Goal: Task Accomplishment & Management: Complete application form

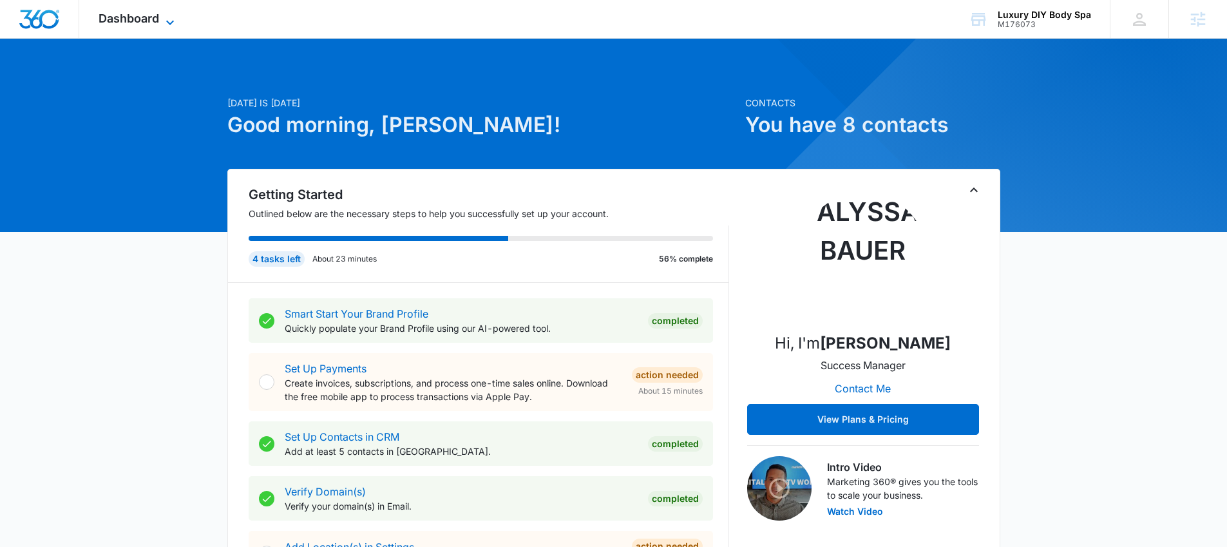
click at [147, 21] on span "Dashboard" at bounding box center [129, 19] width 61 height 14
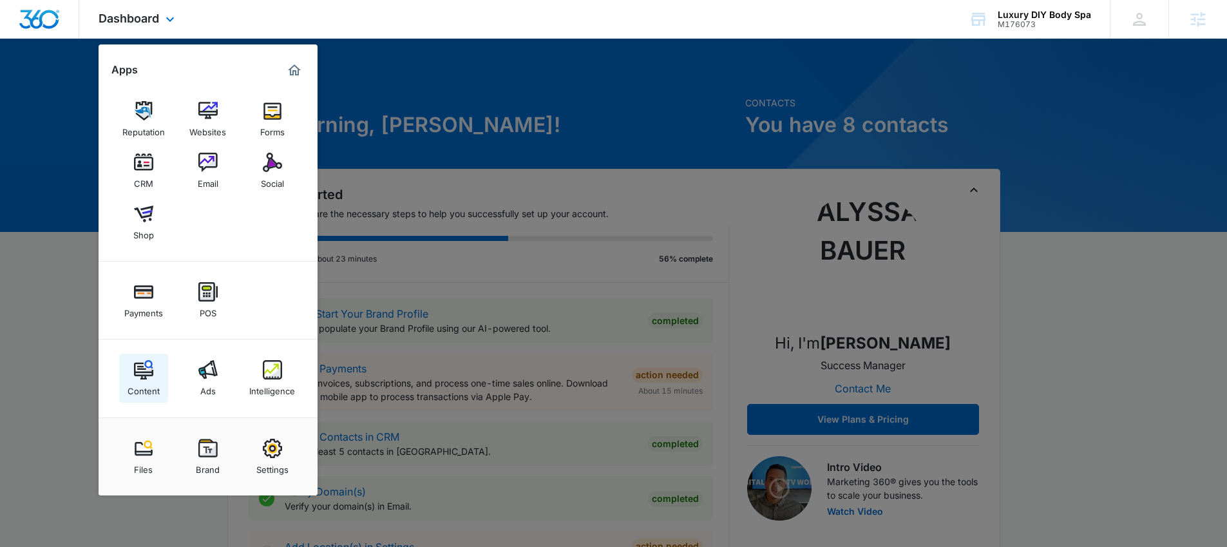
click at [149, 374] on img at bounding box center [143, 369] width 19 height 19
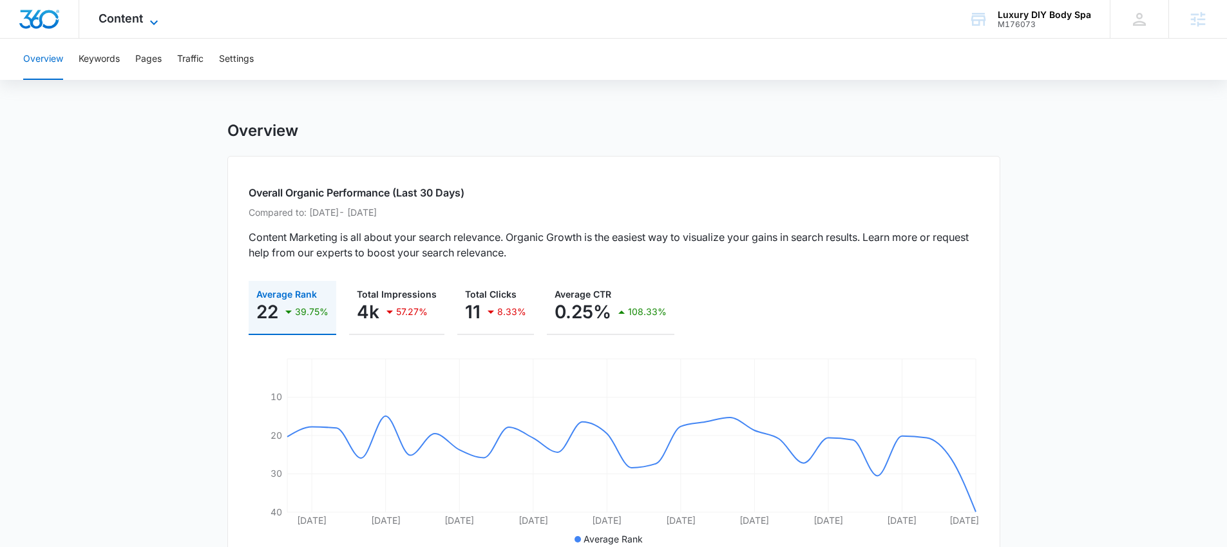
click at [140, 21] on span "Content" at bounding box center [121, 19] width 44 height 14
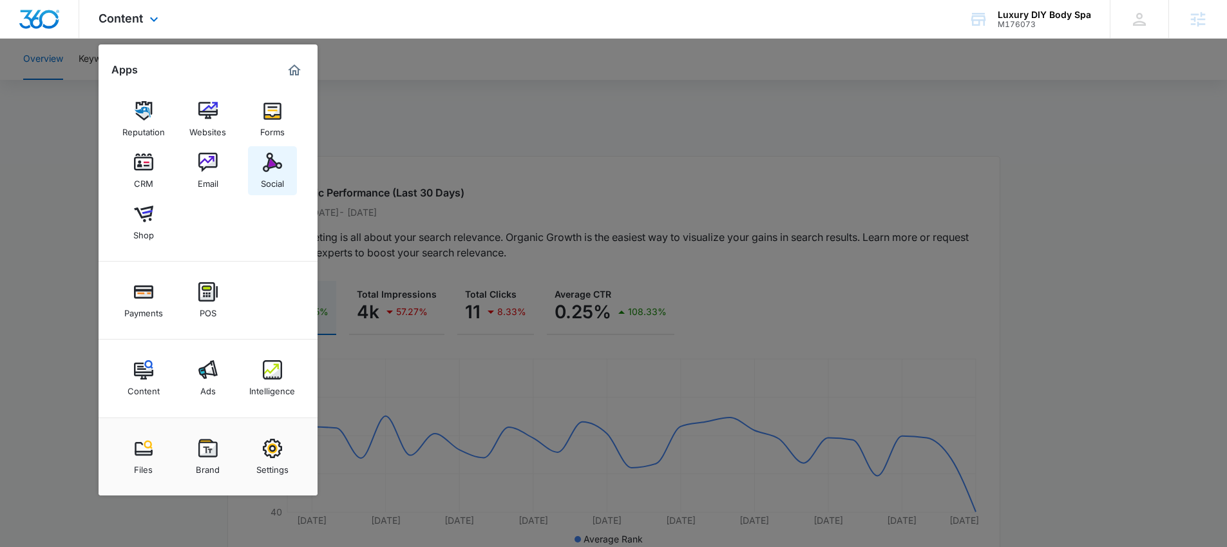
click at [282, 172] on div "Social" at bounding box center [272, 180] width 23 height 17
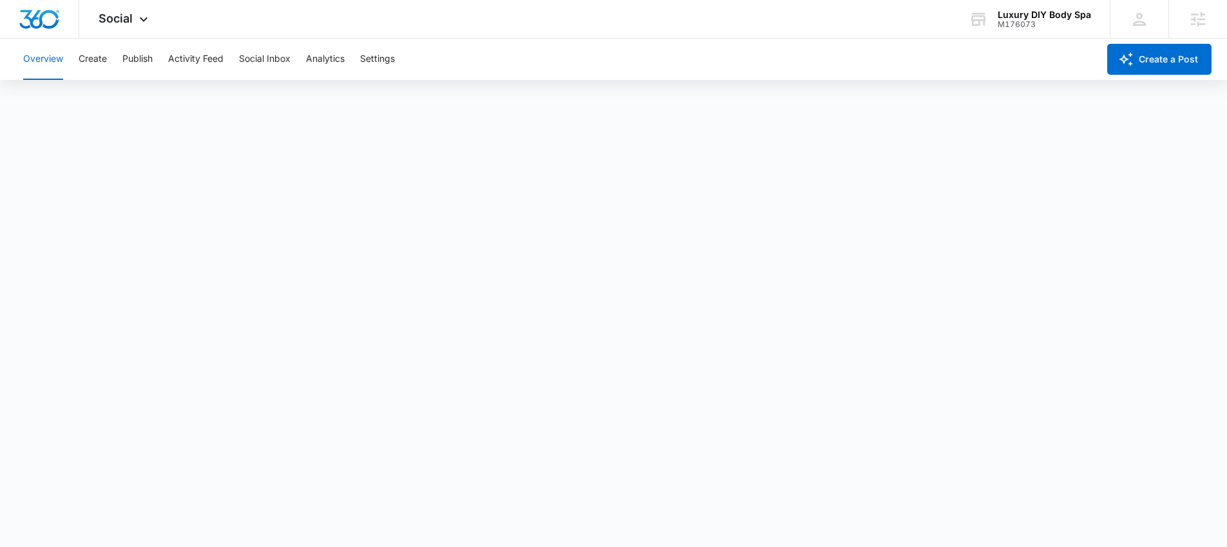
click at [307, 68] on div "Overview Create Publish Activity Feed Social Inbox Analytics Settings" at bounding box center [556, 59] width 1083 height 41
click at [309, 68] on button "Analytics" at bounding box center [325, 59] width 39 height 41
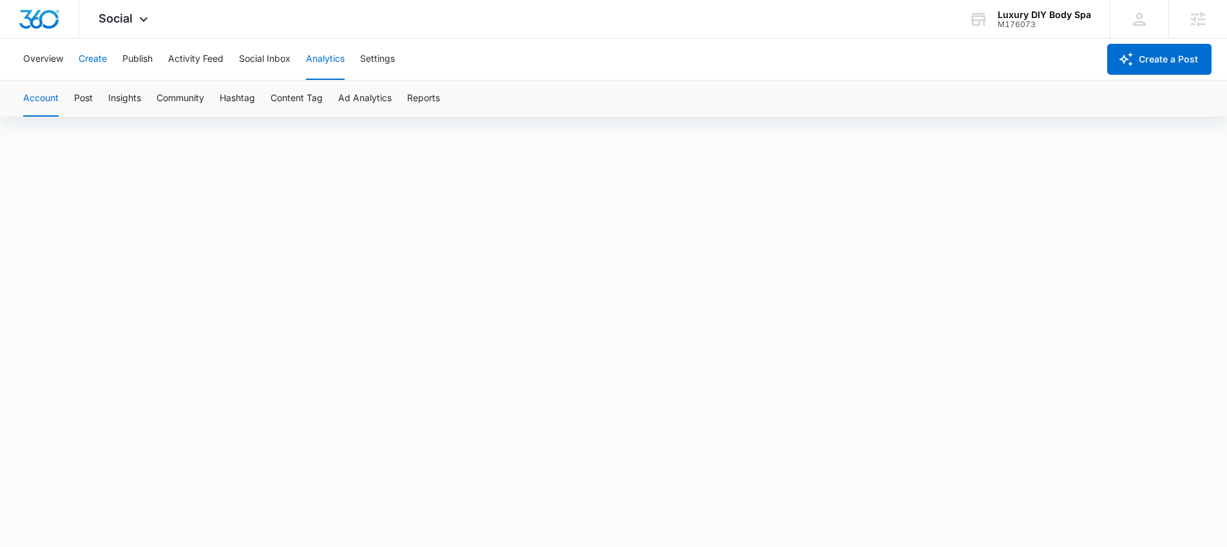
click at [95, 62] on button "Create" at bounding box center [93, 59] width 28 height 41
click at [156, 68] on div "Overview Create Publish Activity Feed Social Inbox Analytics Settings" at bounding box center [556, 59] width 1083 height 41
click at [141, 58] on button "Publish" at bounding box center [137, 59] width 30 height 41
click at [133, 19] on div "Social Apps Reputation Websites Forms CRM Email Social Shop Payments POS Conten…" at bounding box center [124, 19] width 91 height 38
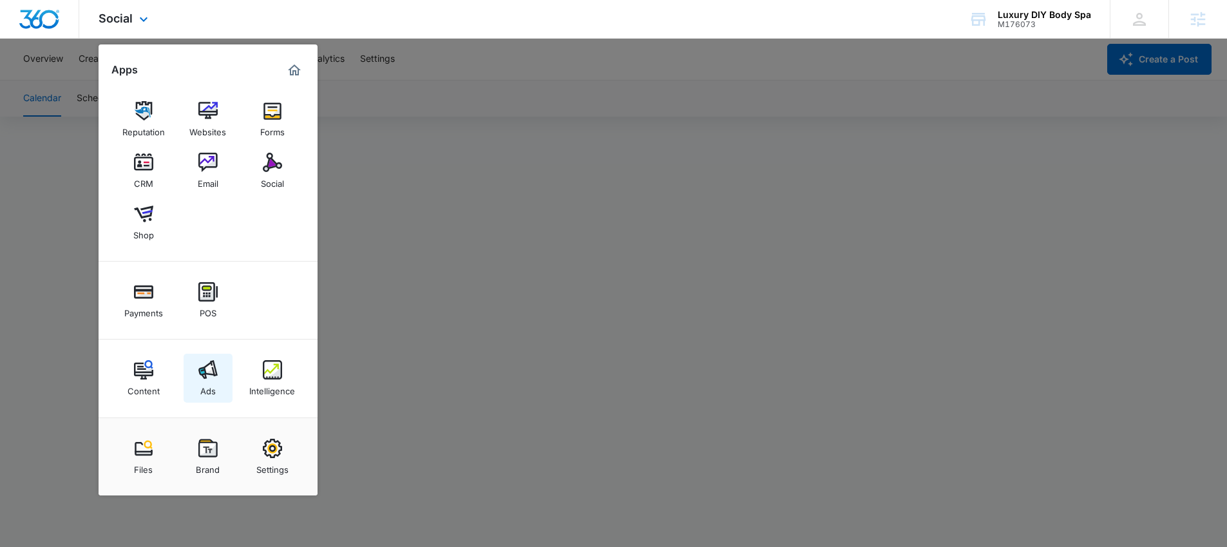
click at [213, 366] on img at bounding box center [207, 369] width 19 height 19
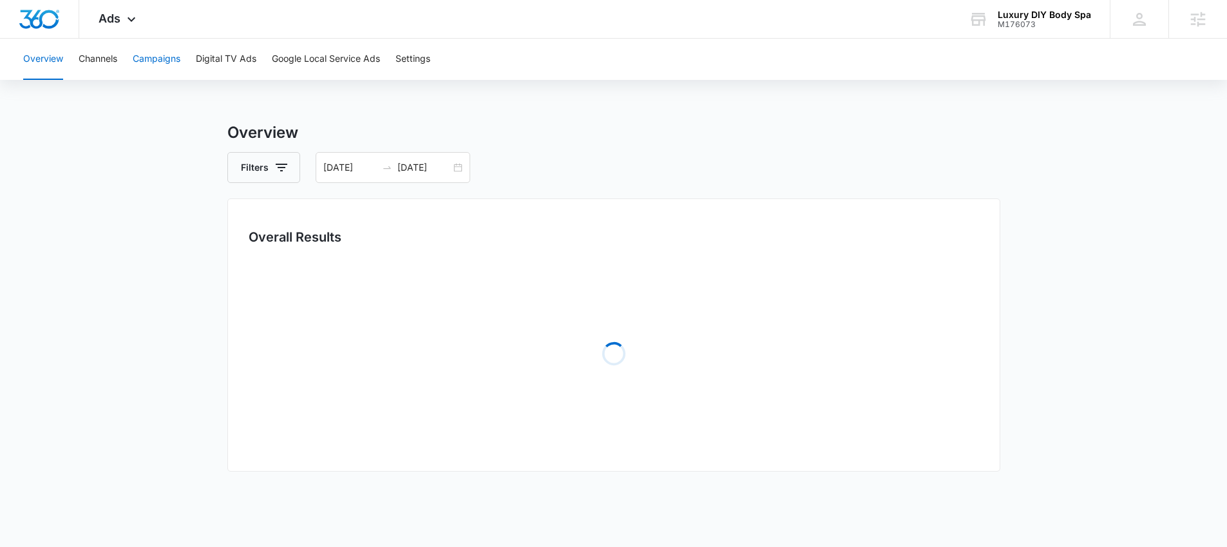
click at [180, 68] on button "Campaigns" at bounding box center [157, 59] width 48 height 41
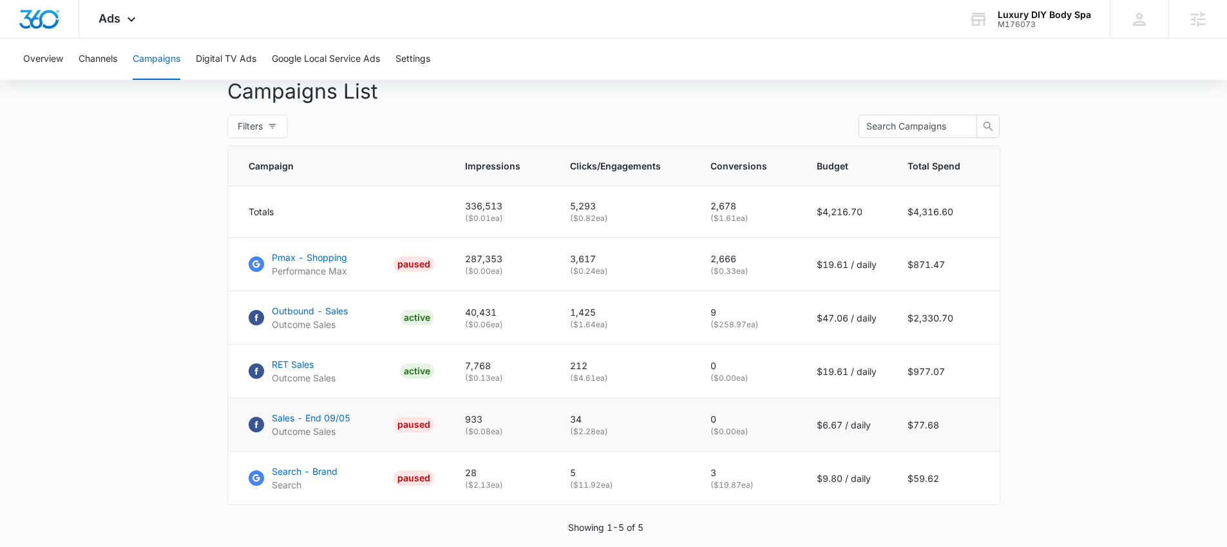
scroll to position [480, 0]
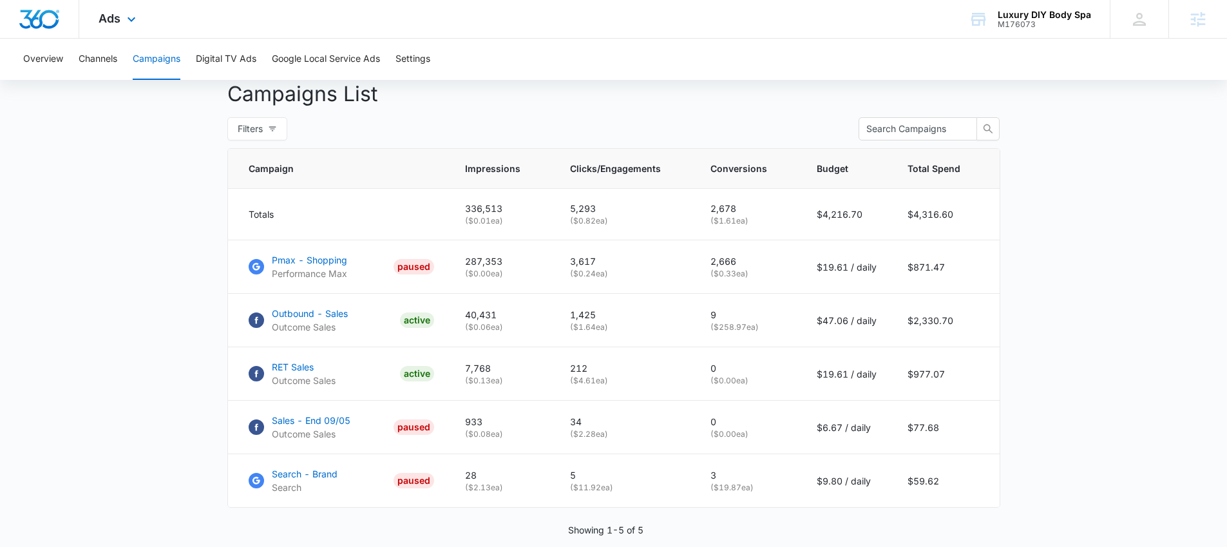
click at [105, 25] on div "Ads Apps Reputation Websites Forms CRM Email Social Shop Payments POS Content A…" at bounding box center [118, 19] width 79 height 38
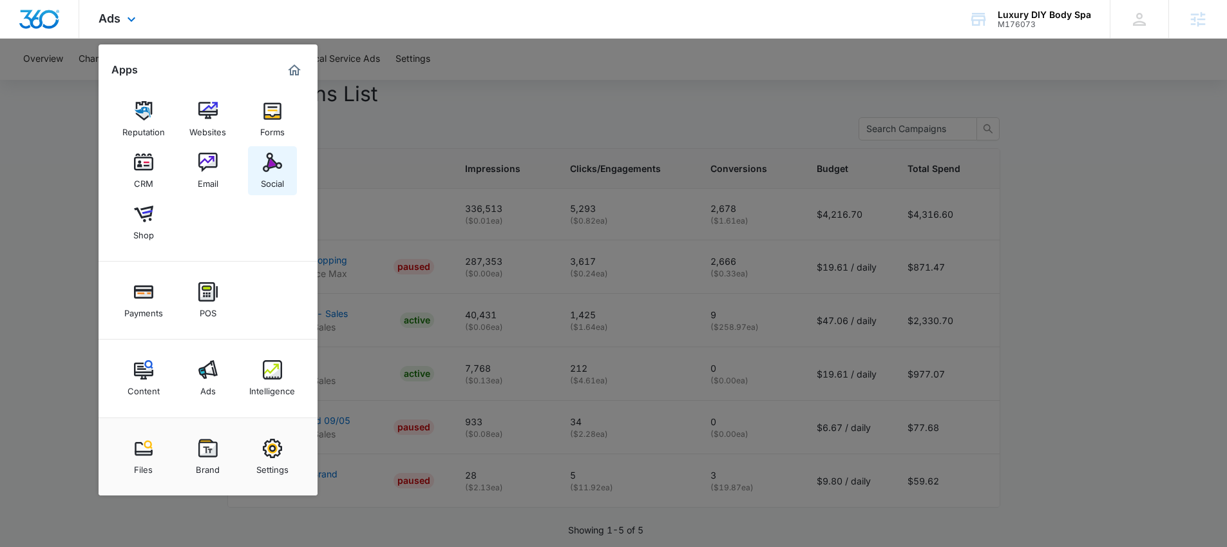
click at [269, 150] on link "Social" at bounding box center [272, 170] width 49 height 49
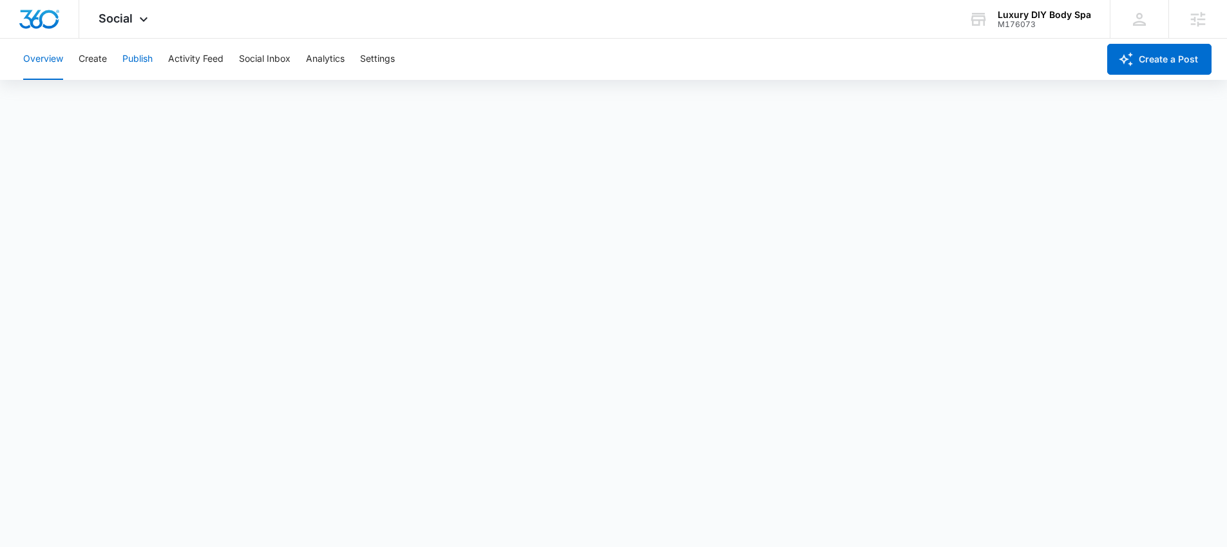
click at [145, 57] on button "Publish" at bounding box center [137, 59] width 30 height 41
click at [99, 62] on button "Create" at bounding box center [93, 59] width 28 height 41
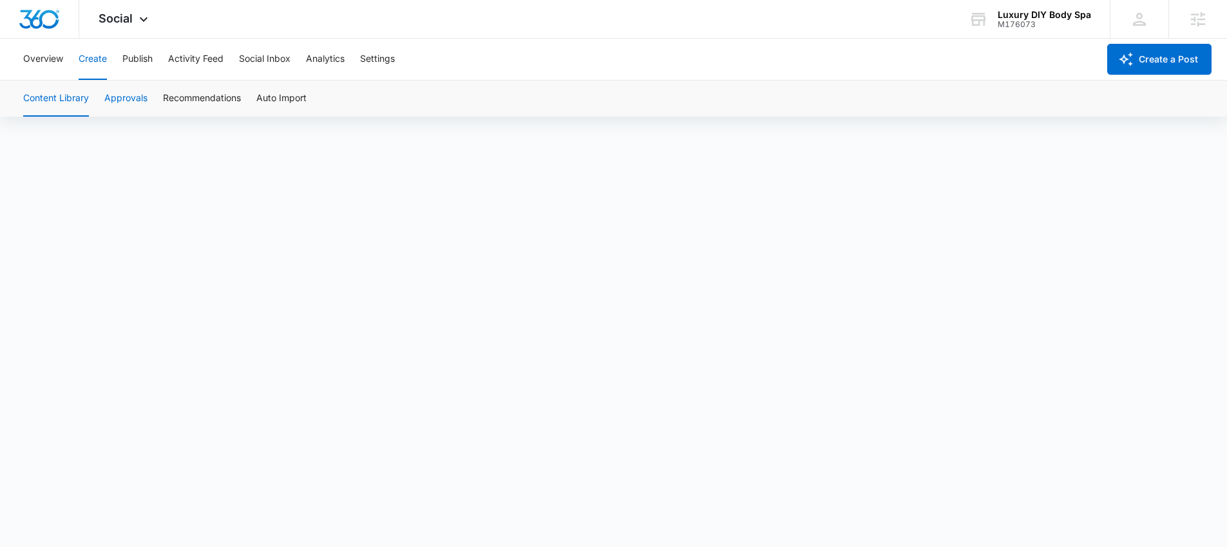
click at [109, 106] on button "Approvals" at bounding box center [125, 99] width 43 height 36
click at [112, 13] on span "Social" at bounding box center [116, 19] width 34 height 14
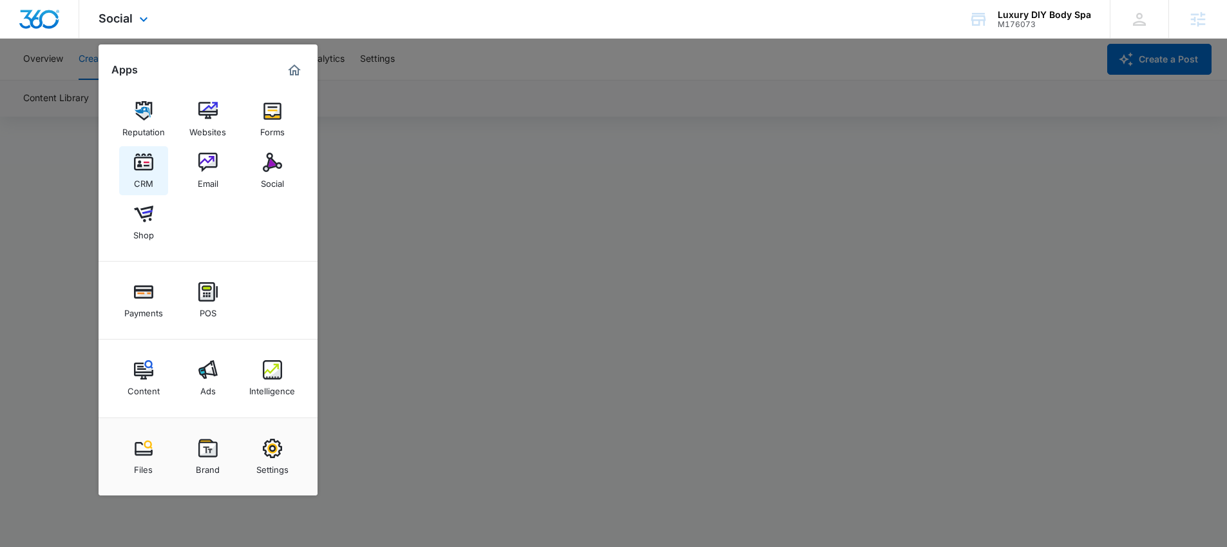
click at [143, 162] on img at bounding box center [143, 162] width 19 height 19
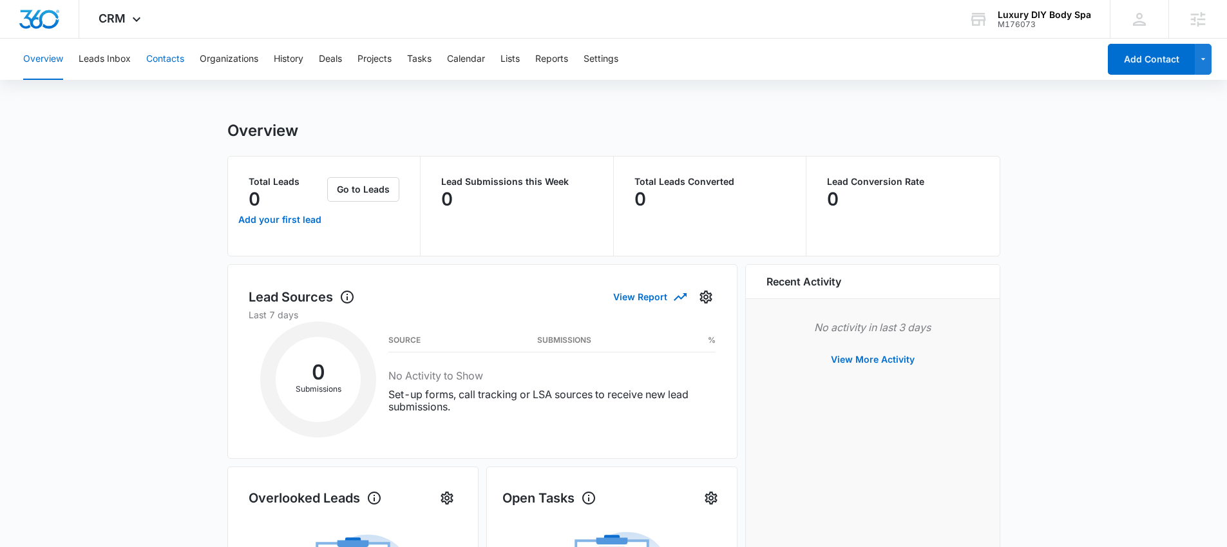
click at [153, 62] on button "Contacts" at bounding box center [165, 59] width 38 height 41
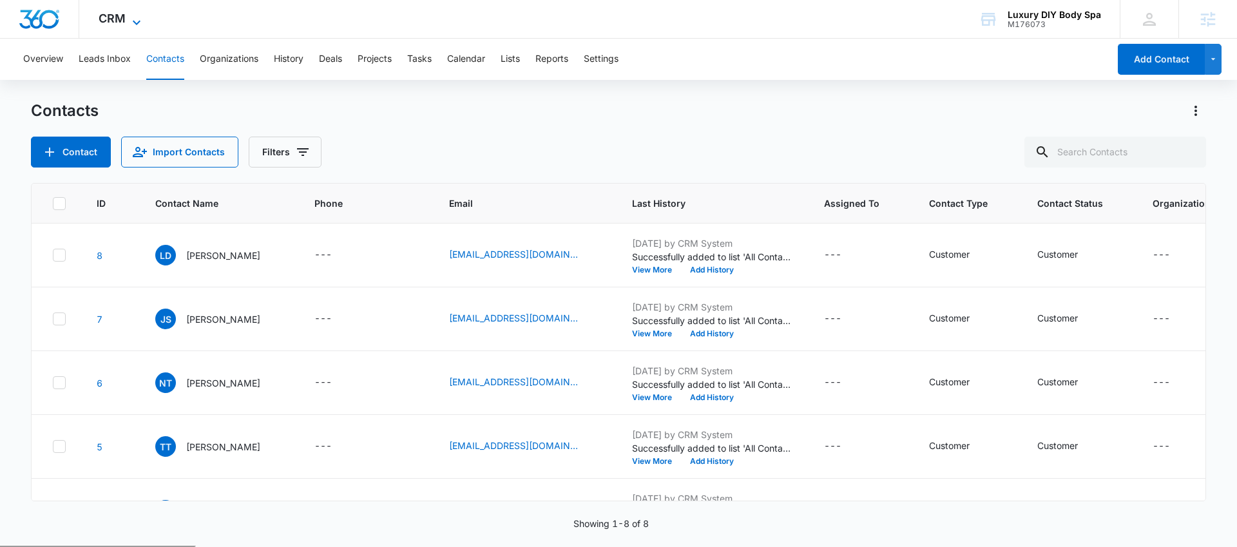
click at [102, 15] on span "CRM" at bounding box center [112, 19] width 27 height 14
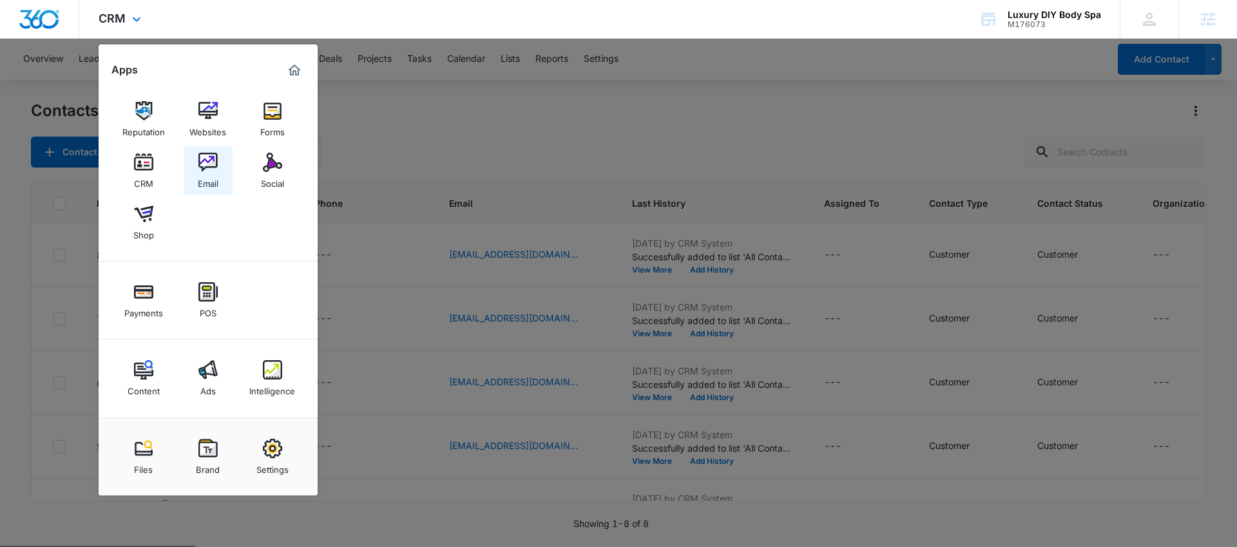
click at [209, 155] on img at bounding box center [207, 162] width 19 height 19
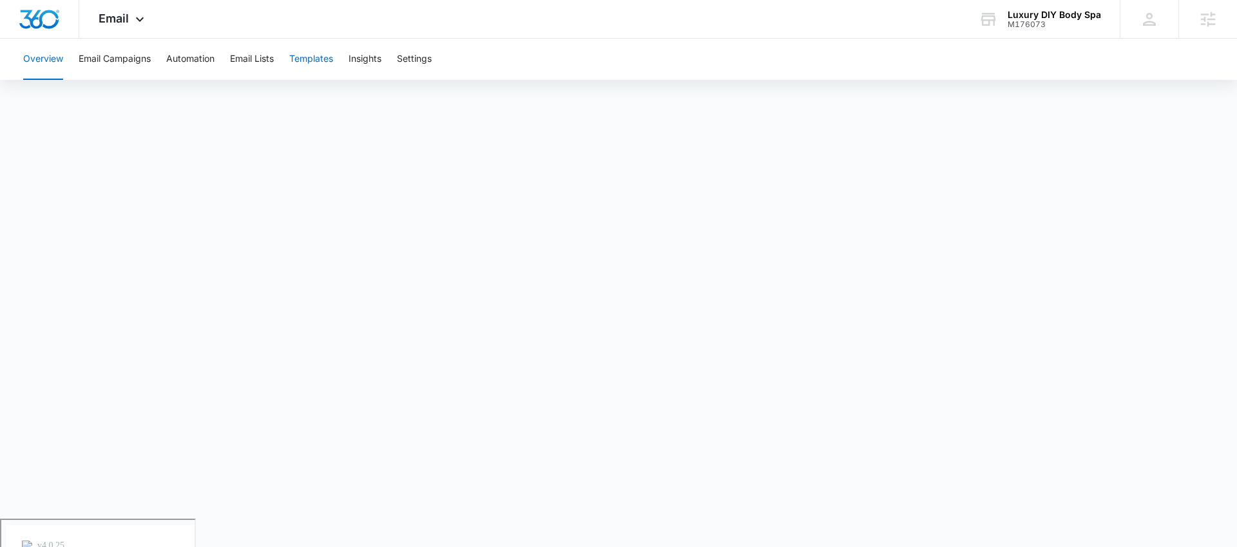
click at [309, 62] on button "Templates" at bounding box center [311, 59] width 44 height 41
click at [194, 66] on button "Automation" at bounding box center [190, 59] width 48 height 41
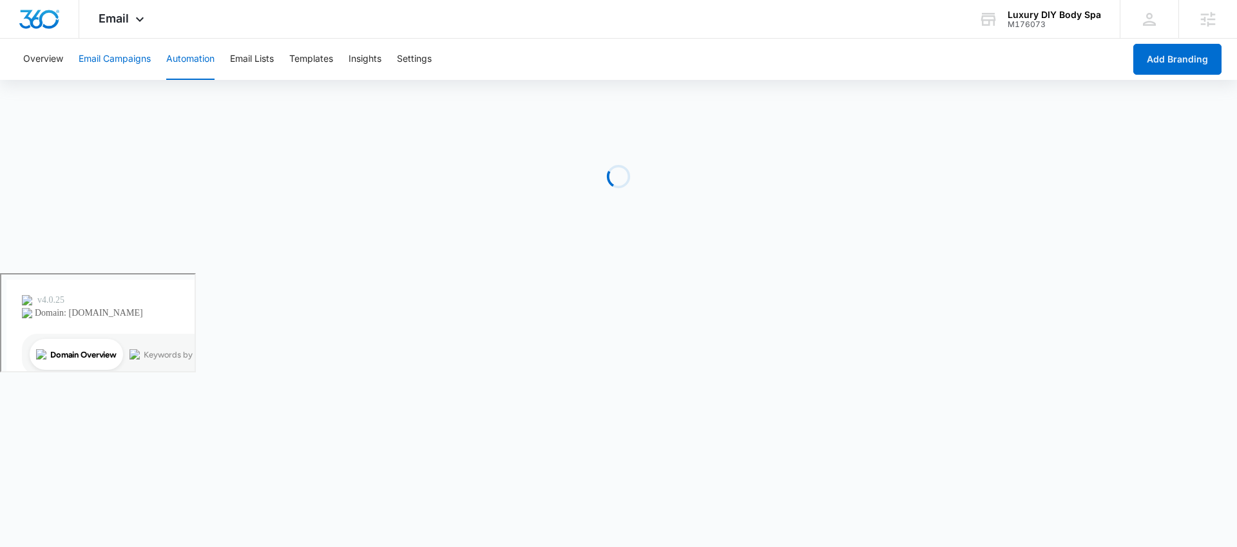
click at [104, 68] on button "Email Campaigns" at bounding box center [115, 59] width 72 height 41
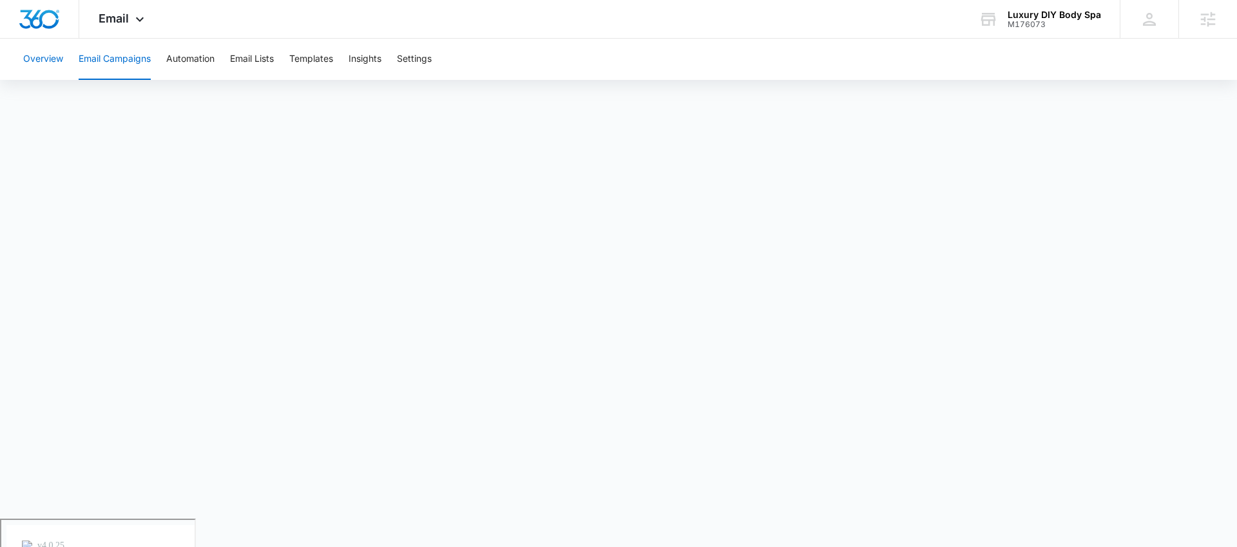
click at [62, 56] on div "Overview Email Campaigns Automation Email Lists Templates Insights Settings" at bounding box center [618, 59] width 1206 height 41
click at [59, 59] on button "Overview" at bounding box center [43, 59] width 40 height 41
click at [121, 21] on span "Email" at bounding box center [114, 19] width 30 height 14
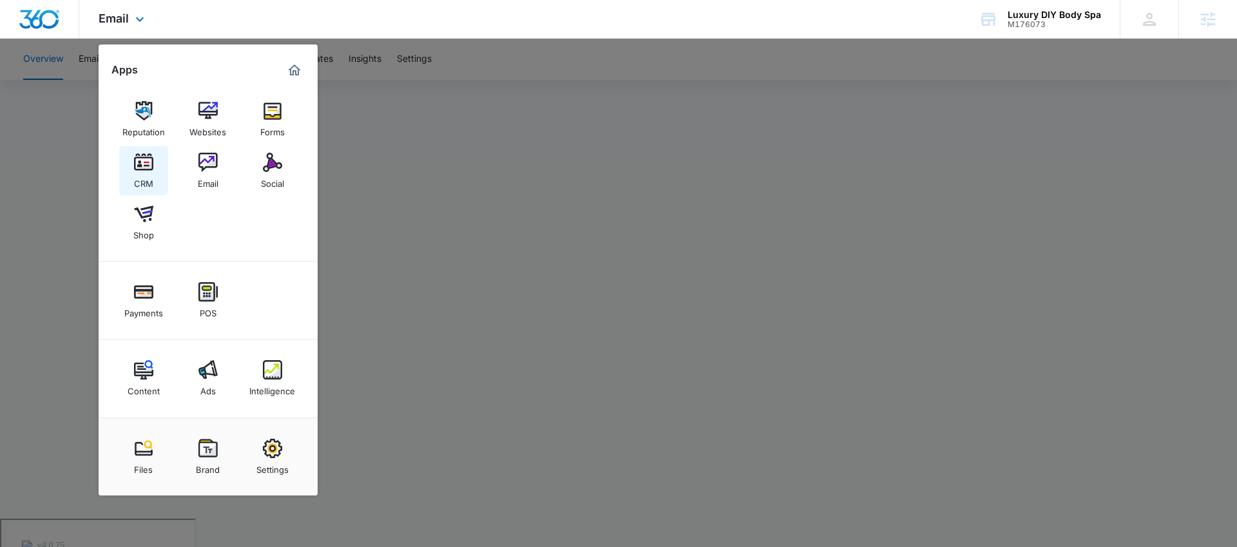
click at [157, 170] on link "CRM" at bounding box center [143, 170] width 49 height 49
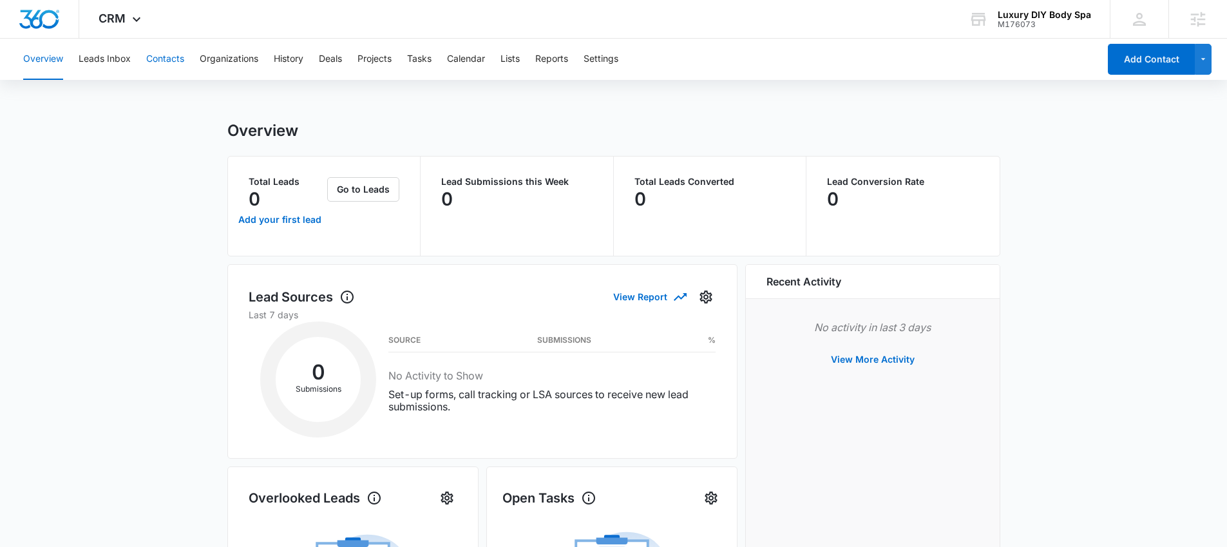
click at [171, 61] on button "Contacts" at bounding box center [165, 59] width 38 height 41
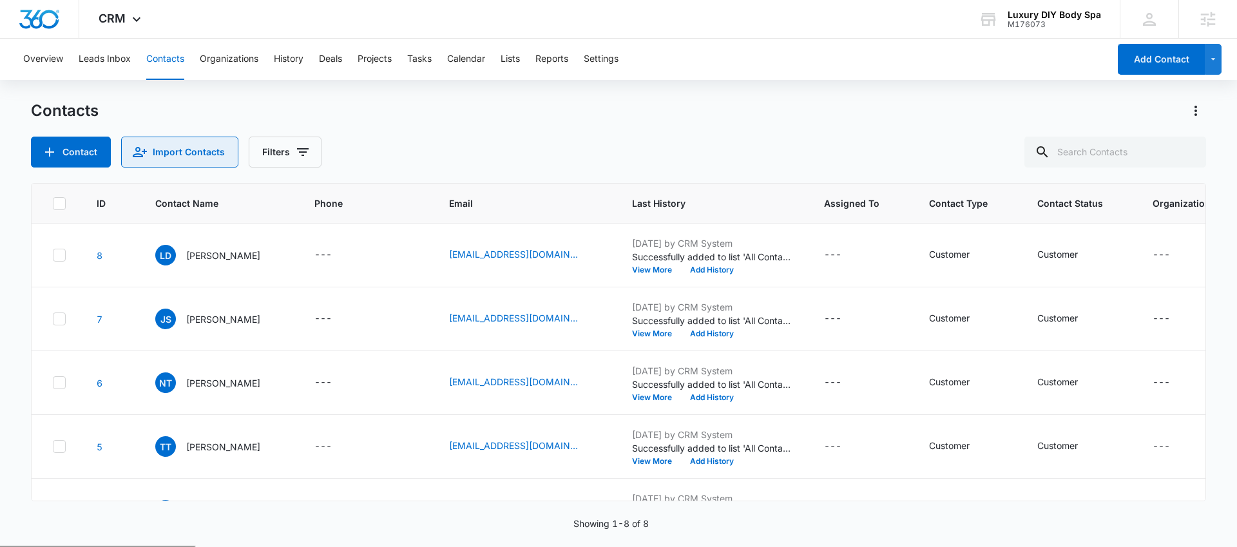
click at [204, 155] on button "Import Contacts" at bounding box center [179, 152] width 117 height 31
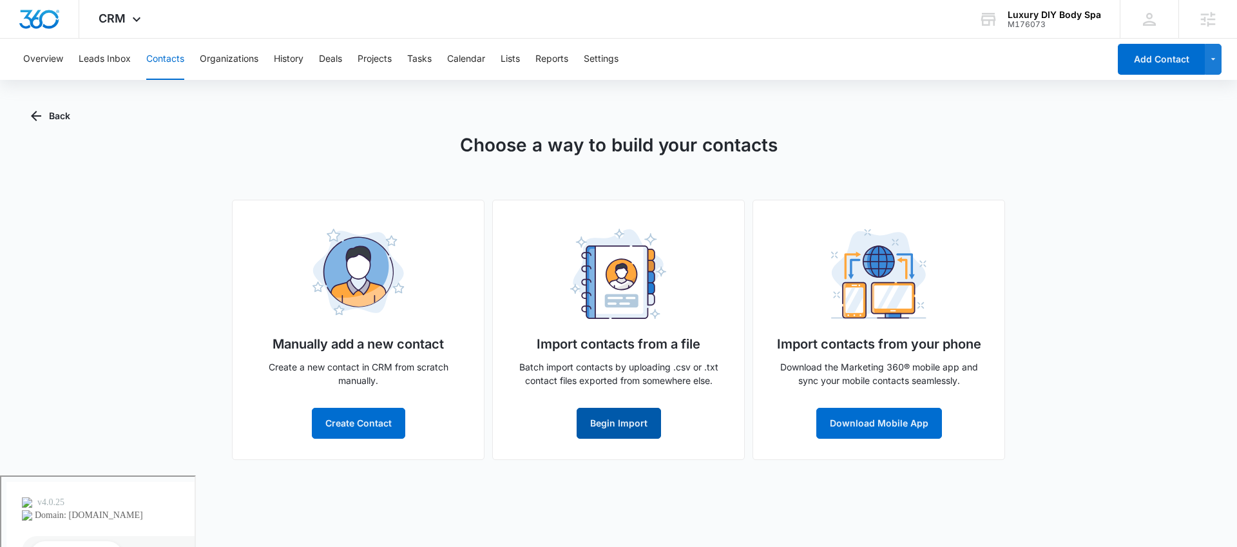
click at [625, 419] on button "Begin Import" at bounding box center [618, 423] width 84 height 31
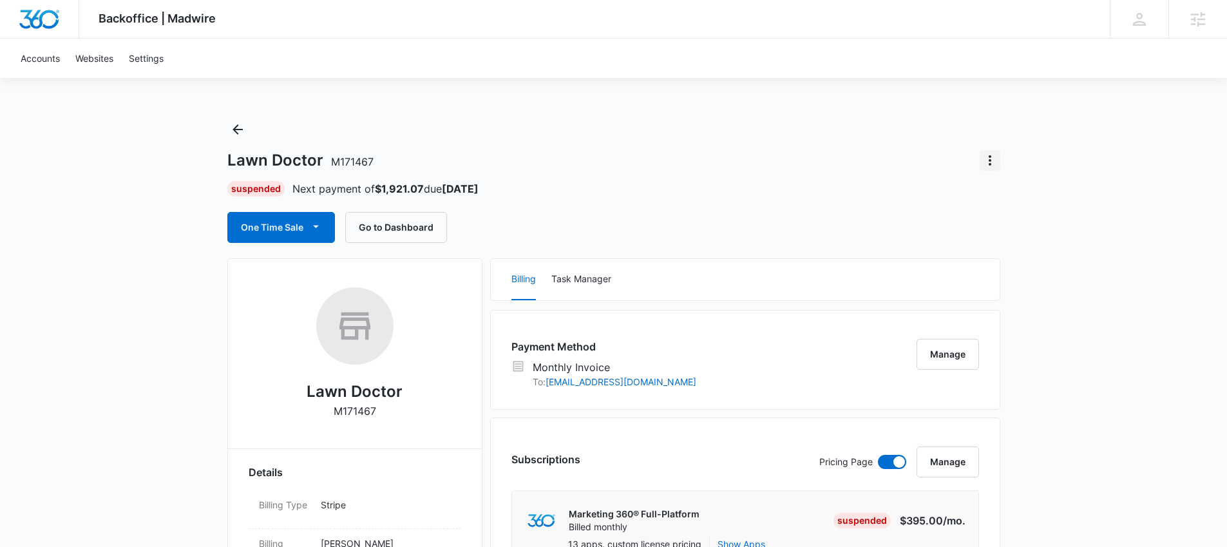
click at [996, 157] on icon "Actions" at bounding box center [989, 160] width 15 height 15
click at [1010, 200] on div "Close Account" at bounding box center [1026, 196] width 61 height 9
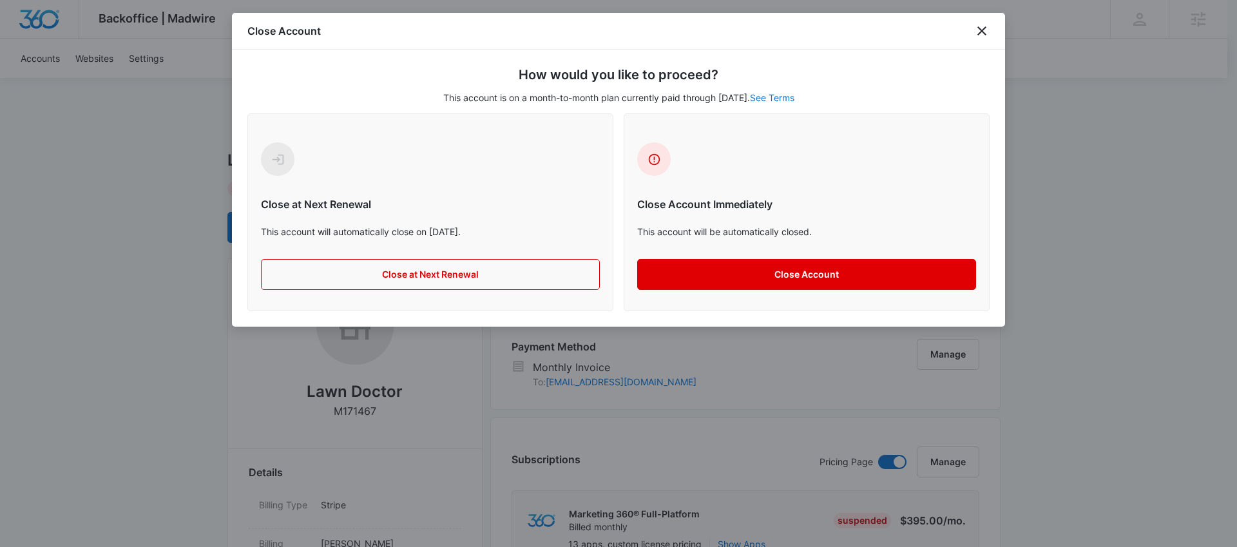
click at [735, 279] on button "Close Account" at bounding box center [806, 274] width 339 height 31
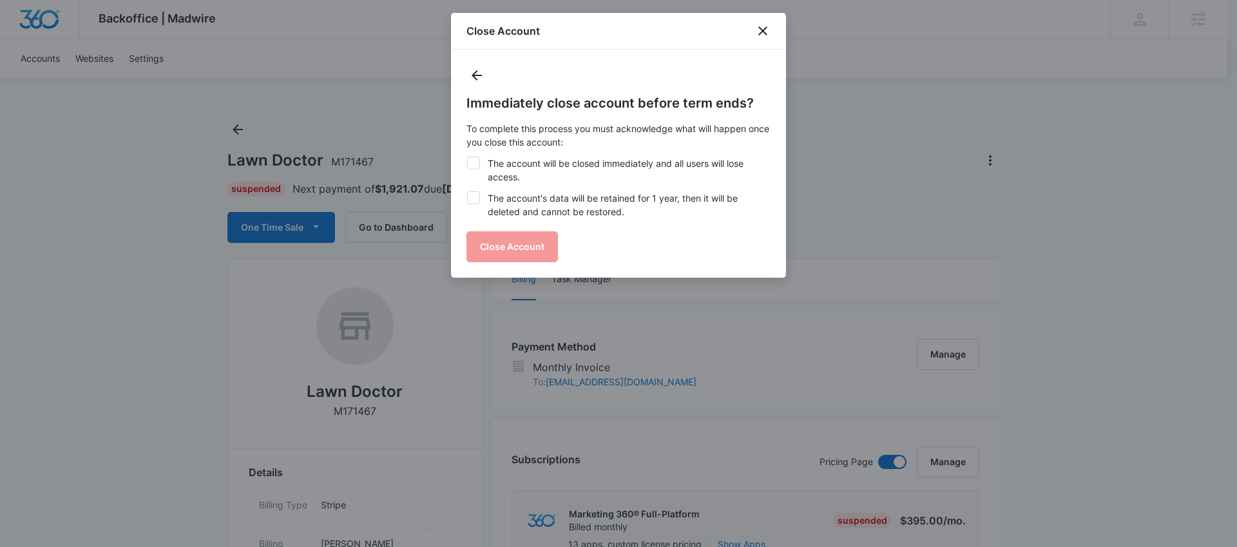
click at [528, 160] on label "The account will be closed immediately and all users will lose access." at bounding box center [618, 170] width 304 height 27
click at [467, 157] on input "The account will be closed immediately and all users will lose access." at bounding box center [466, 157] width 1 height 1
checkbox input "true"
click at [537, 199] on label "The account's data will be retained for 1 year, then it will be deleted and can…" at bounding box center [618, 204] width 304 height 27
click at [467, 192] on input "The account's data will be retained for 1 year, then it will be deleted and can…" at bounding box center [466, 191] width 1 height 1
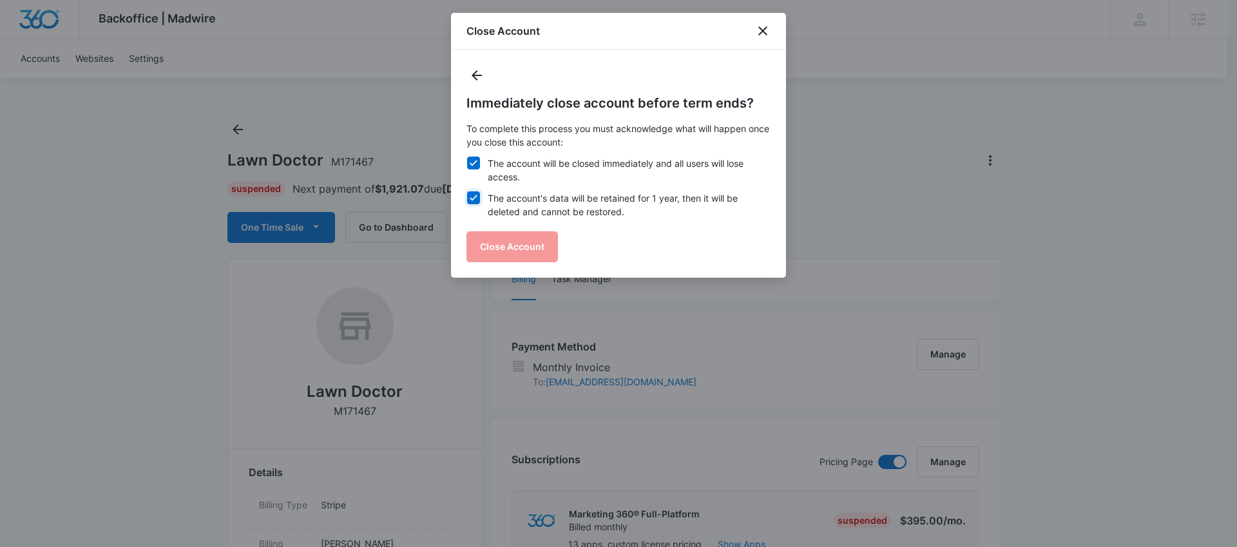
checkbox input "true"
click at [531, 246] on button "Close Account" at bounding box center [511, 246] width 91 height 31
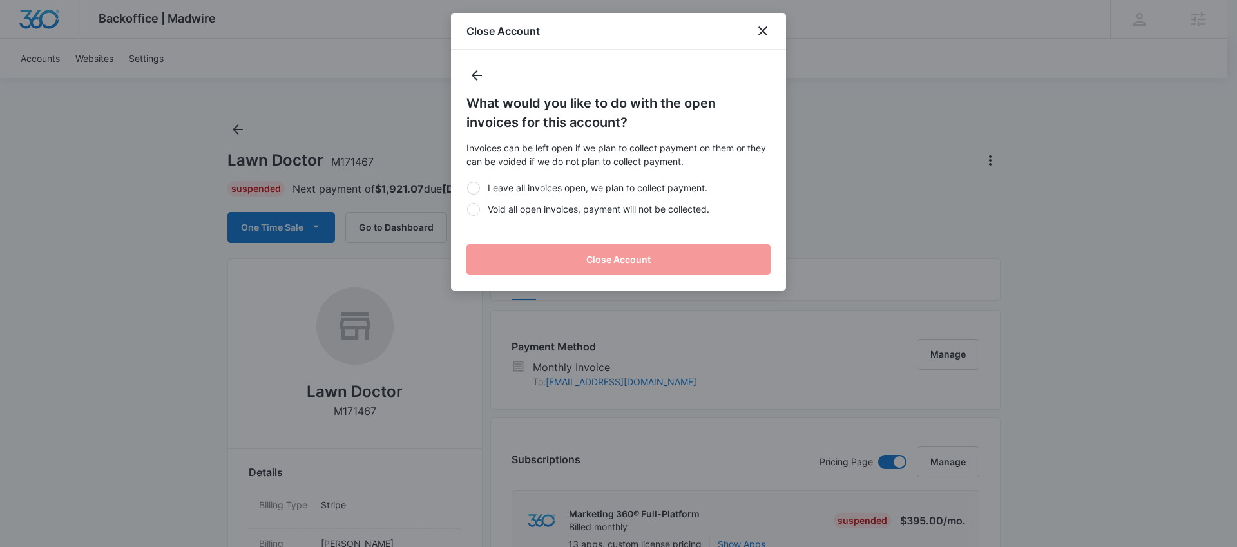
click at [612, 207] on label "Void all open invoices, payment will not be collected." at bounding box center [618, 209] width 304 height 14
click at [467, 209] on input "Void all open invoices, payment will not be collected." at bounding box center [466, 209] width 1 height 1
radio input "true"
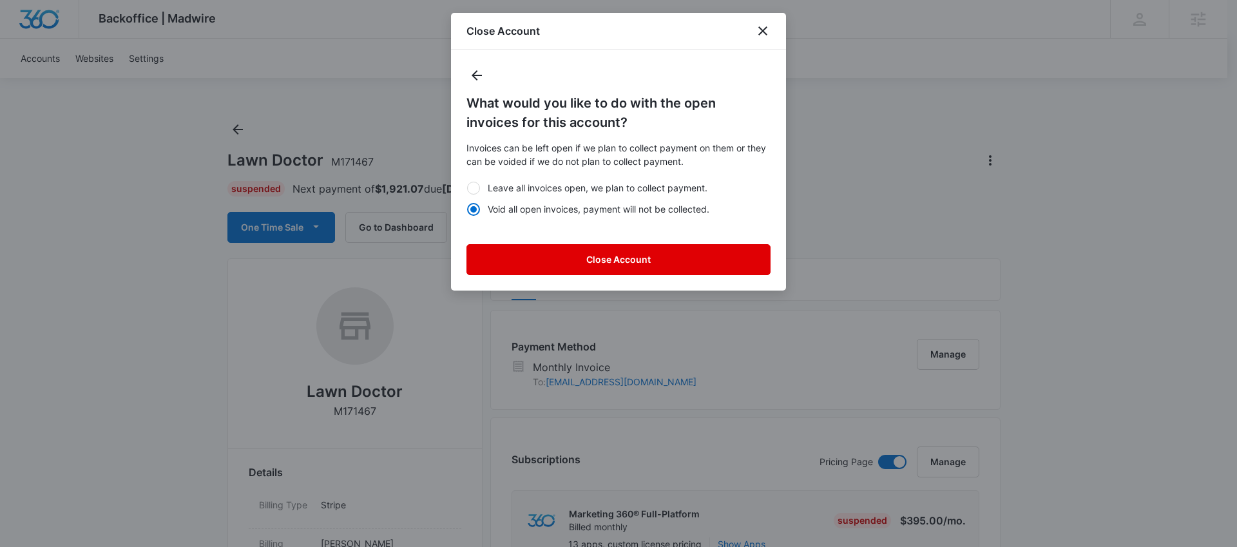
click at [643, 260] on button "Close Account" at bounding box center [618, 259] width 304 height 31
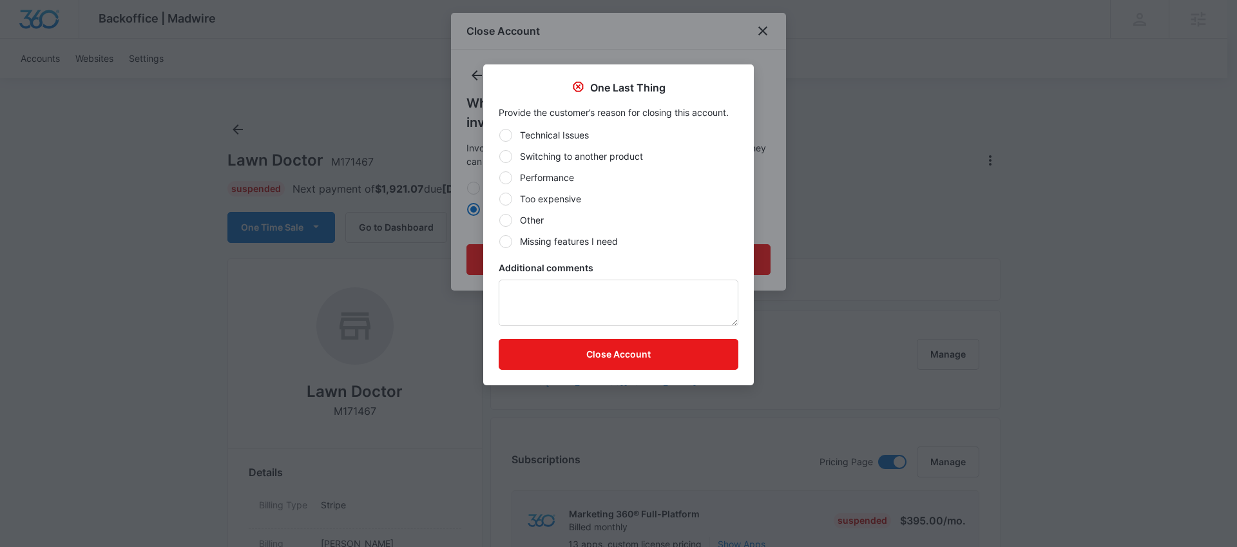
click at [518, 223] on label "Other" at bounding box center [619, 220] width 240 height 14
click at [499, 220] on input "Other" at bounding box center [499, 220] width 1 height 1
radio input "true"
click at [593, 357] on button "Close Account" at bounding box center [619, 354] width 240 height 31
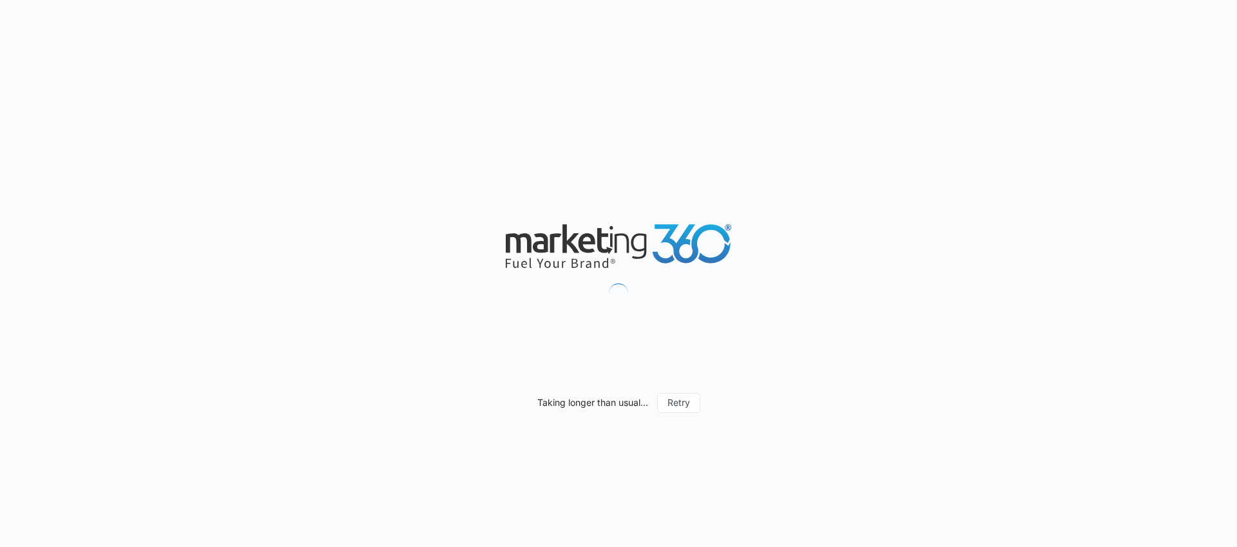
click at [841, 89] on div "Taking longer than usual... Retry" at bounding box center [618, 273] width 1237 height 547
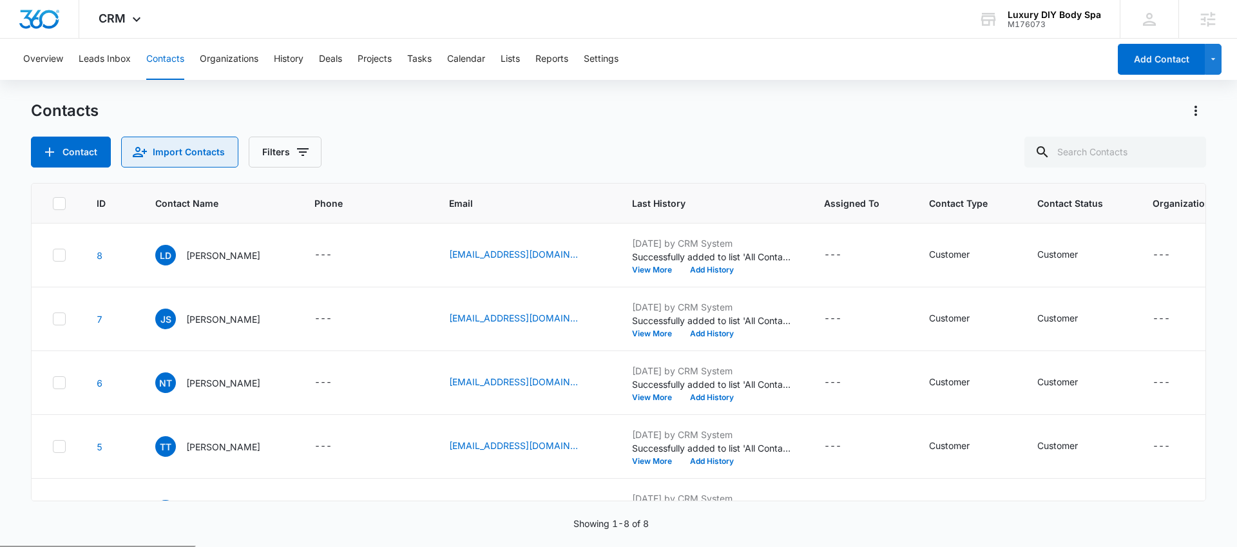
click at [228, 140] on button "Import Contacts" at bounding box center [179, 152] width 117 height 31
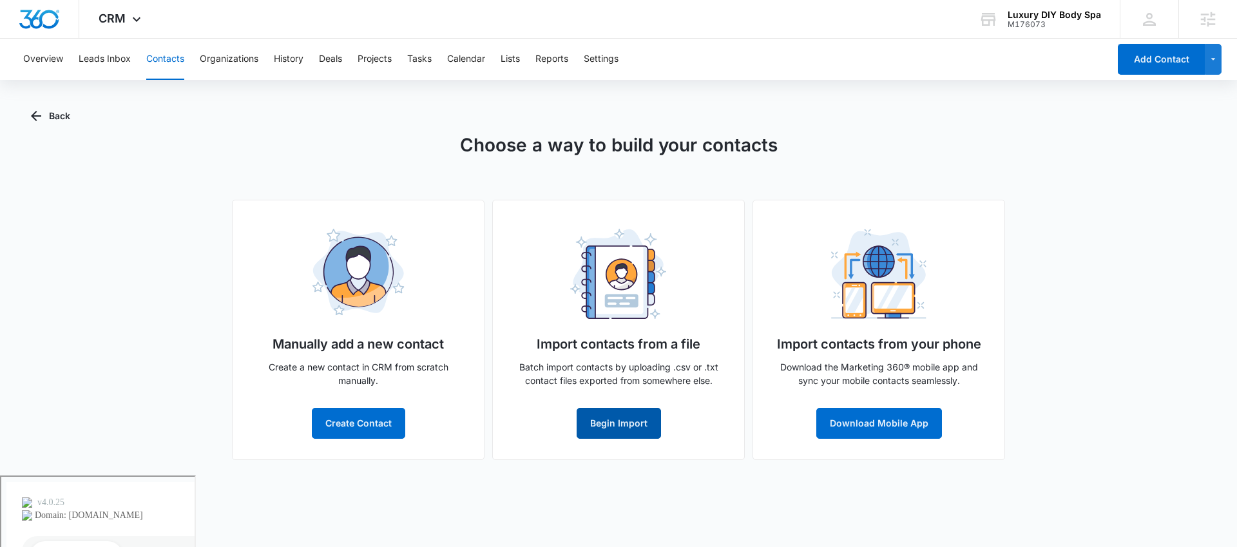
click at [626, 412] on button "Begin Import" at bounding box center [618, 423] width 84 height 31
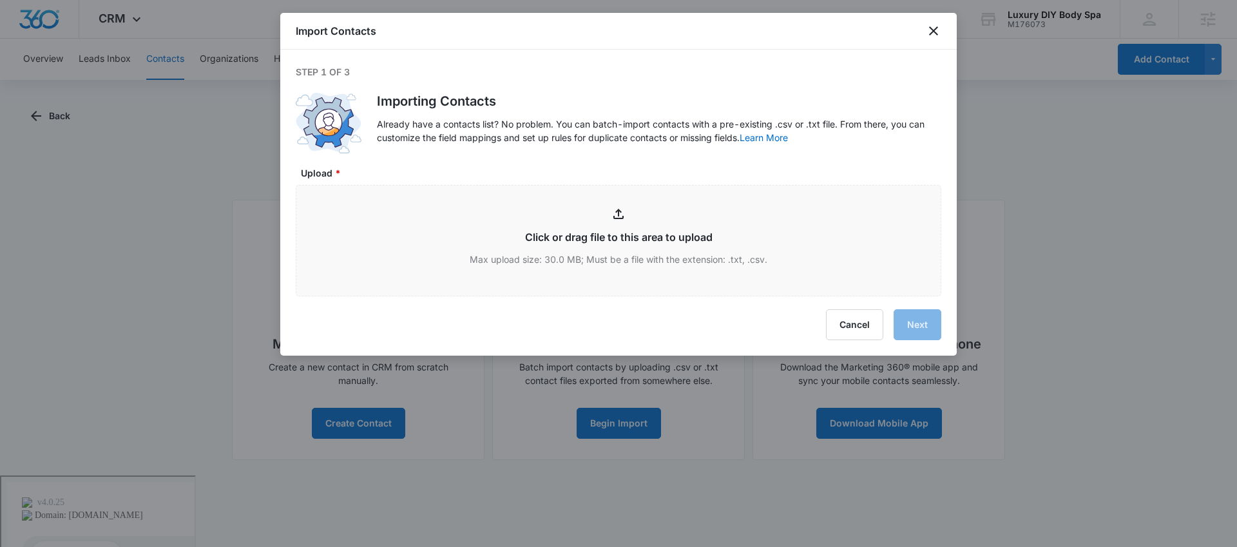
type input "C:\fakepath\customers_export.csv"
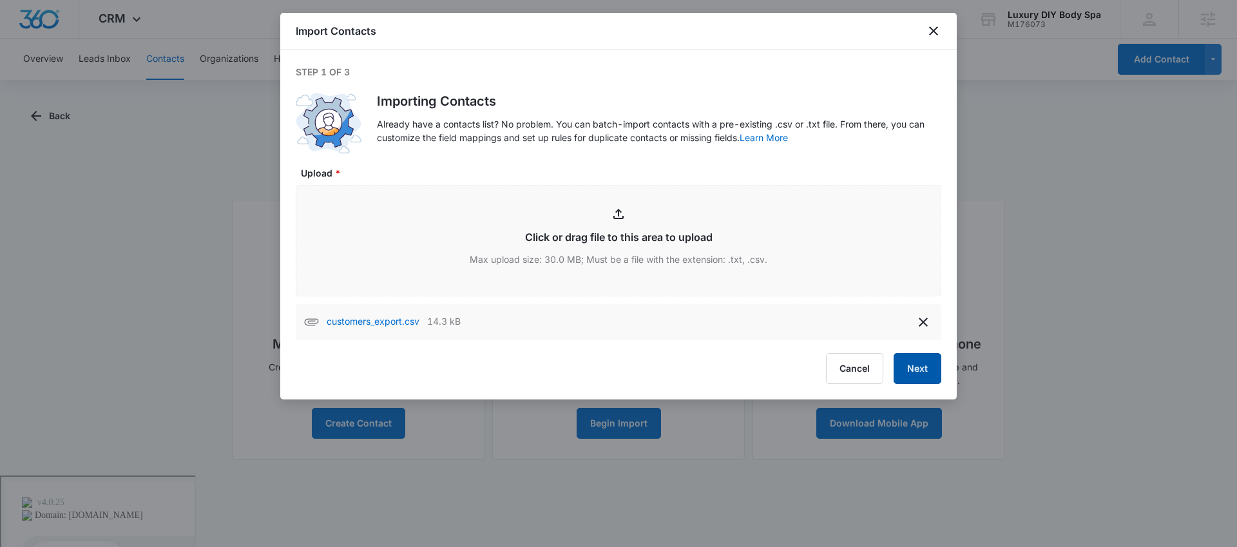
click at [927, 363] on button "Next" at bounding box center [917, 368] width 48 height 31
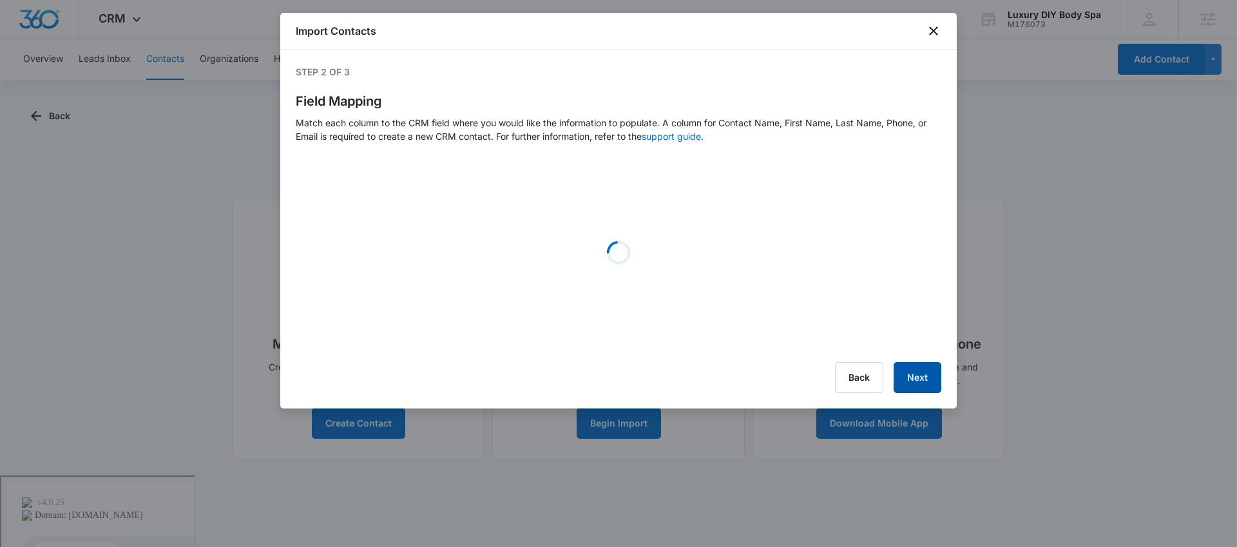
select select "78"
select select "79"
select select "185"
select select "184"
select select "300"
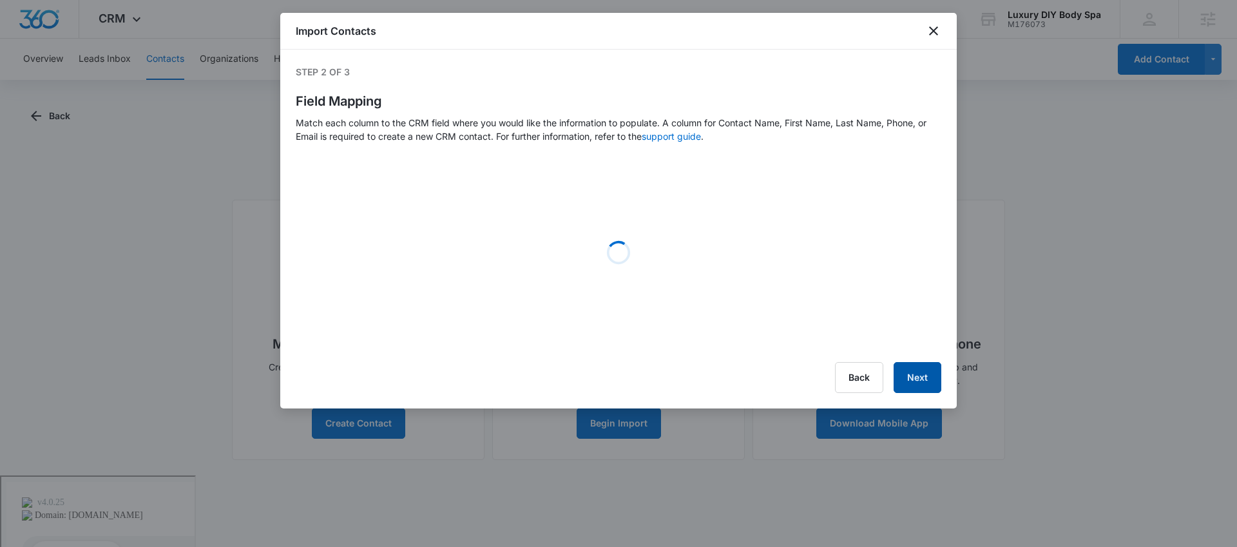
select select "tags"
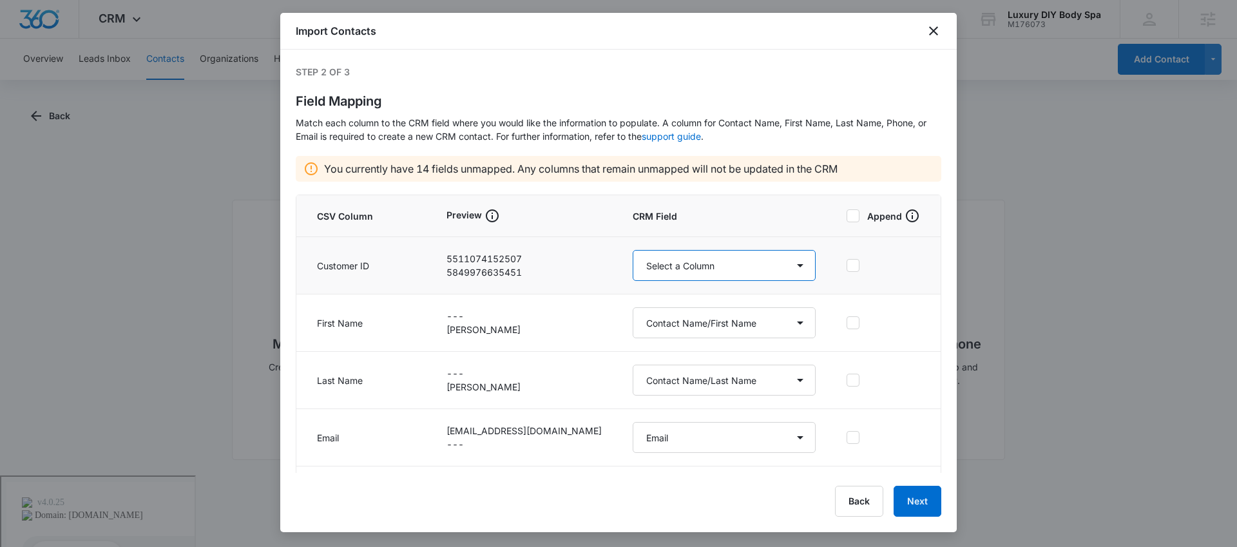
click at [753, 260] on select "Select a Column Address/City Address/Country Address/State Address/Street Addre…" at bounding box center [723, 265] width 183 height 31
select select "externalid"
click at [632, 250] on select "Select a Column Address/City Address/Country Address/State Address/Street Addre…" at bounding box center [723, 265] width 183 height 31
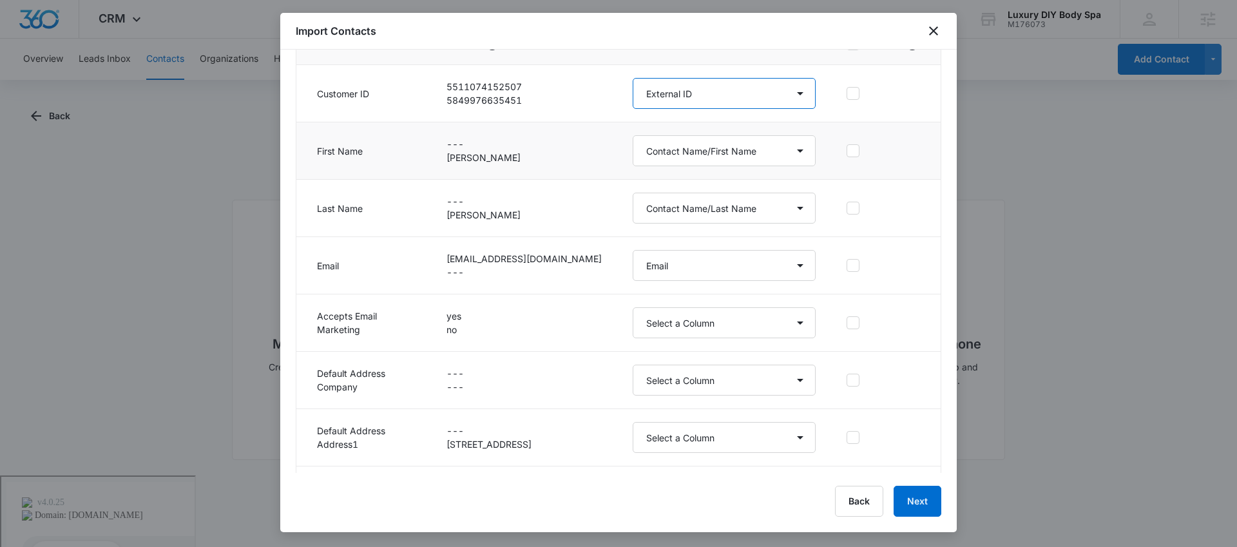
scroll to position [174, 0]
click at [672, 334] on select "Select a Column Address/City Address/Country Address/State Address/Street Addre…" at bounding box center [723, 320] width 183 height 31
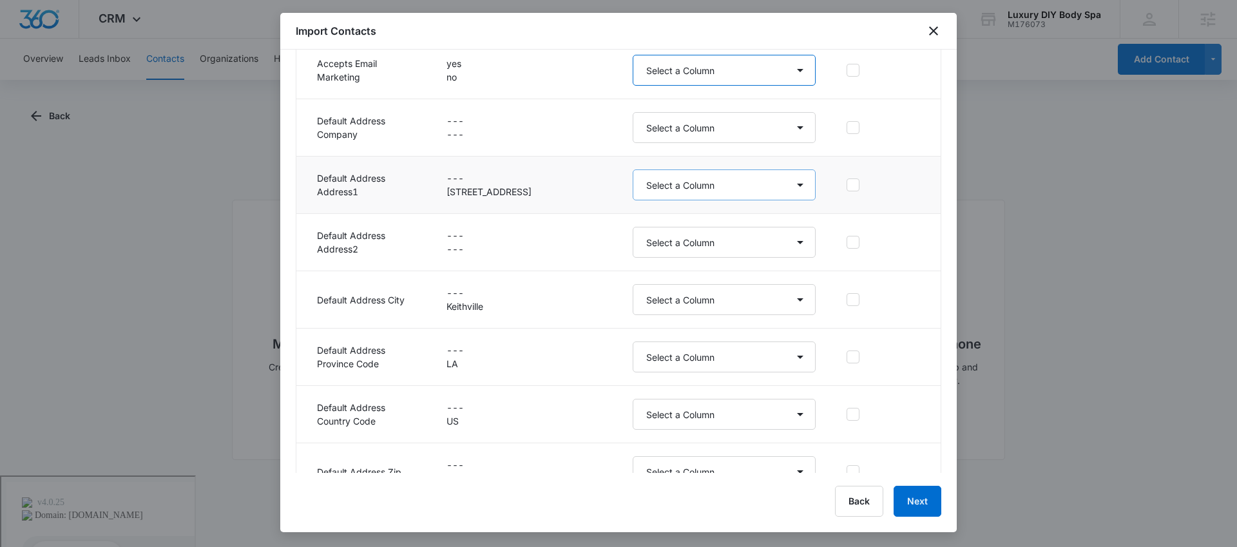
scroll to position [426, 0]
click at [688, 185] on select "Select a Column Address/City Address/Country Address/State Address/Street Addre…" at bounding box center [723, 182] width 183 height 31
select select "187"
click at [632, 167] on select "Select a Column Address/City Address/Country Address/State Address/Street Addre…" at bounding box center [723, 182] width 183 height 31
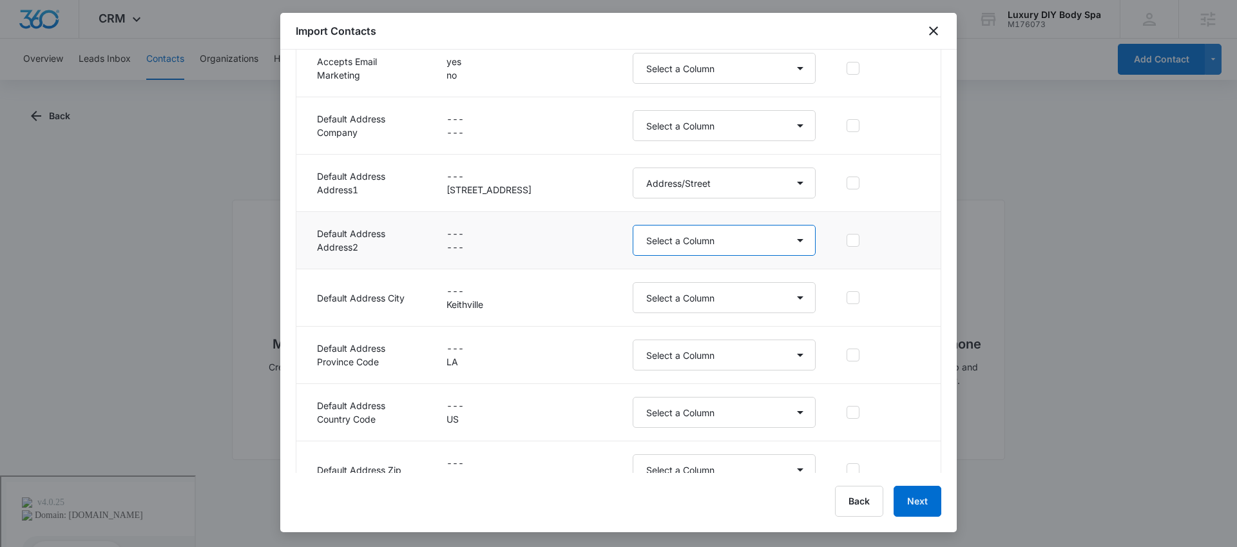
click at [702, 239] on select "Select a Column Address/City Address/Country Address/State Address/Street Addre…" at bounding box center [723, 240] width 183 height 31
select select "321"
click at [632, 225] on select "Select a Column Address/City Address/Country Address/State Address/Street Addre…" at bounding box center [723, 240] width 183 height 31
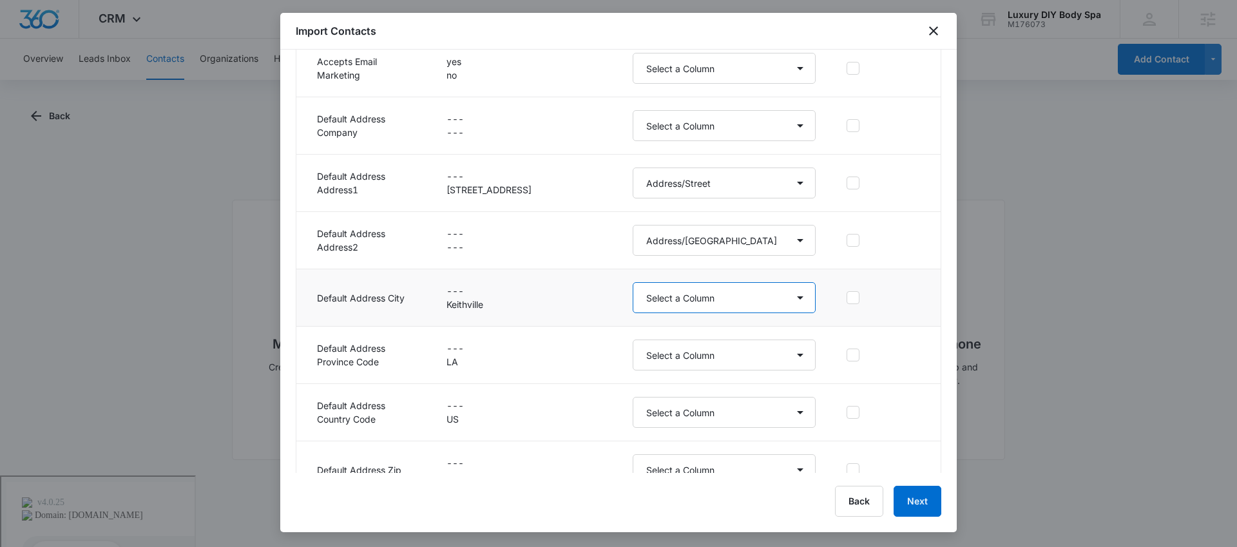
click at [692, 293] on select "Select a Column Address/City Address/Country Address/State Address/Street Addre…" at bounding box center [723, 297] width 183 height 31
select select "188"
click at [632, 282] on select "Select a Column Address/City Address/Country Address/State Address/Street Addre…" at bounding box center [723, 297] width 183 height 31
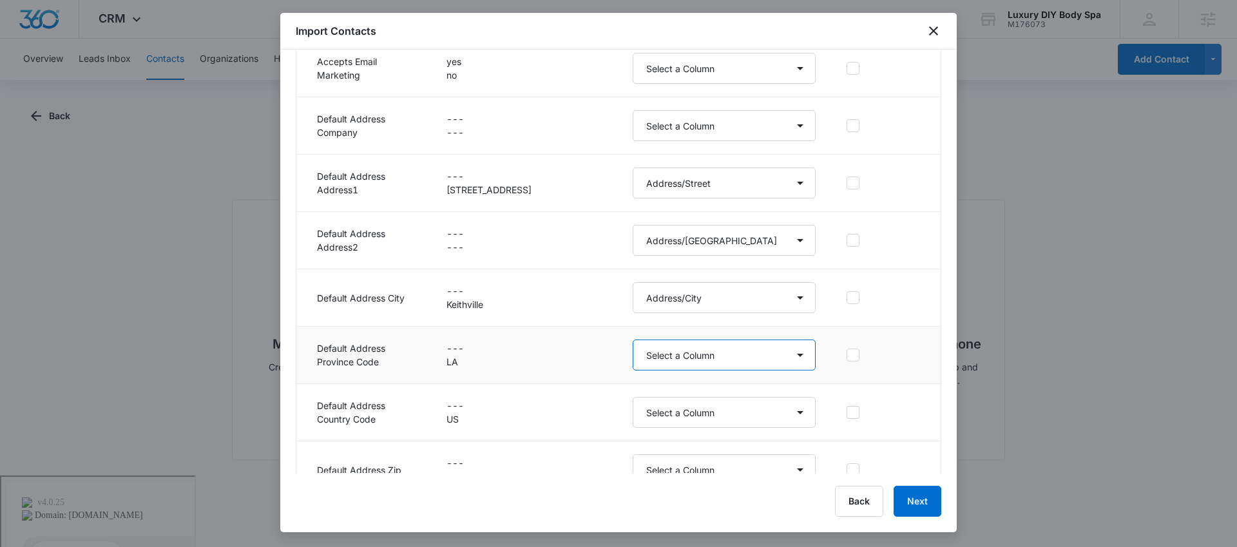
click at [693, 347] on select "Select a Column Address/City Address/Country Address/State Address/Street Addre…" at bounding box center [723, 354] width 183 height 31
select select "189"
click at [632, 339] on select "Select a Column Address/City Address/Country Address/State Address/Street Addre…" at bounding box center [723, 354] width 183 height 31
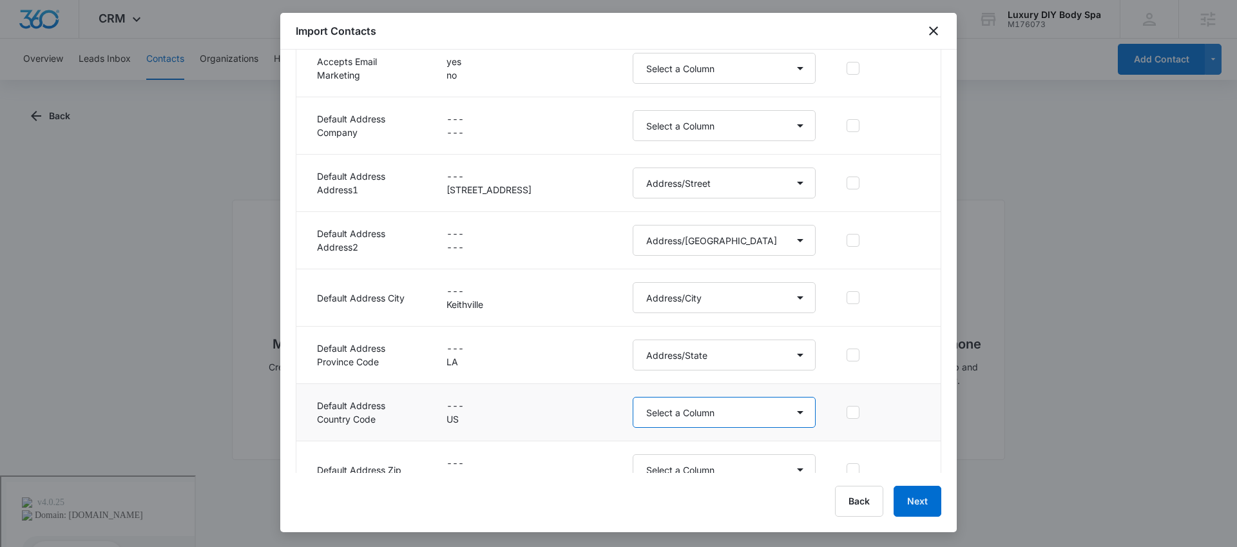
click at [690, 410] on select "Select a Column Address/City Address/Country Address/State Address/Street Addre…" at bounding box center [723, 412] width 183 height 31
select select "193"
click at [632, 397] on select "Select a Column Address/City Address/Country Address/State Address/Street Addre…" at bounding box center [723, 412] width 183 height 31
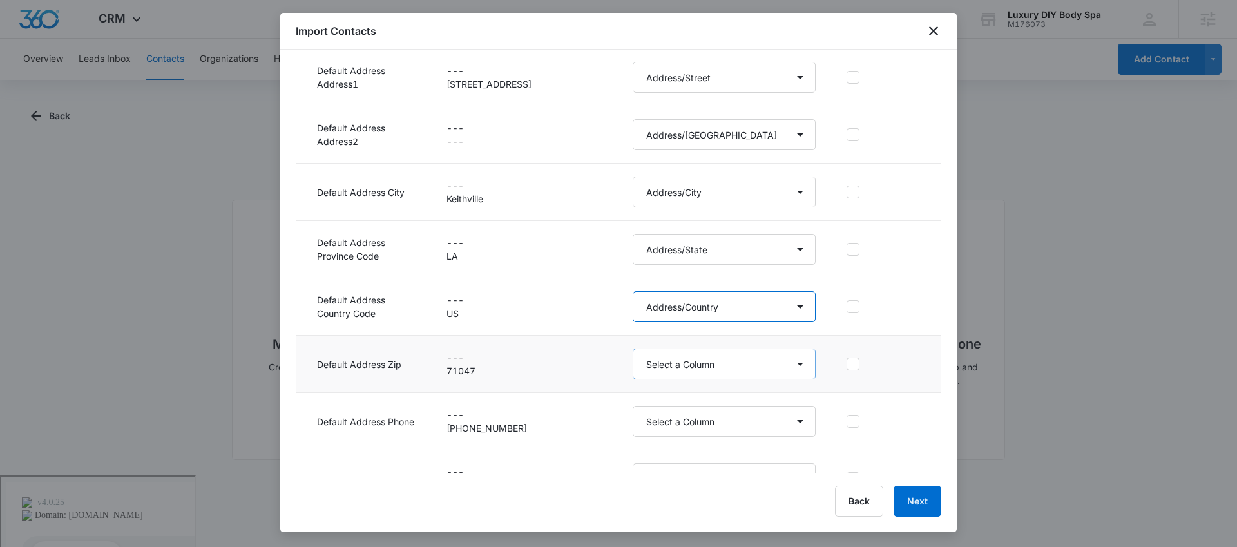
scroll to position [544, 0]
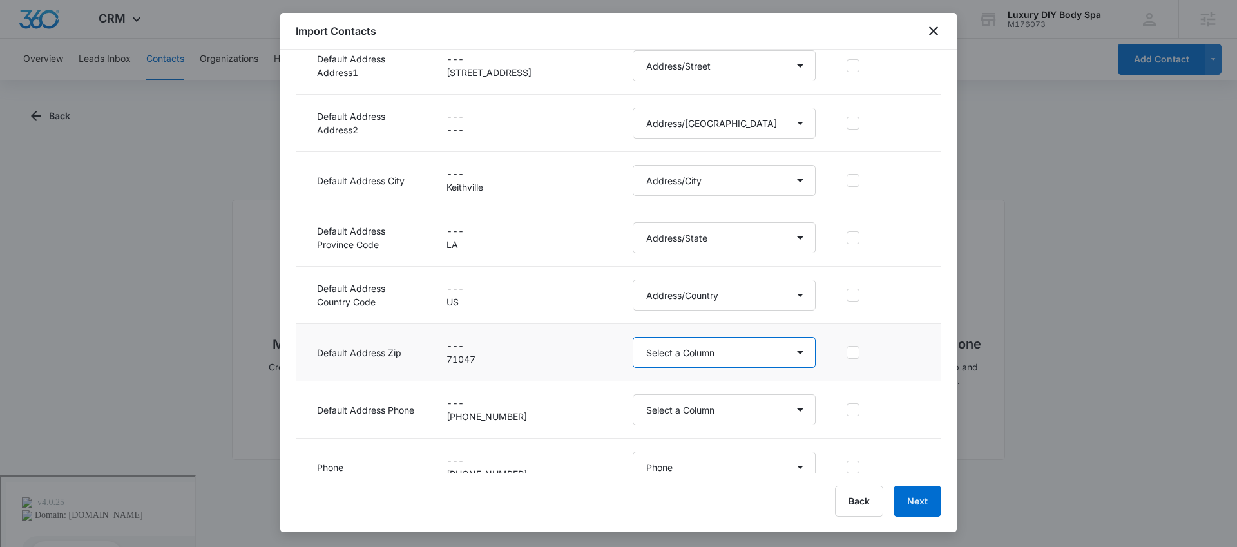
click at [705, 359] on select "Select a Column Address/City Address/Country Address/State Address/Street Addre…" at bounding box center [723, 352] width 183 height 31
select select "190"
click at [632, 337] on select "Select a Column Address/City Address/Country Address/State Address/Street Addre…" at bounding box center [723, 352] width 183 height 31
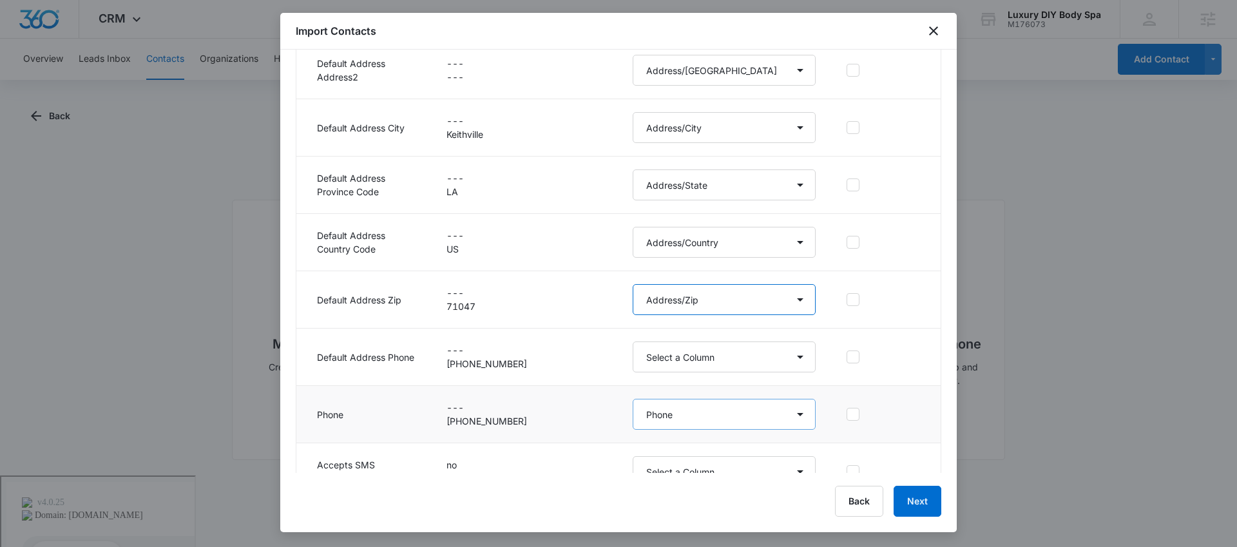
scroll to position [629, 0]
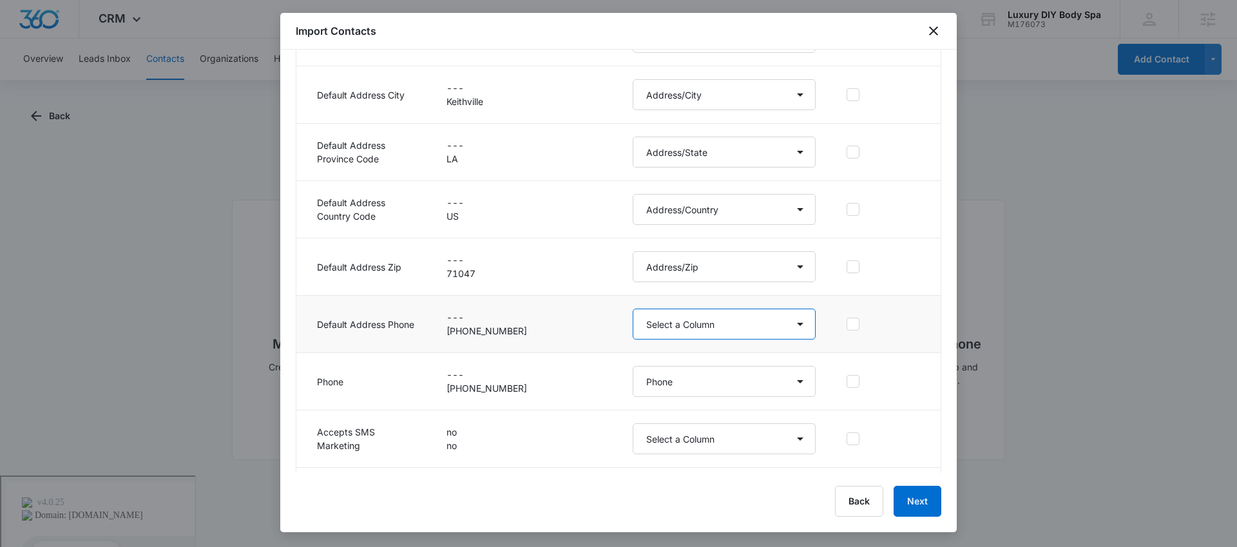
click at [701, 329] on select "Select a Column Address/City Address/Country Address/State Address/Street Addre…" at bounding box center [723, 324] width 183 height 31
select select "184"
click at [632, 309] on select "Select a Column Address/City Address/Country Address/State Address/Street Addre…" at bounding box center [723, 324] width 183 height 31
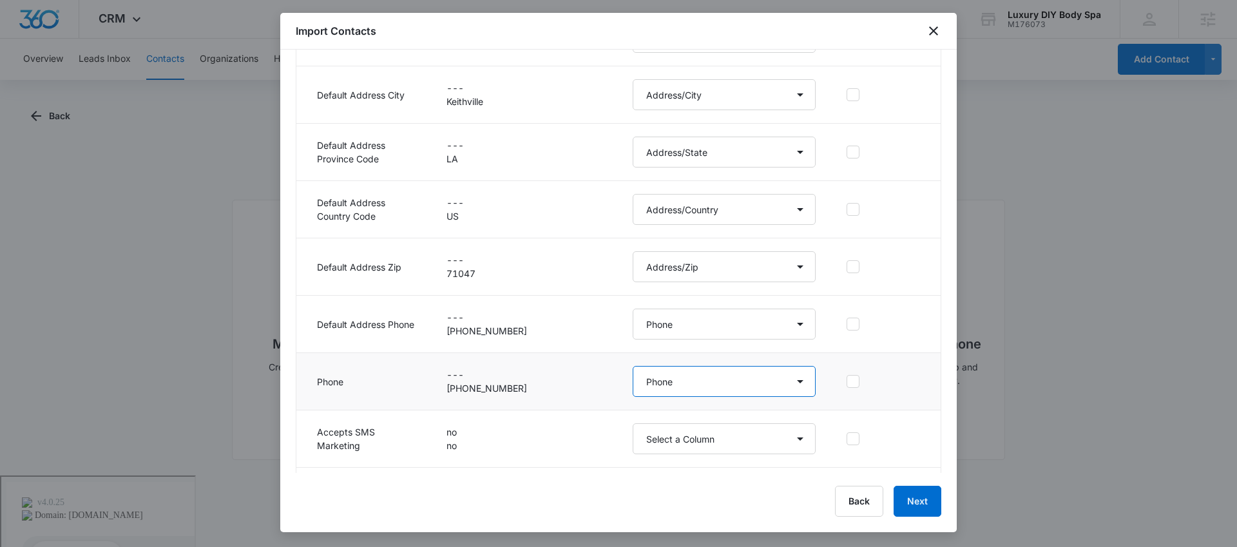
click at [737, 373] on select "Select a Column Address/City Address/Country Address/State Address/Street Addre…" at bounding box center [723, 381] width 183 height 31
select select "286"
click at [632, 366] on select "Select a Column Address/City Address/Country Address/State Address/Street Addre…" at bounding box center [723, 381] width 183 height 31
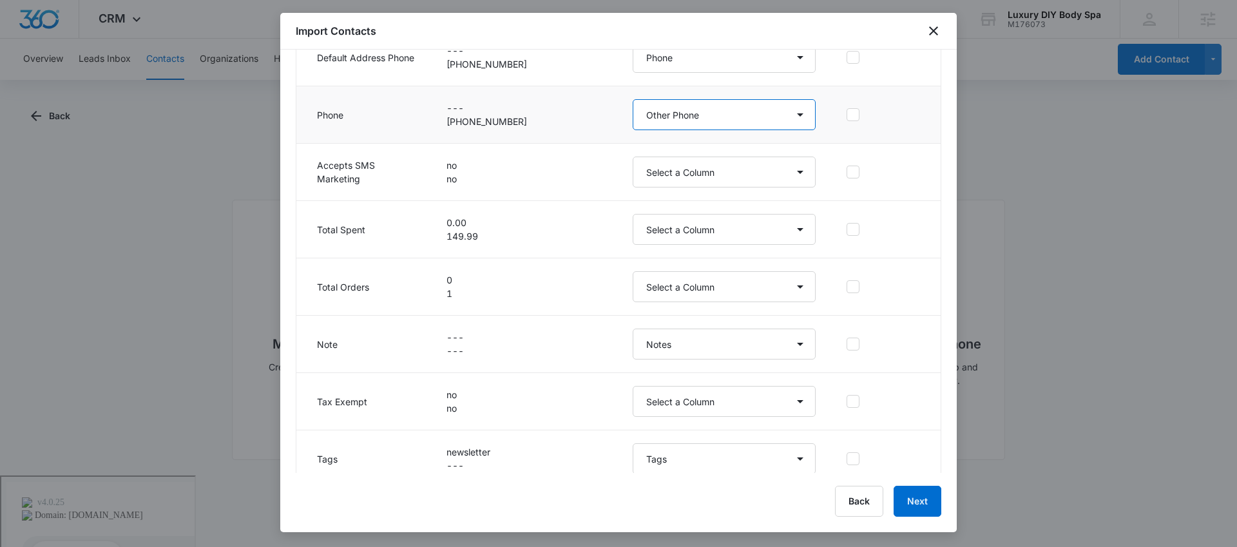
scroll to position [898, 0]
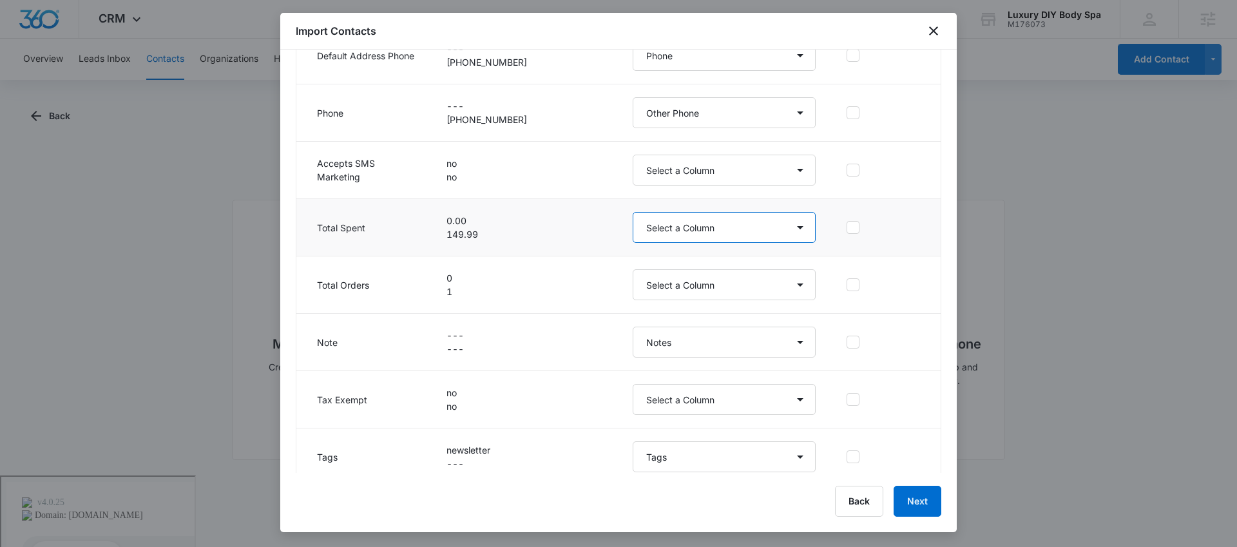
click at [659, 225] on select "Select a Column Address/City Address/Country Address/State Address/Street Addre…" at bounding box center [723, 227] width 183 height 31
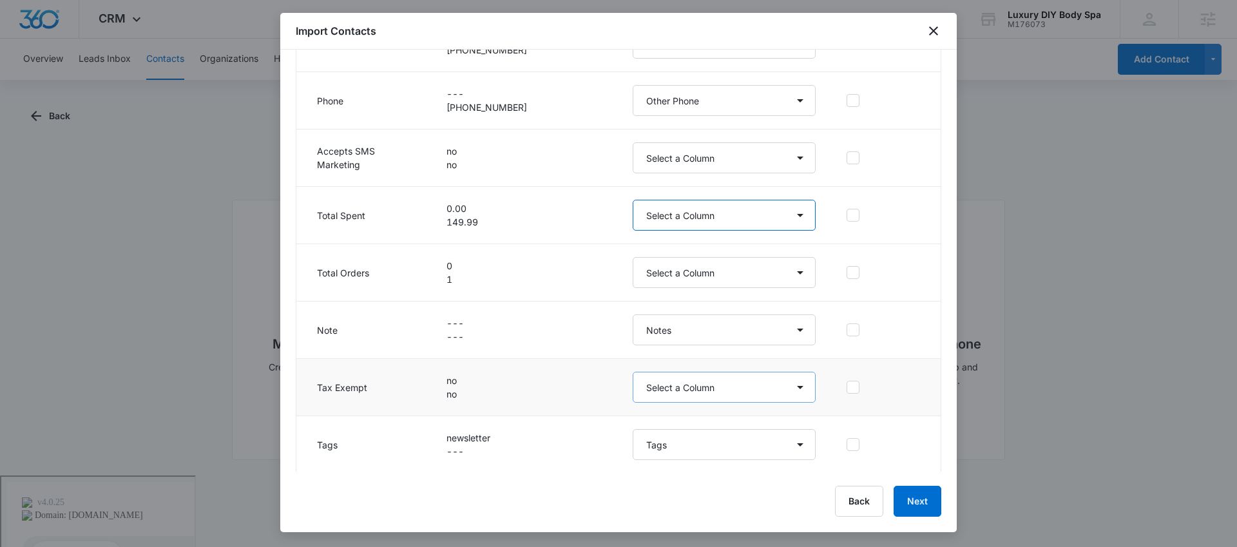
scroll to position [911, 0]
click at [929, 497] on button "Next" at bounding box center [917, 501] width 48 height 31
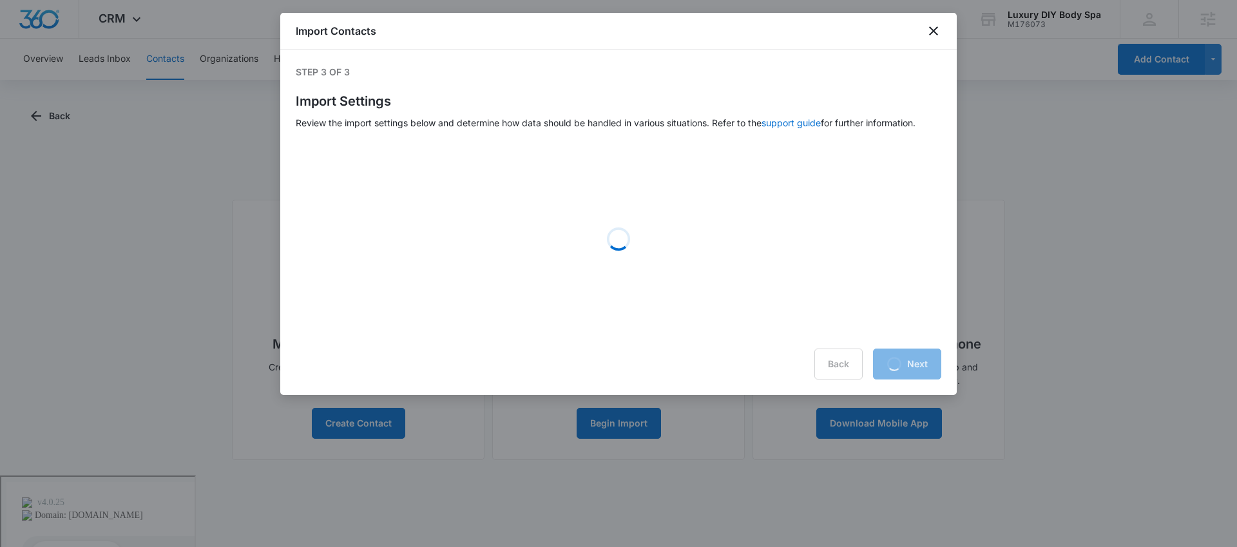
scroll to position [0, 0]
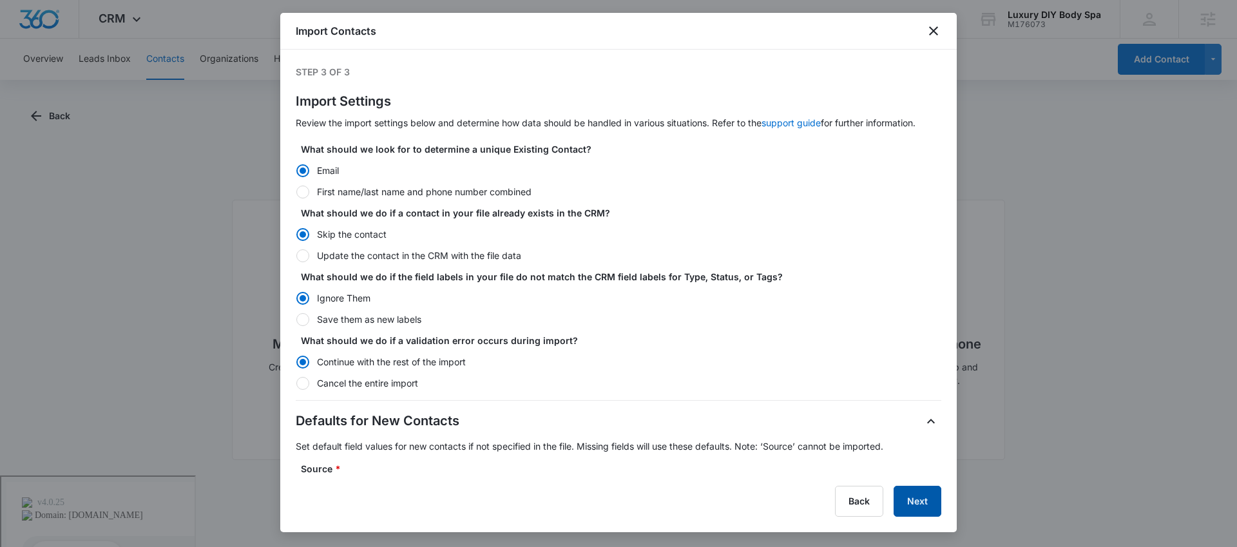
click at [895, 502] on button "Next" at bounding box center [917, 501] width 48 height 31
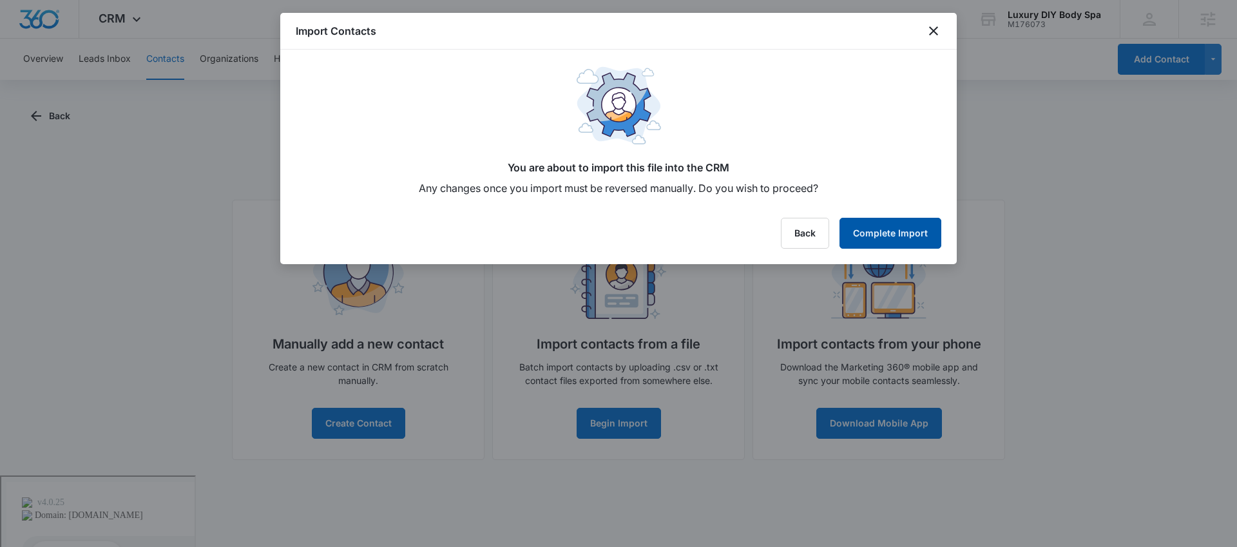
click at [917, 225] on button "Complete Import" at bounding box center [890, 233] width 102 height 31
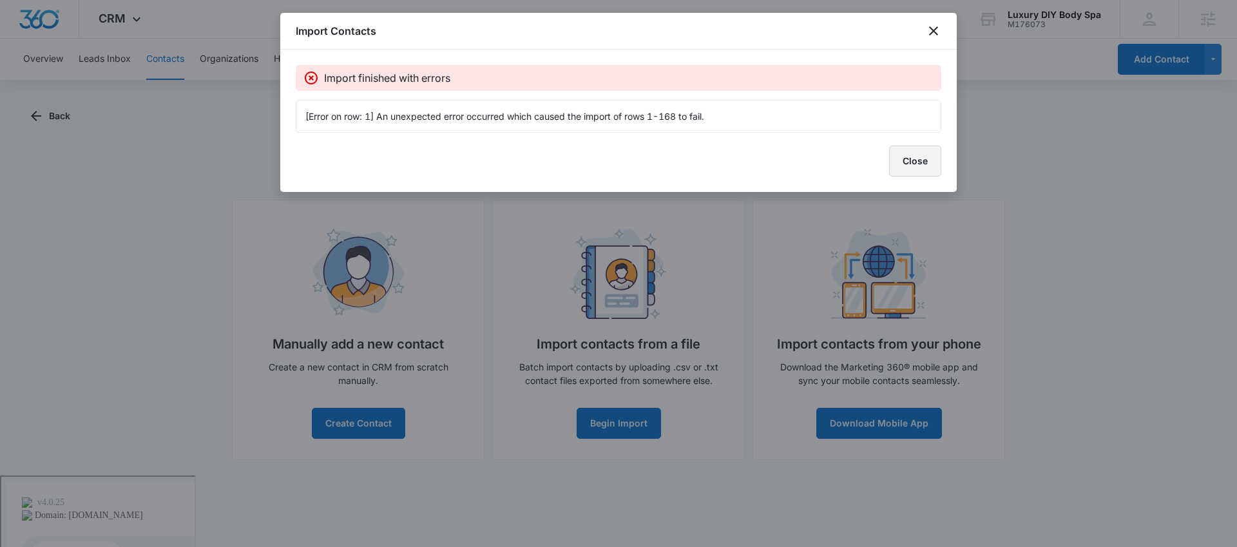
click at [904, 163] on button "Close" at bounding box center [915, 161] width 52 height 31
click at [923, 168] on button "Close" at bounding box center [915, 161] width 52 height 31
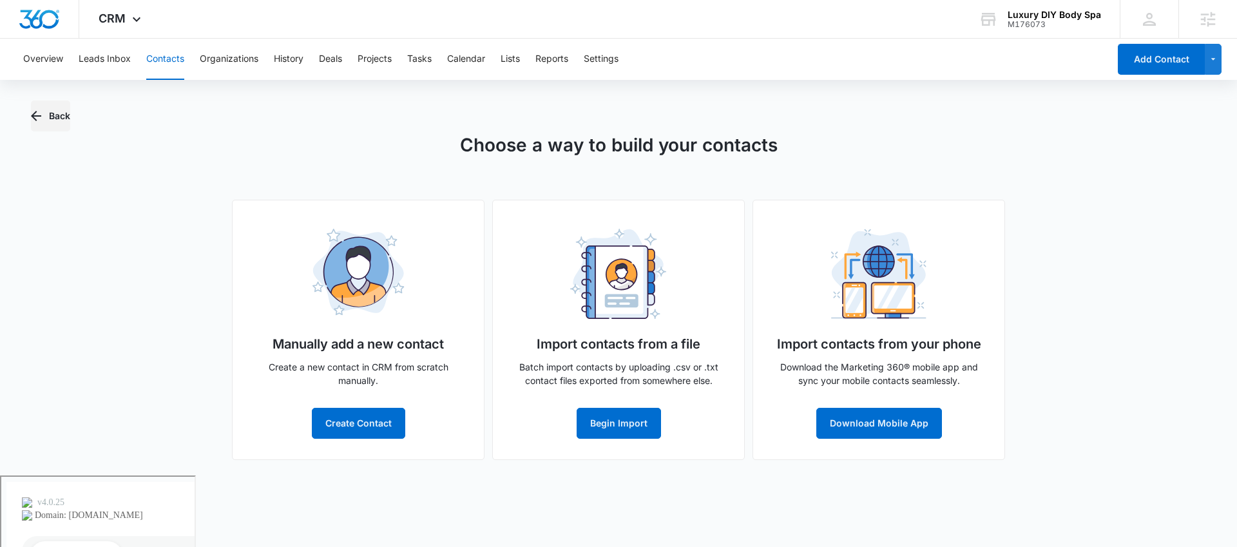
click at [59, 123] on button "Back" at bounding box center [50, 115] width 39 height 31
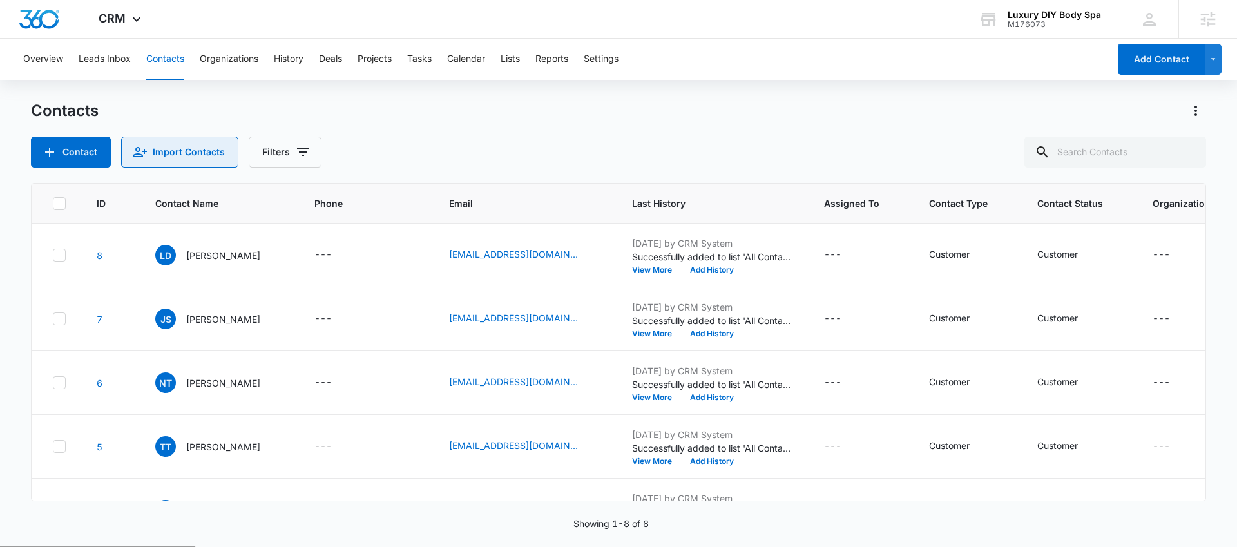
click at [205, 159] on button "Import Contacts" at bounding box center [179, 152] width 117 height 31
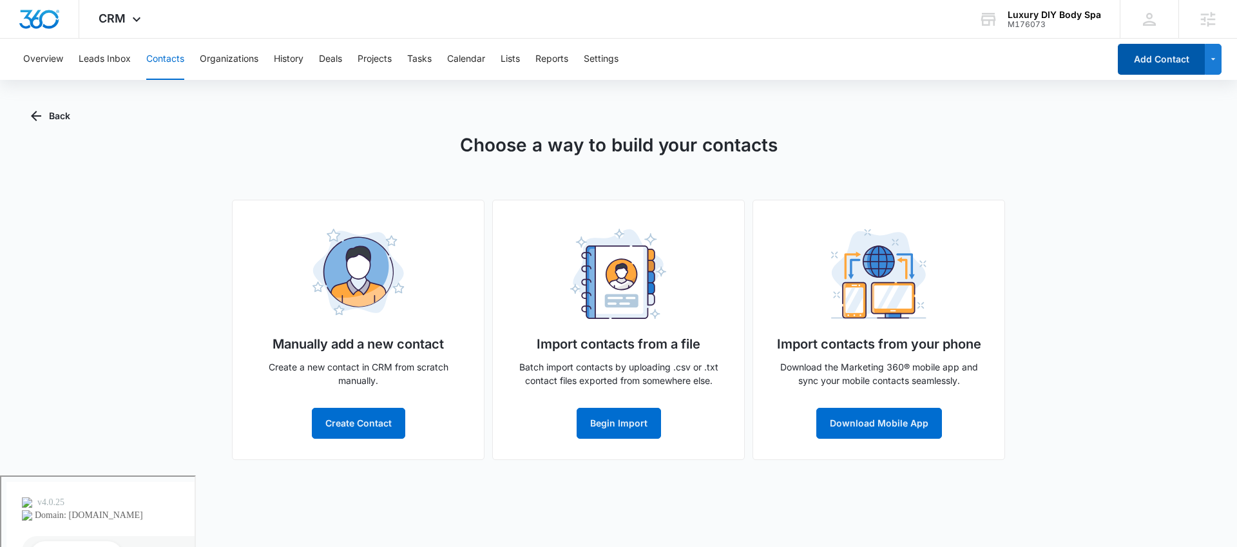
click at [1170, 53] on button "Add Contact" at bounding box center [1160, 59] width 87 height 31
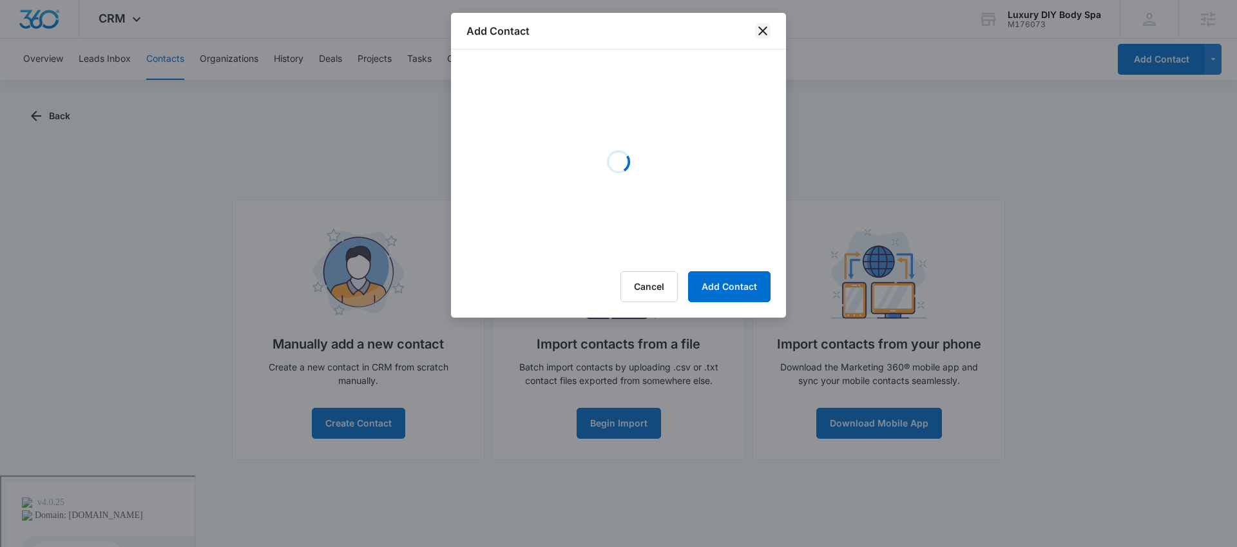
click at [765, 25] on icon "close" at bounding box center [762, 30] width 15 height 15
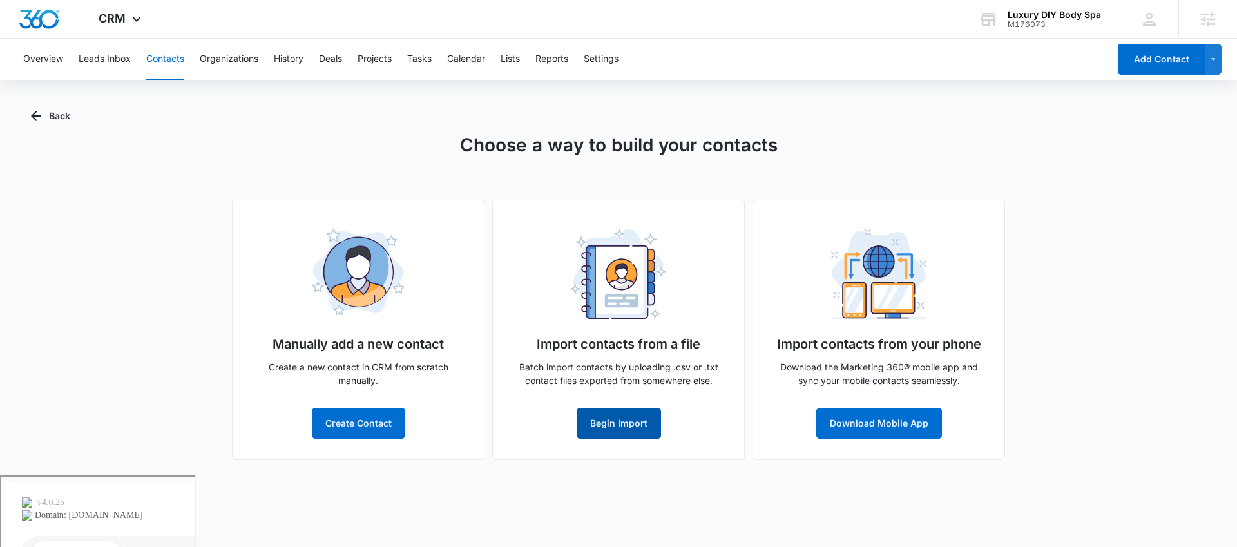
click at [624, 415] on button "Begin Import" at bounding box center [618, 423] width 84 height 31
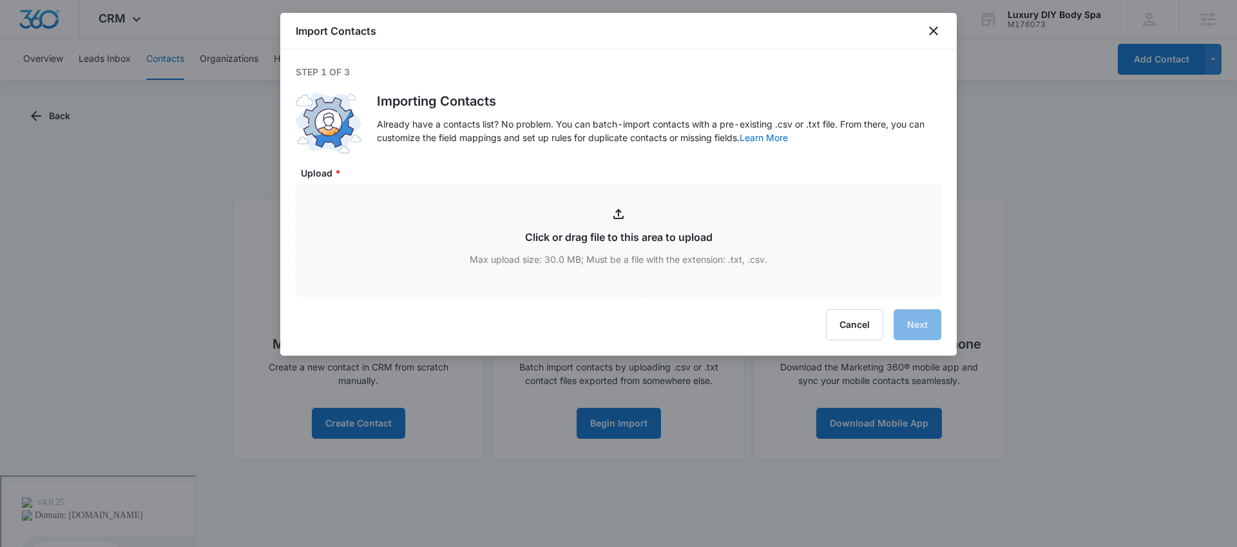
type input "C:\fakepath\Luxury DIY Body Spa - Full Customer List - customers_export.csv"
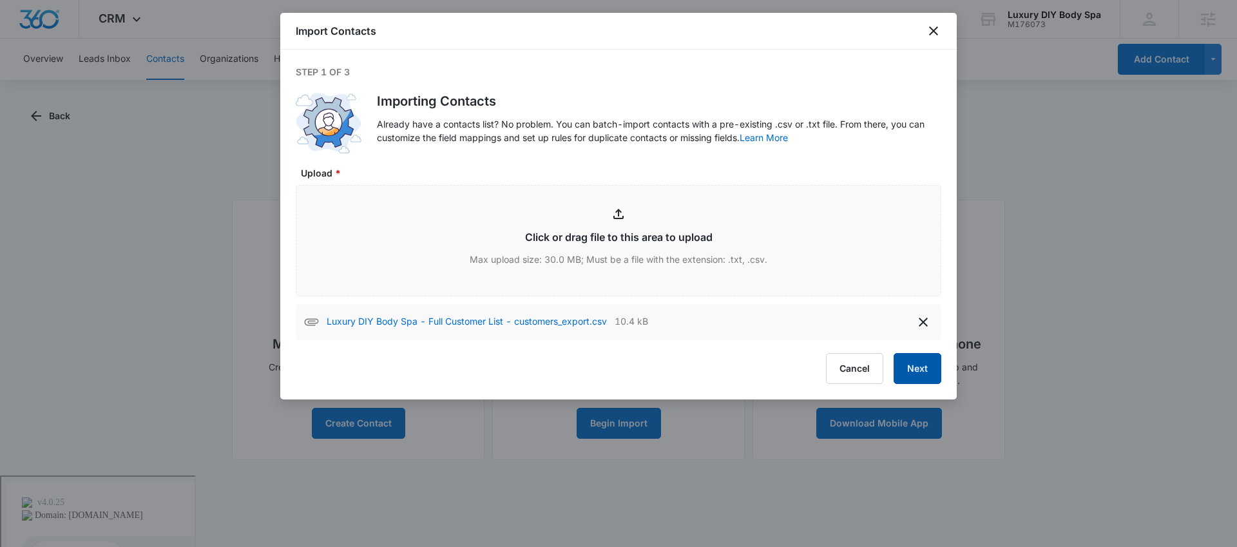
click at [913, 370] on button "Next" at bounding box center [917, 368] width 48 height 31
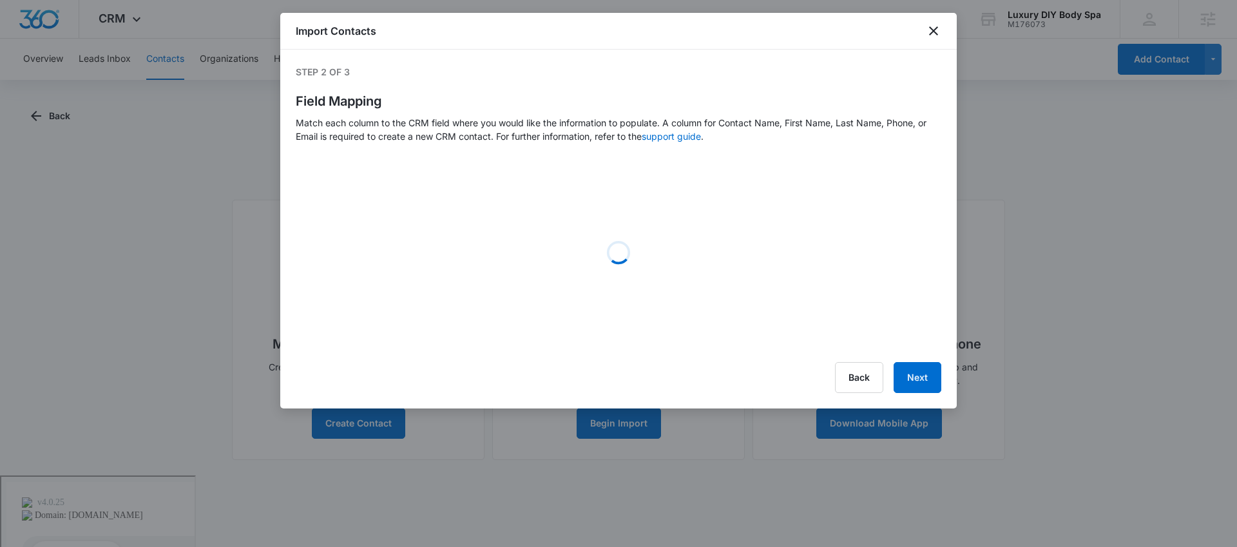
select select "78"
select select "79"
select select "185"
select select "184"
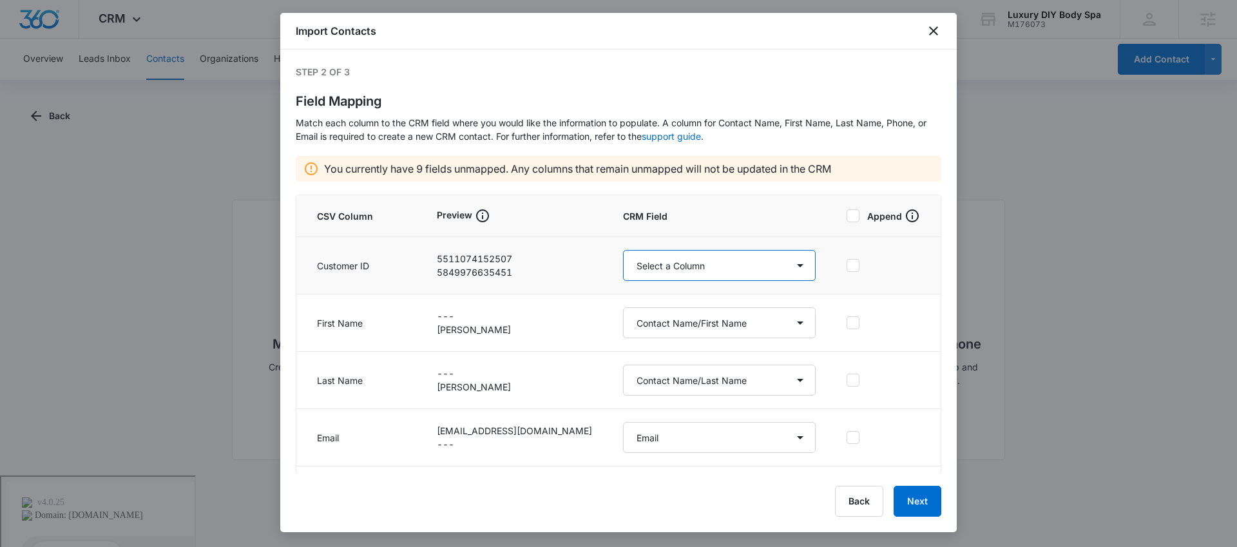
click at [745, 271] on select "Select a Column Address/City Address/Country Address/State Address/Street Addre…" at bounding box center [719, 265] width 193 height 31
select select "externalid"
click at [623, 250] on select "Select a Column Address/City Address/Country Address/State Address/Street Addre…" at bounding box center [719, 265] width 193 height 31
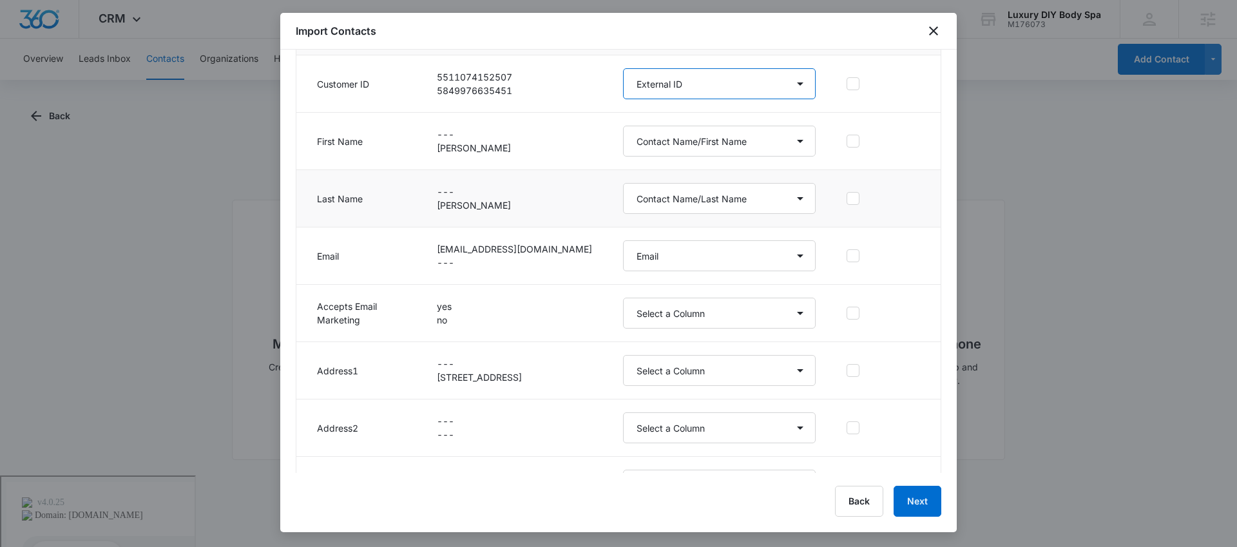
scroll to position [240, 0]
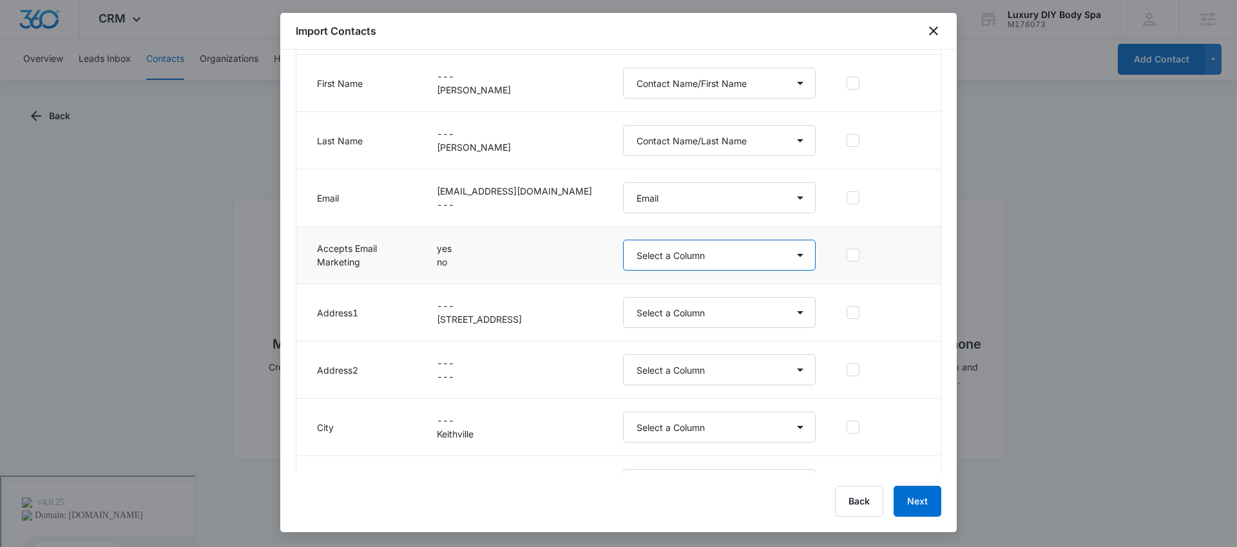
click at [688, 258] on select "Select a Column Address/City Address/Country Address/State Address/Street Addre…" at bounding box center [719, 255] width 193 height 31
select select "292"
click at [623, 240] on select "Select a Column Address/City Address/Country Address/State Address/Street Addre…" at bounding box center [719, 255] width 193 height 31
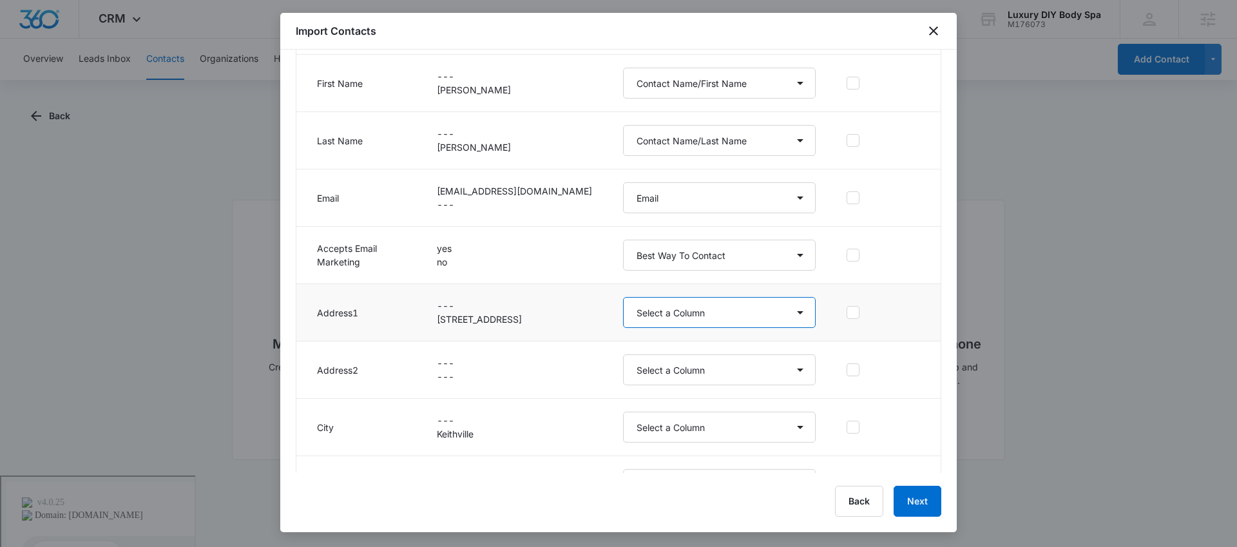
click at [687, 310] on select "Select a Column Address/City Address/Country Address/State Address/Street Addre…" at bounding box center [719, 312] width 193 height 31
select select "187"
click at [623, 297] on select "Select a Column Address/City Address/Country Address/State Address/Street Addre…" at bounding box center [719, 312] width 193 height 31
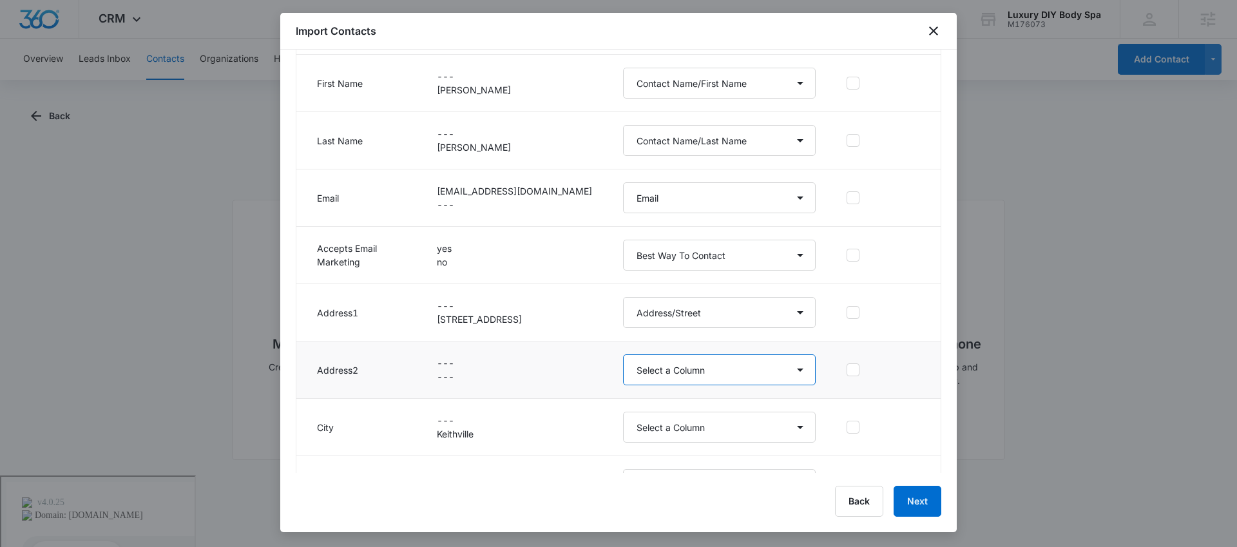
click at [680, 367] on select "Select a Column Address/City Address/Country Address/State Address/Street Addre…" at bounding box center [719, 369] width 193 height 31
select select "321"
click at [623, 354] on select "Select a Column Address/City Address/Country Address/State Address/Street Addre…" at bounding box center [719, 369] width 193 height 31
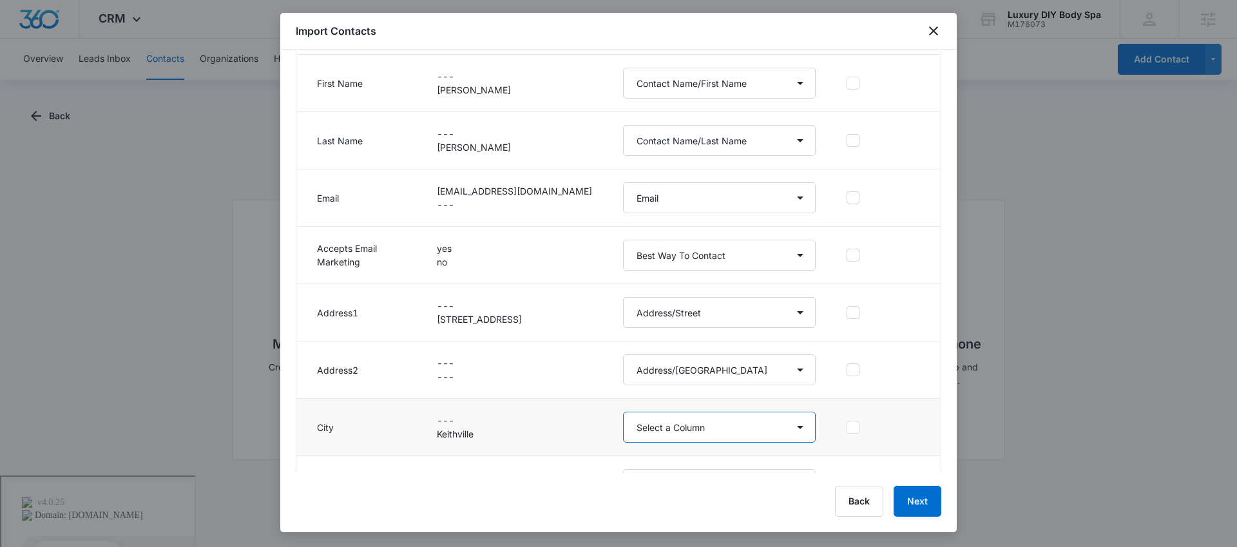
click at [694, 424] on select "Select a Column Address/City Address/Country Address/State Address/Street Addre…" at bounding box center [719, 427] width 193 height 31
select select "188"
click at [623, 412] on select "Select a Column Address/City Address/Country Address/State Address/Street Addre…" at bounding box center [719, 427] width 193 height 31
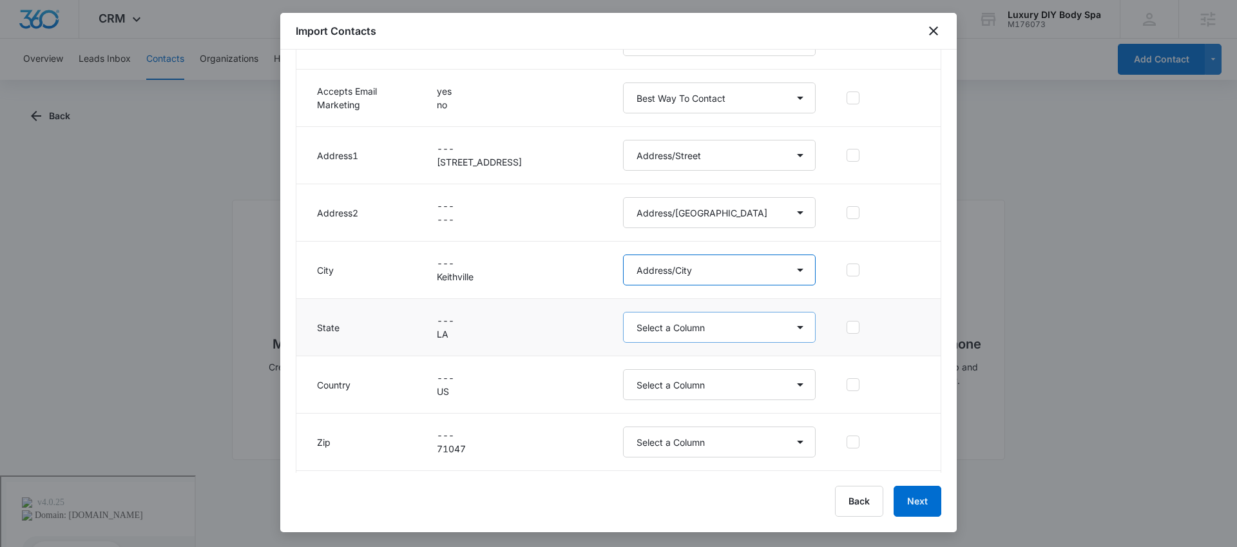
scroll to position [428, 0]
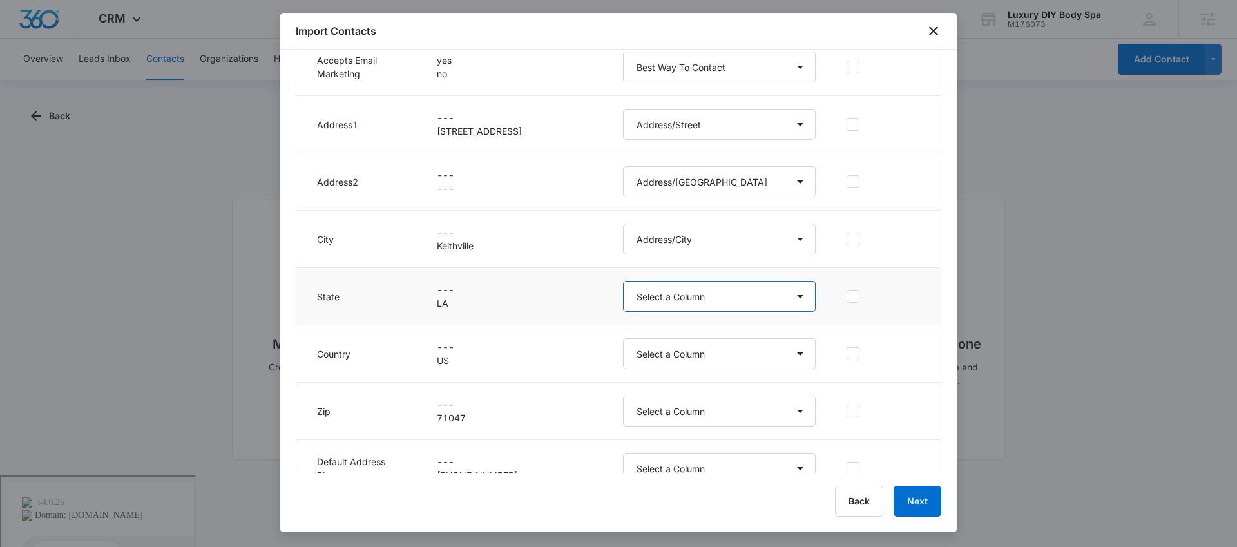
click at [671, 296] on select "Select a Column Address/City Address/Country Address/State Address/Street Addre…" at bounding box center [719, 296] width 193 height 31
select select "189"
click at [623, 281] on select "Select a Column Address/City Address/Country Address/State Address/Street Addre…" at bounding box center [719, 296] width 193 height 31
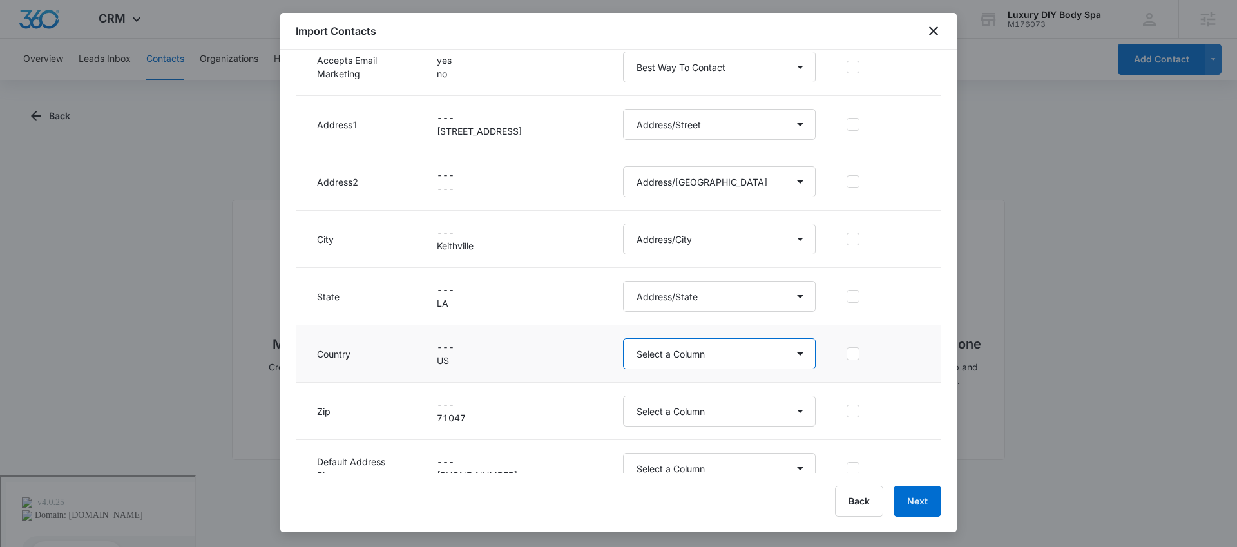
click at [676, 356] on select "Select a Column Address/City Address/Country Address/State Address/Street Addre…" at bounding box center [719, 353] width 193 height 31
select select "193"
click at [623, 338] on select "Select a Column Address/City Address/Country Address/State Address/Street Addre…" at bounding box center [719, 353] width 193 height 31
click at [676, 406] on select "Select a Column Address/City Address/Country Address/State Address/Street Addre…" at bounding box center [719, 410] width 193 height 31
select select "190"
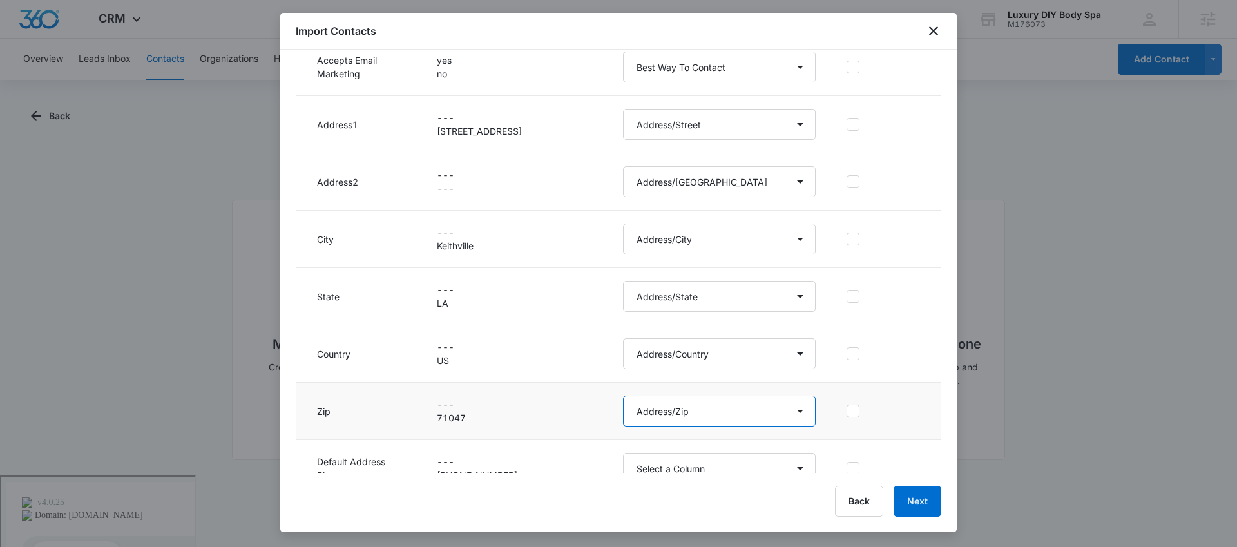
click at [623, 395] on select "Select a Column Address/City Address/Country Address/State Address/Street Addre…" at bounding box center [719, 410] width 193 height 31
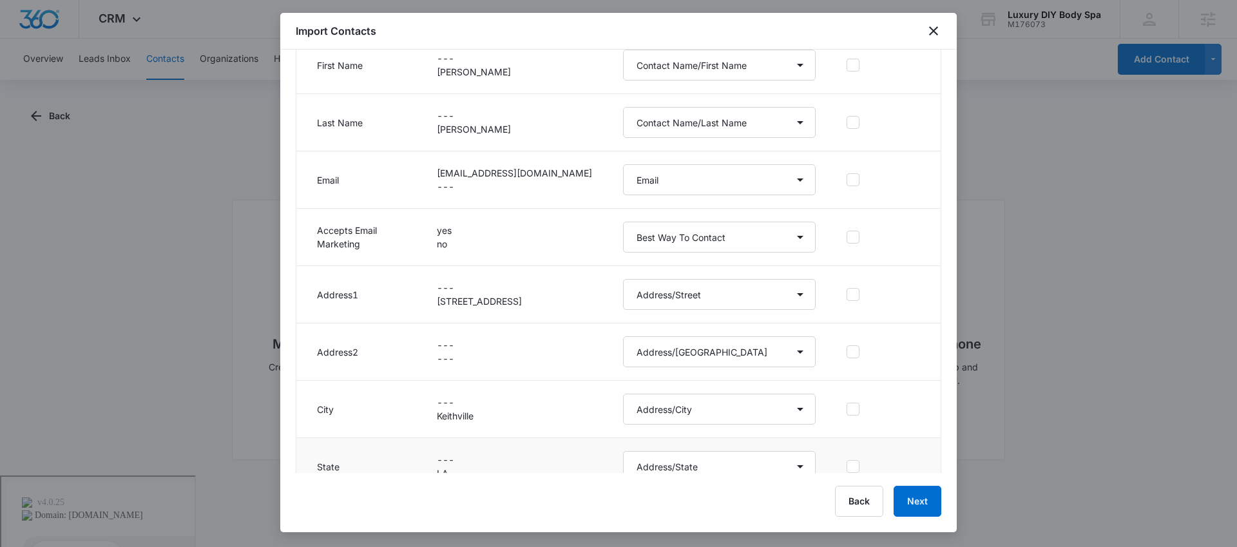
scroll to position [227, 0]
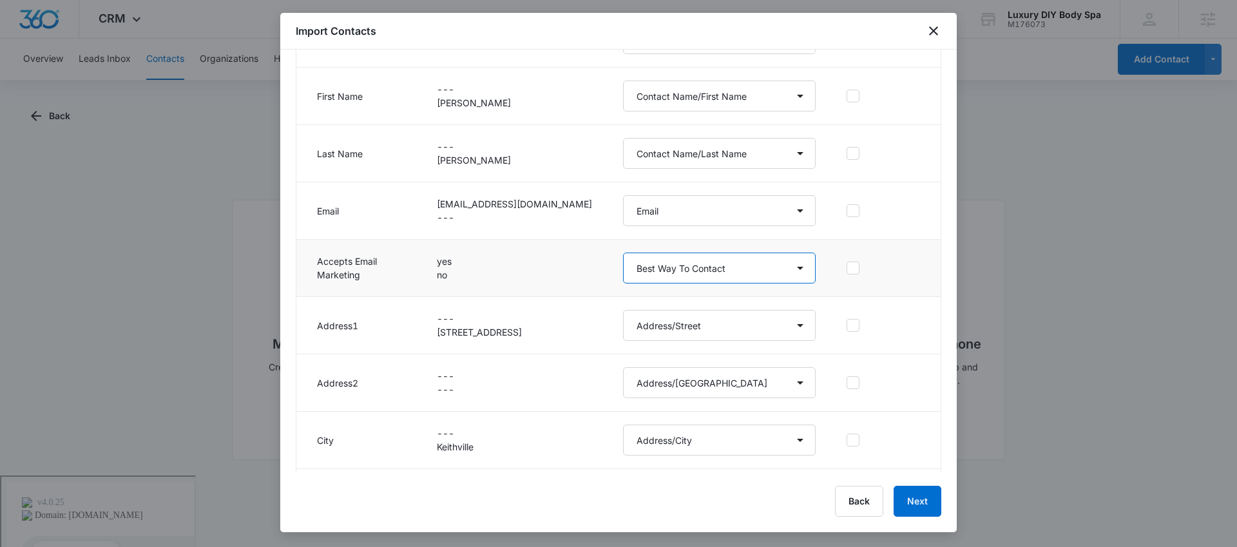
click at [685, 274] on select "Select a Column Address/City Address/Country Address/State Address/Street Addre…" at bounding box center [719, 267] width 193 height 31
select select "333"
click at [623, 252] on select "Select a Column Address/City Address/Country Address/State Address/Street Addre…" at bounding box center [719, 267] width 193 height 31
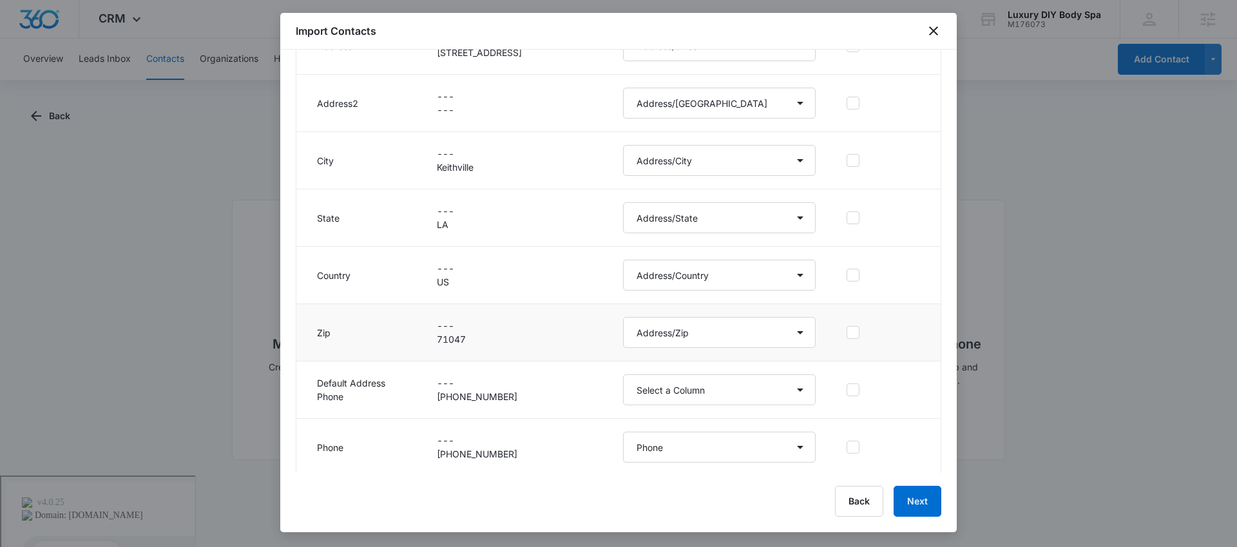
scroll to position [509, 0]
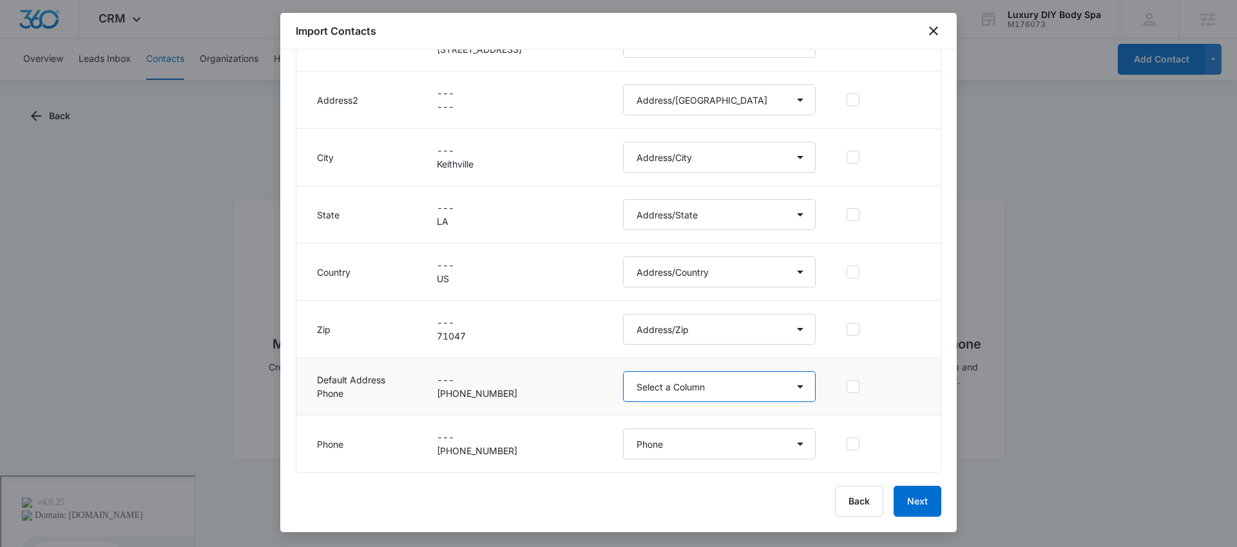
click at [654, 388] on select "Select a Column Address/City Address/Country Address/State Address/Street Addre…" at bounding box center [719, 386] width 193 height 31
select select "184"
click at [623, 371] on select "Select a Column Address/City Address/Country Address/State Address/Street Addre…" at bounding box center [719, 386] width 193 height 31
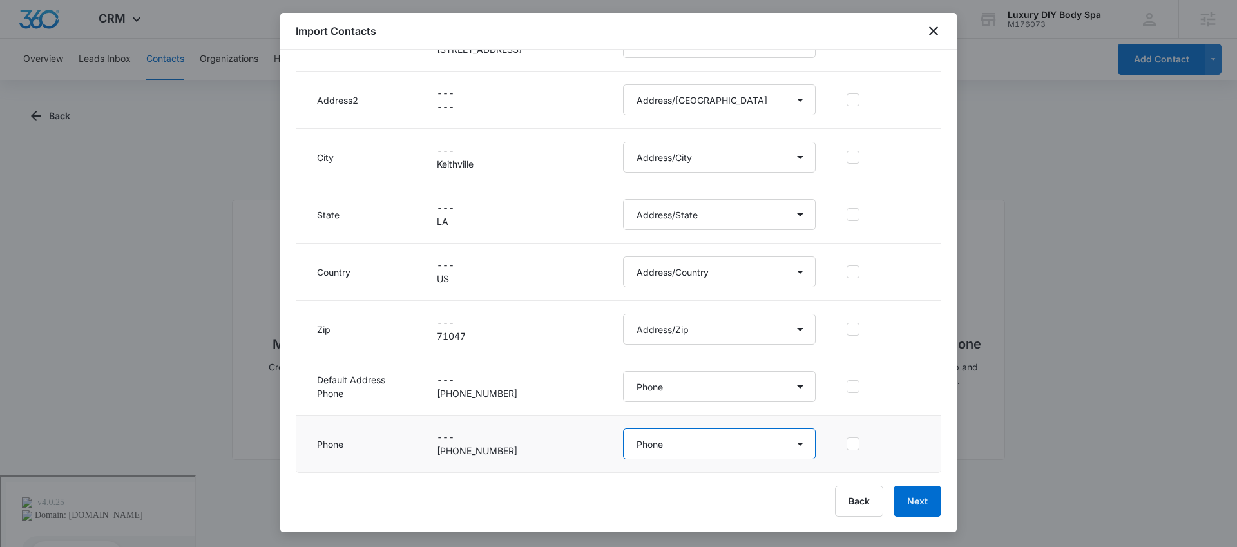
click at [656, 440] on select "Select a Column Address/City Address/Country Address/State Address/Street Addre…" at bounding box center [719, 443] width 193 height 31
select select "286"
click at [623, 428] on select "Select a Column Address/City Address/Country Address/State Address/Street Addre…" at bounding box center [719, 443] width 193 height 31
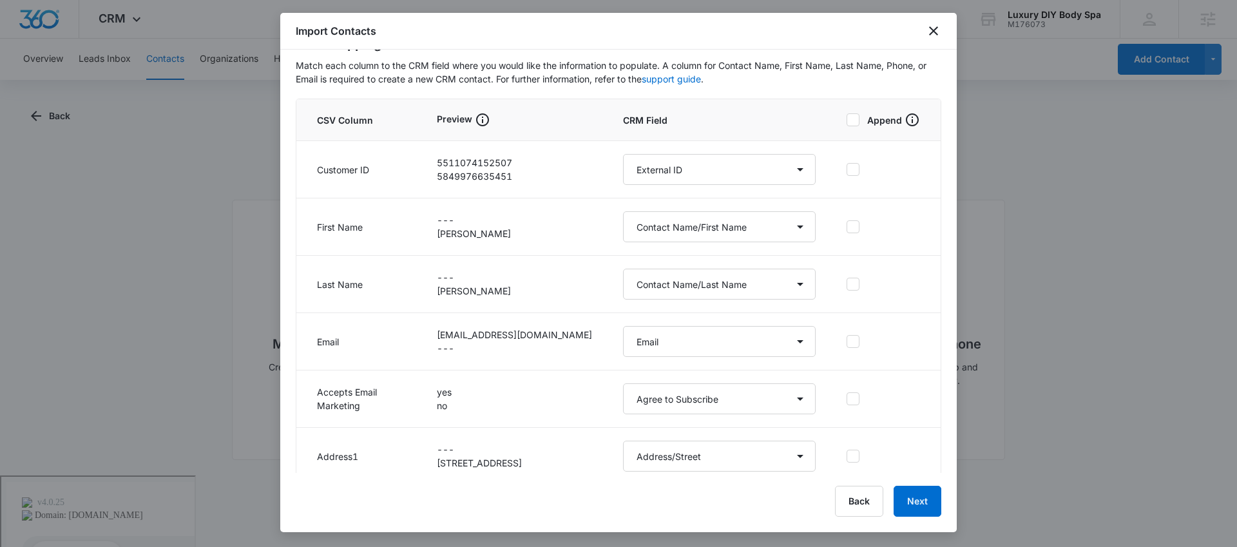
scroll to position [0, 0]
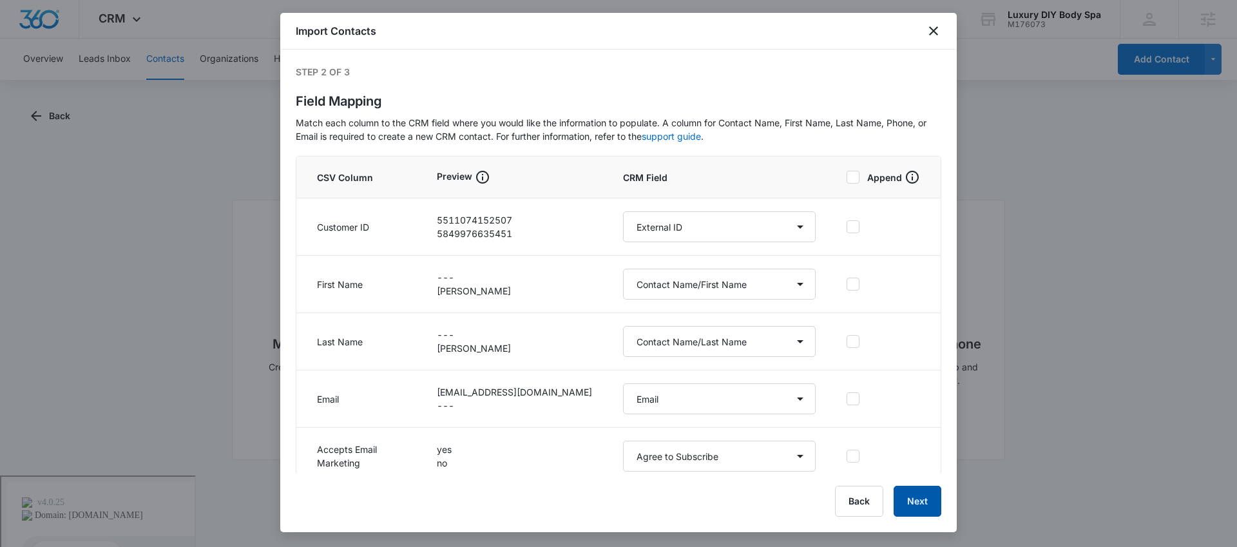
click at [913, 500] on button "Next" at bounding box center [917, 501] width 48 height 31
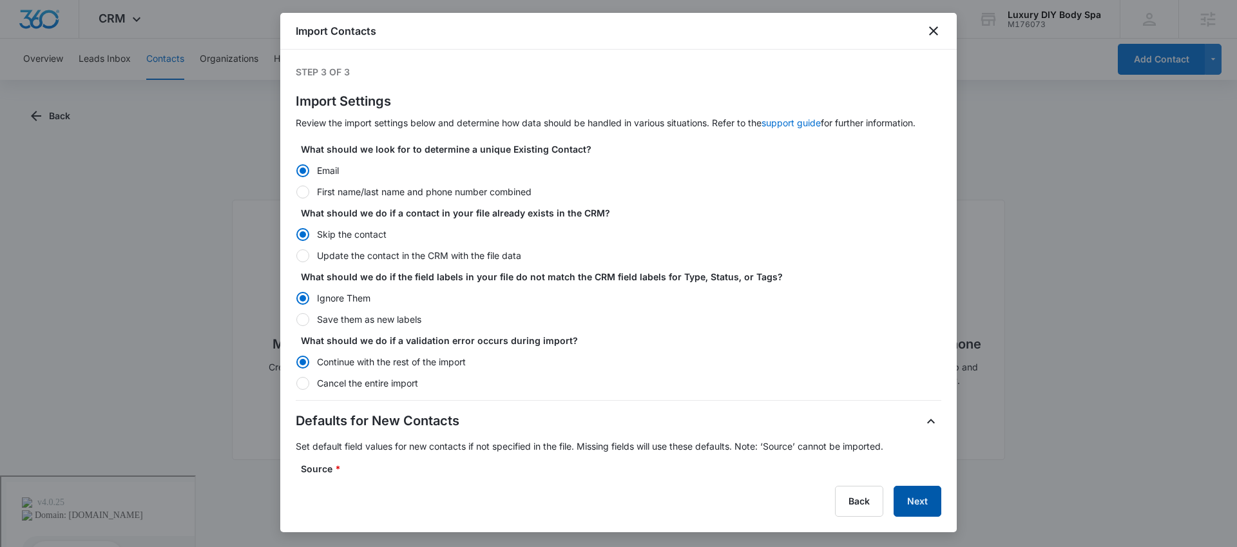
click at [902, 504] on button "Next" at bounding box center [917, 501] width 48 height 31
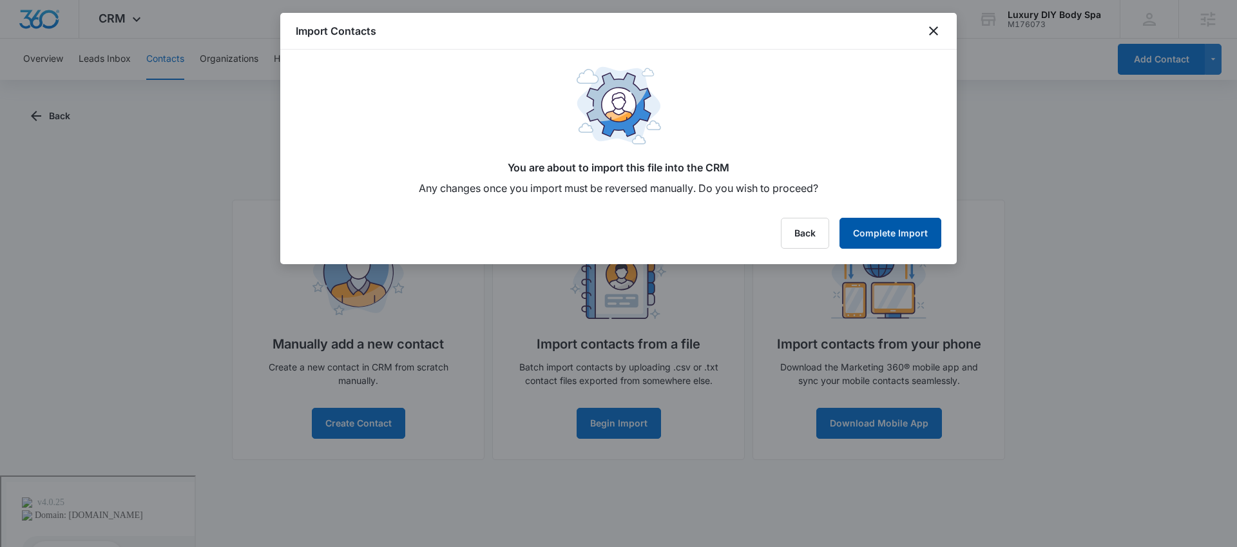
click at [895, 232] on button "Complete Import" at bounding box center [890, 233] width 102 height 31
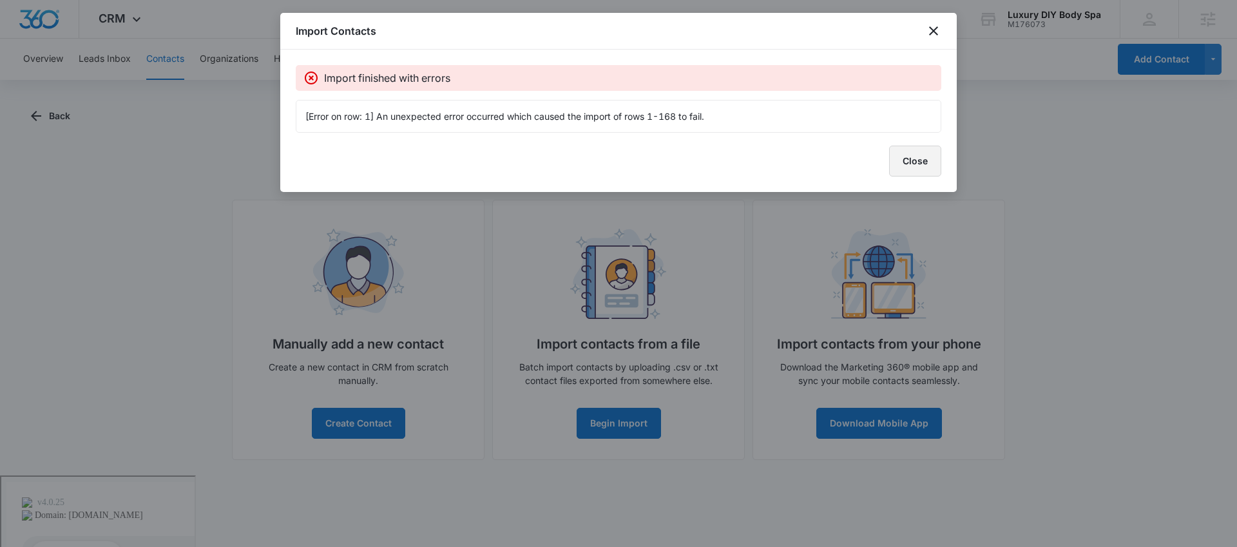
click at [915, 154] on button "Close" at bounding box center [915, 161] width 52 height 31
click at [927, 164] on button "Close" at bounding box center [915, 161] width 52 height 31
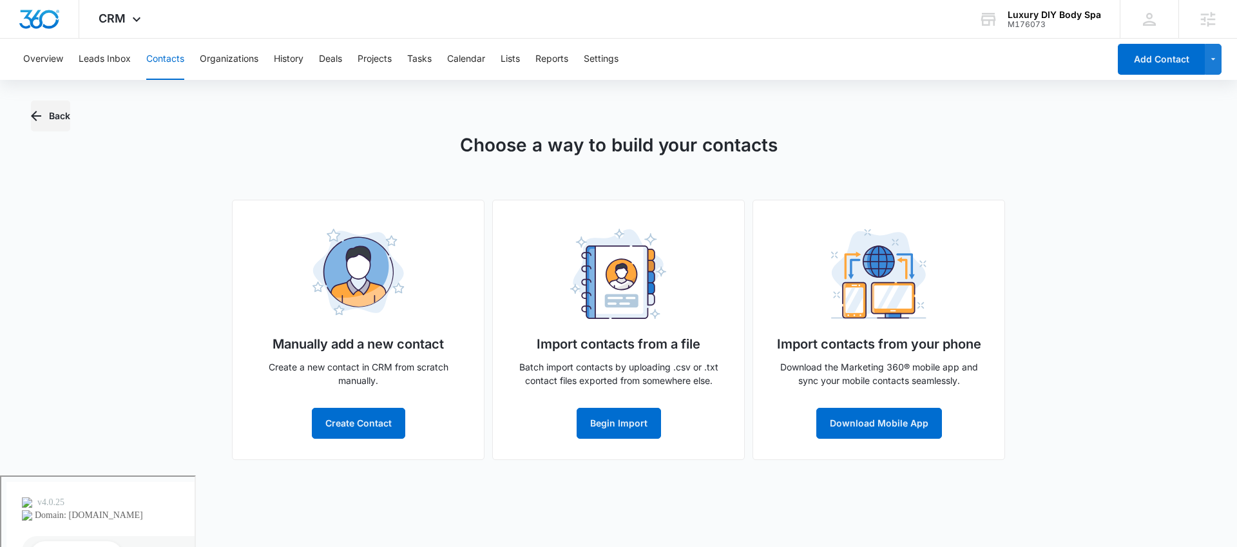
click at [42, 128] on button "Back" at bounding box center [50, 115] width 39 height 31
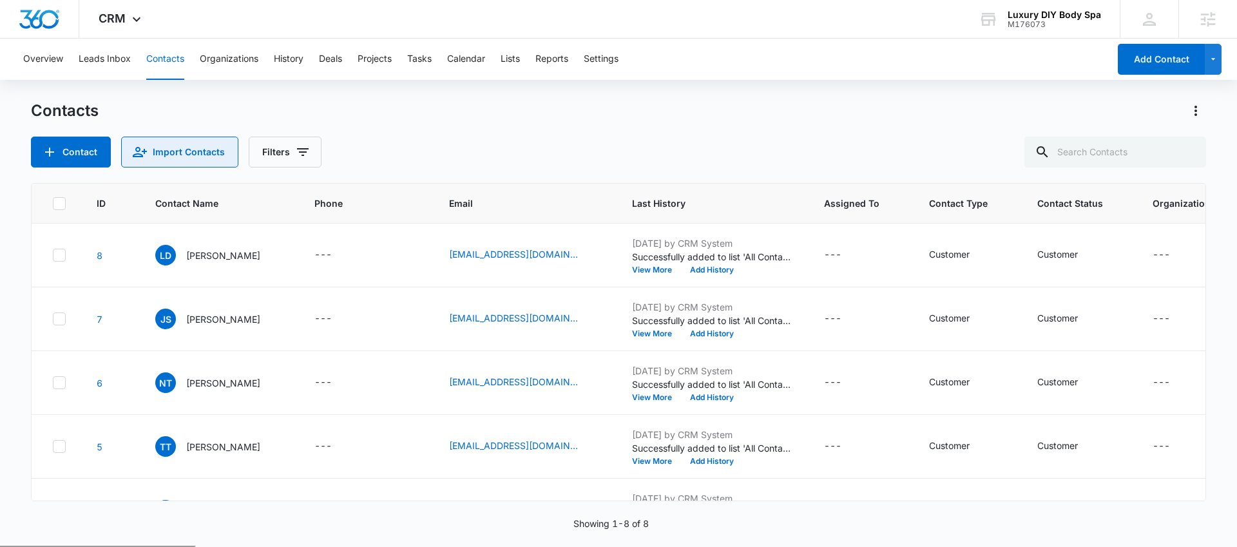
click at [169, 149] on button "Import Contacts" at bounding box center [179, 152] width 117 height 31
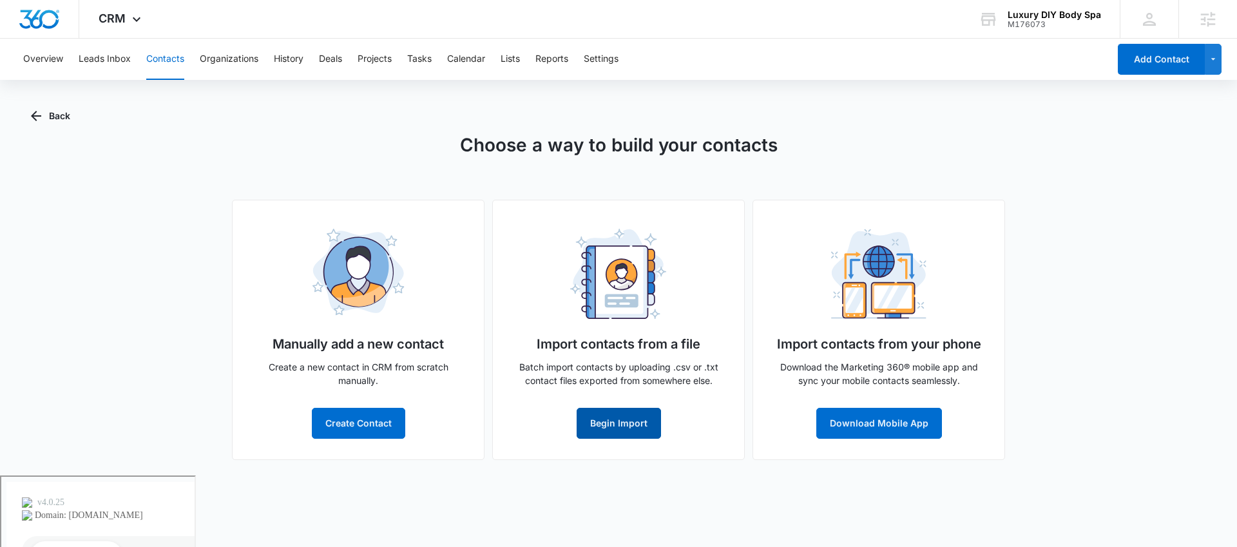
click at [634, 419] on button "Begin Import" at bounding box center [618, 423] width 84 height 31
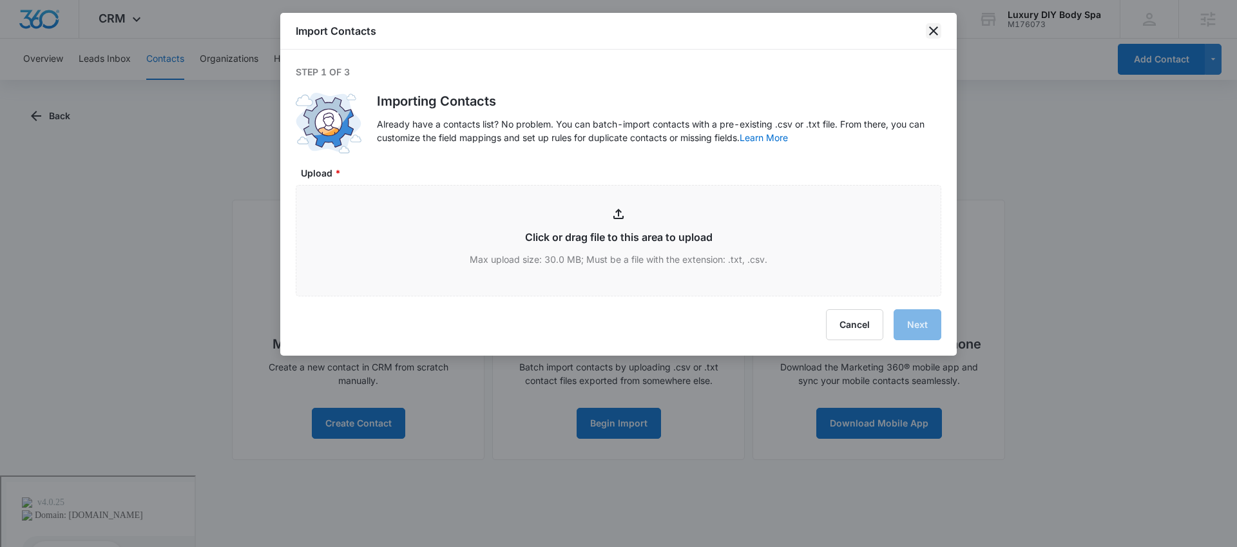
click at [935, 38] on icon "close" at bounding box center [933, 30] width 15 height 15
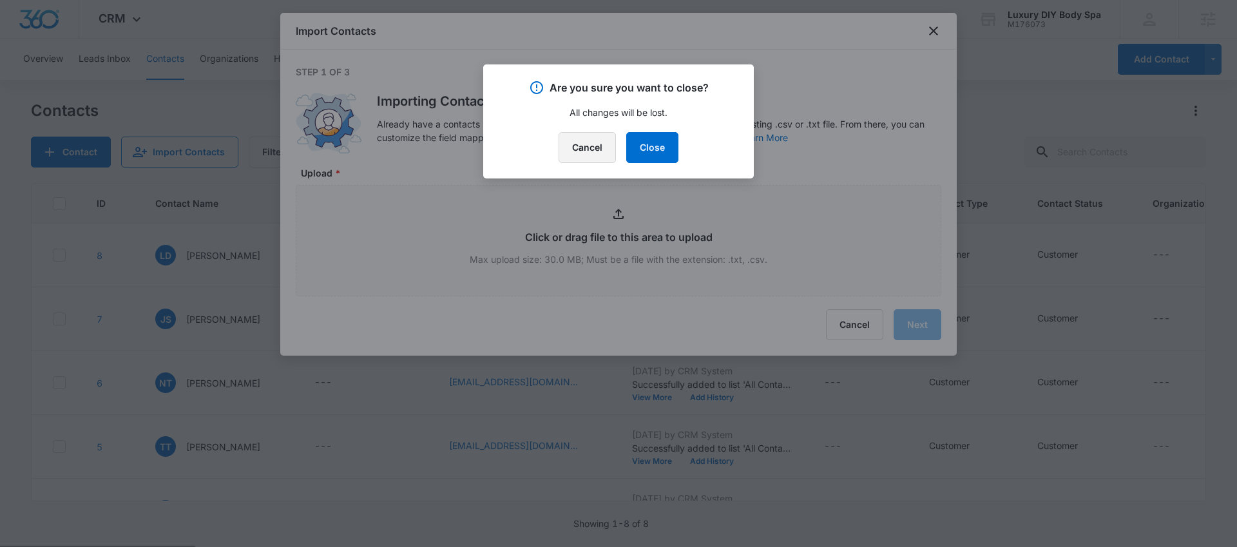
click at [598, 142] on button "Cancel" at bounding box center [586, 147] width 57 height 31
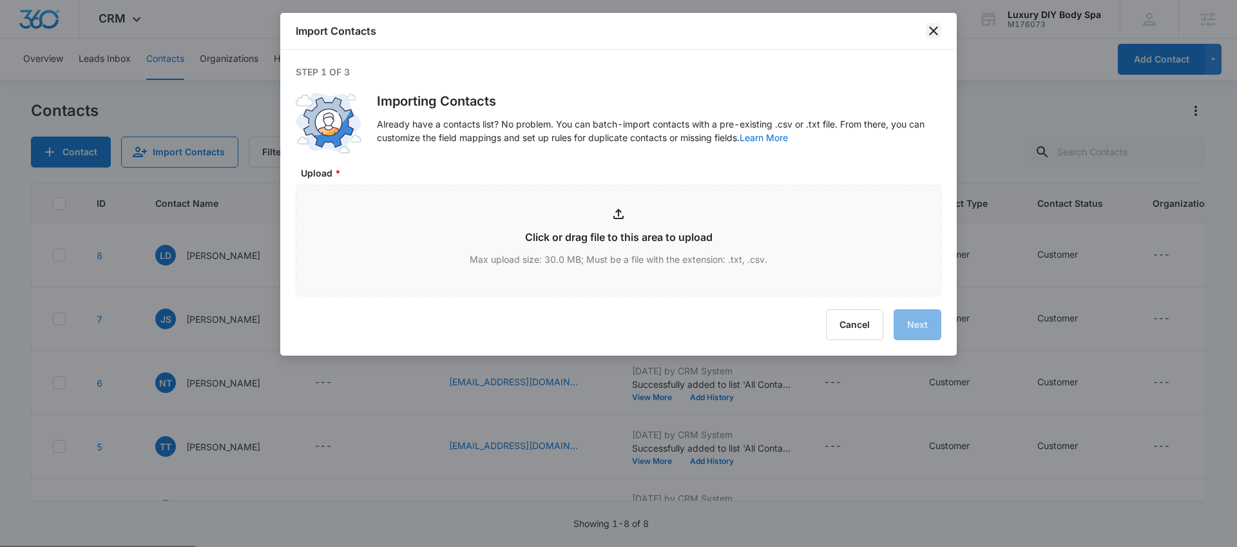
type input "C:\fakepath\Luxury DIY Body Spa - Full Customer List - customers_export.csv"
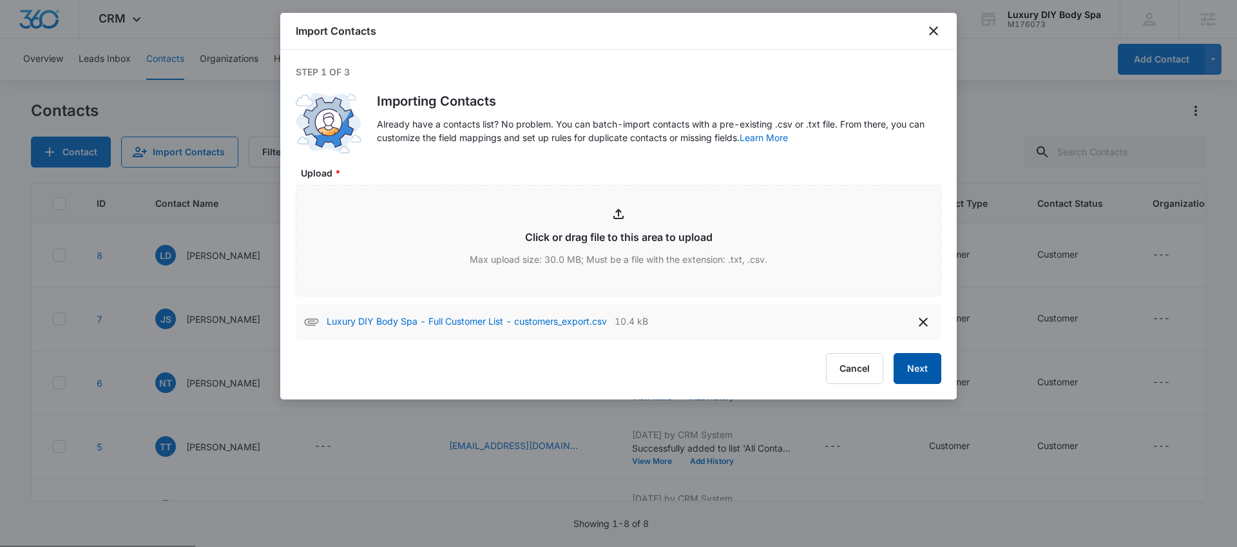
click at [904, 364] on button "Next" at bounding box center [917, 368] width 48 height 31
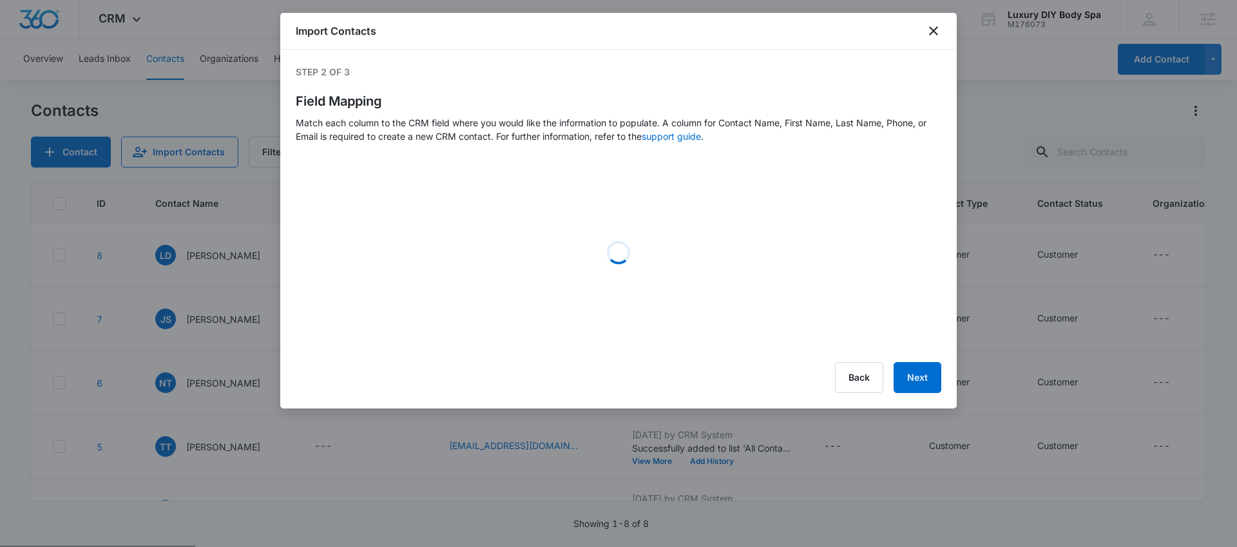
select select "78"
select select "79"
select select "185"
select select "184"
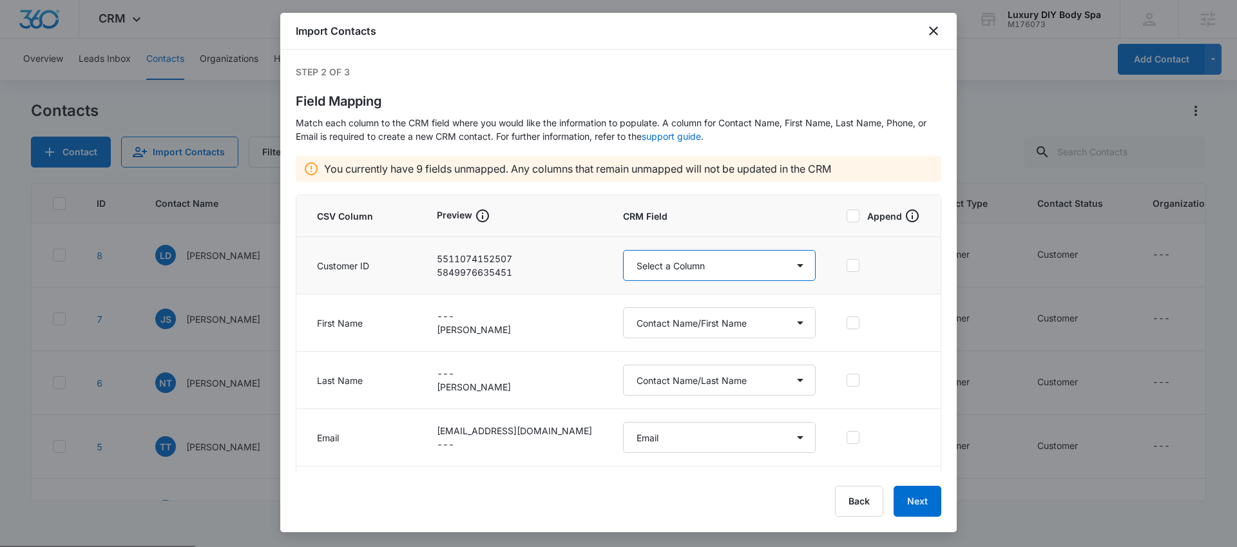
click at [664, 263] on select "Select a Column Address/City Address/Country Address/State Address/Street Addre…" at bounding box center [719, 265] width 193 height 31
select select "id"
click at [623, 250] on select "Select a Column Address/City Address/Country Address/State Address/Street Addre…" at bounding box center [719, 265] width 193 height 31
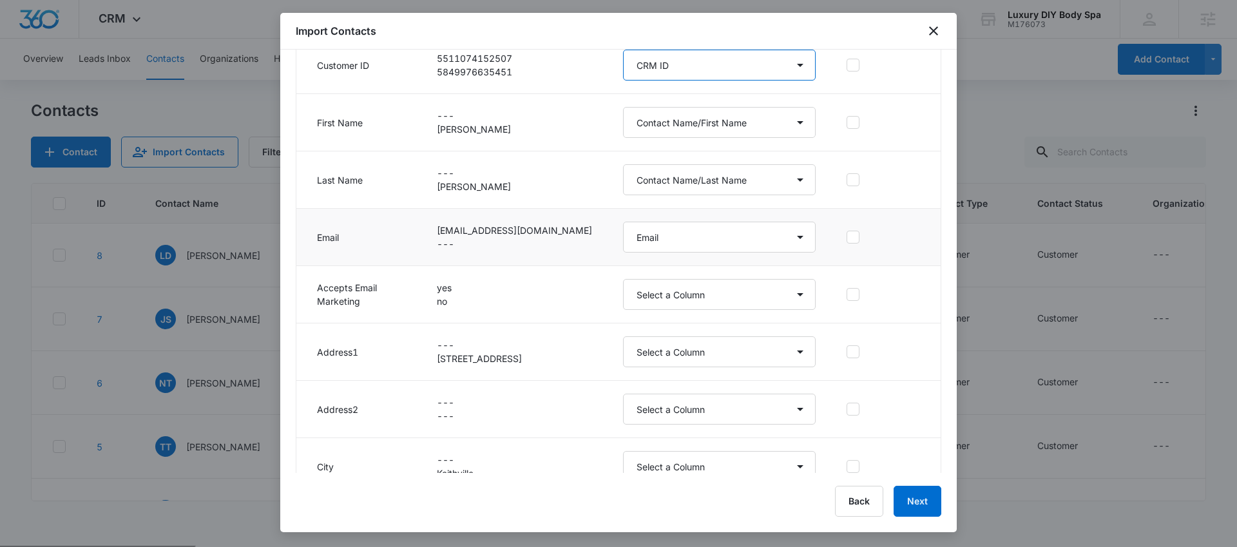
scroll to position [247, 0]
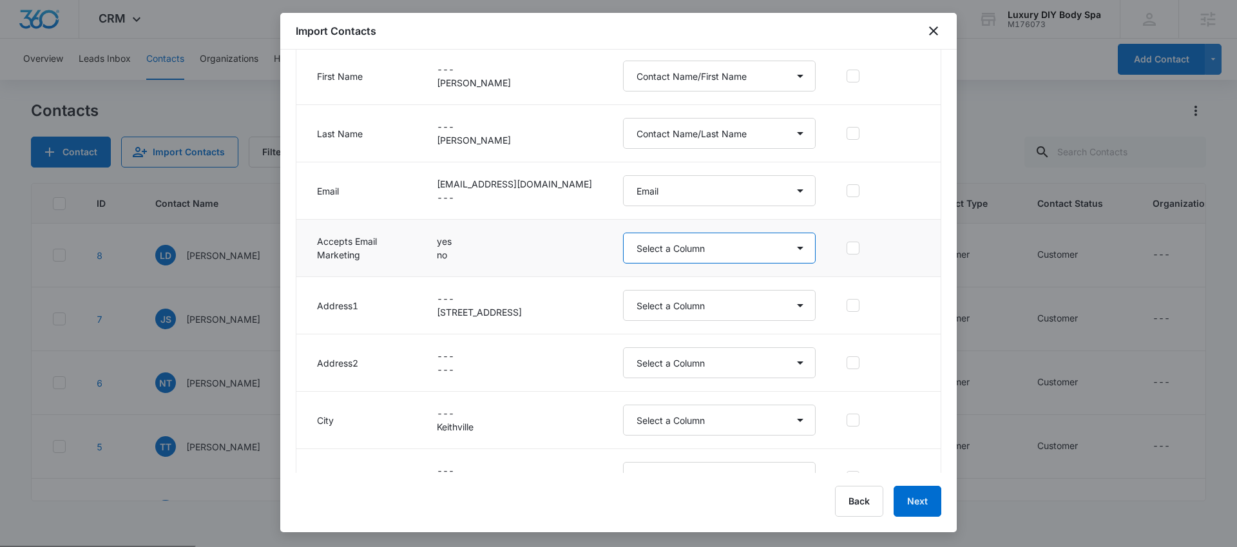
click at [656, 251] on select "Select a Column Address/City Address/Country Address/State Address/Street Addre…" at bounding box center [719, 248] width 193 height 31
select select "333"
click at [623, 233] on select "Select a Column Address/City Address/Country Address/State Address/Street Addre…" at bounding box center [719, 248] width 193 height 31
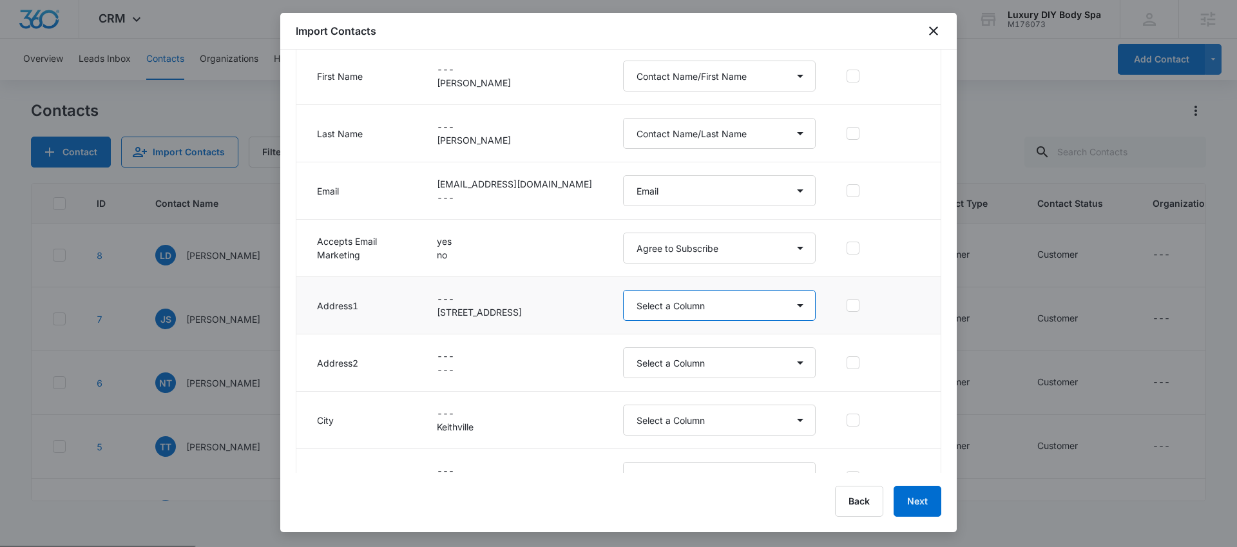
click at [665, 317] on select "Select a Column Address/City Address/Country Address/State Address/Street Addre…" at bounding box center [719, 305] width 193 height 31
click at [623, 290] on select "Select a Column Address/City Address/Country Address/State Address/Street Addre…" at bounding box center [719, 305] width 193 height 31
click at [671, 294] on select "Select a Column Address/City Address/Country Address/State Address/Street Addre…" at bounding box center [719, 305] width 193 height 31
select select "187"
click at [623, 290] on select "Select a Column Address/City Address/Country Address/State Address/Street Addre…" at bounding box center [719, 305] width 193 height 31
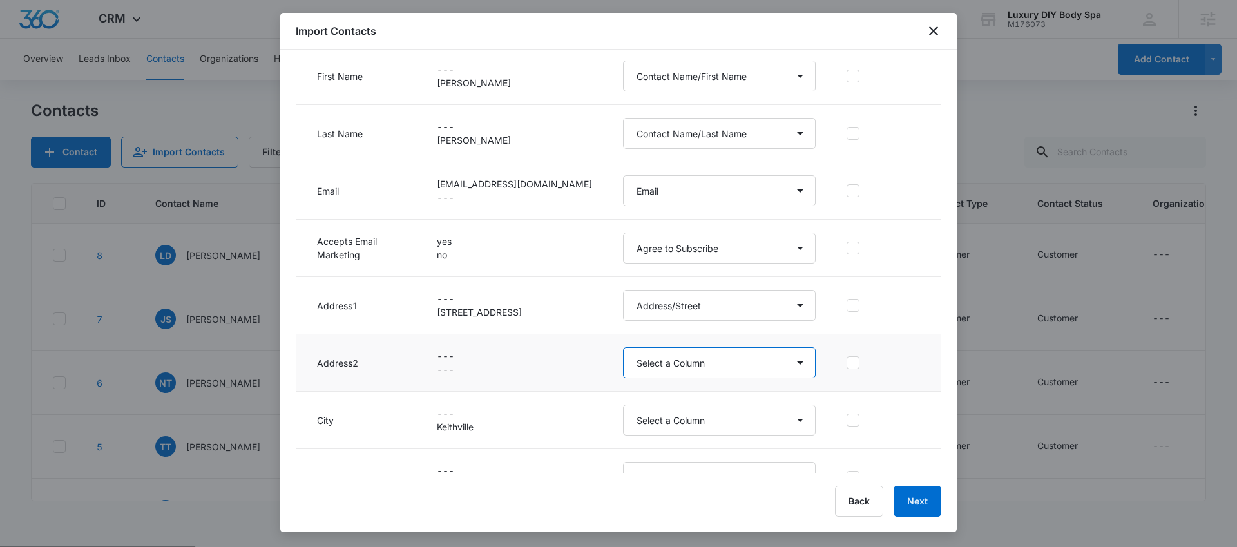
click at [680, 353] on select "Select a Column Address/City Address/Country Address/State Address/Street Addre…" at bounding box center [719, 362] width 193 height 31
select select "321"
click at [623, 347] on select "Select a Column Address/City Address/Country Address/State Address/Street Addre…" at bounding box center [719, 362] width 193 height 31
click at [690, 428] on select "Select a Column Address/City Address/Country Address/State Address/Street Addre…" at bounding box center [719, 419] width 193 height 31
select select "188"
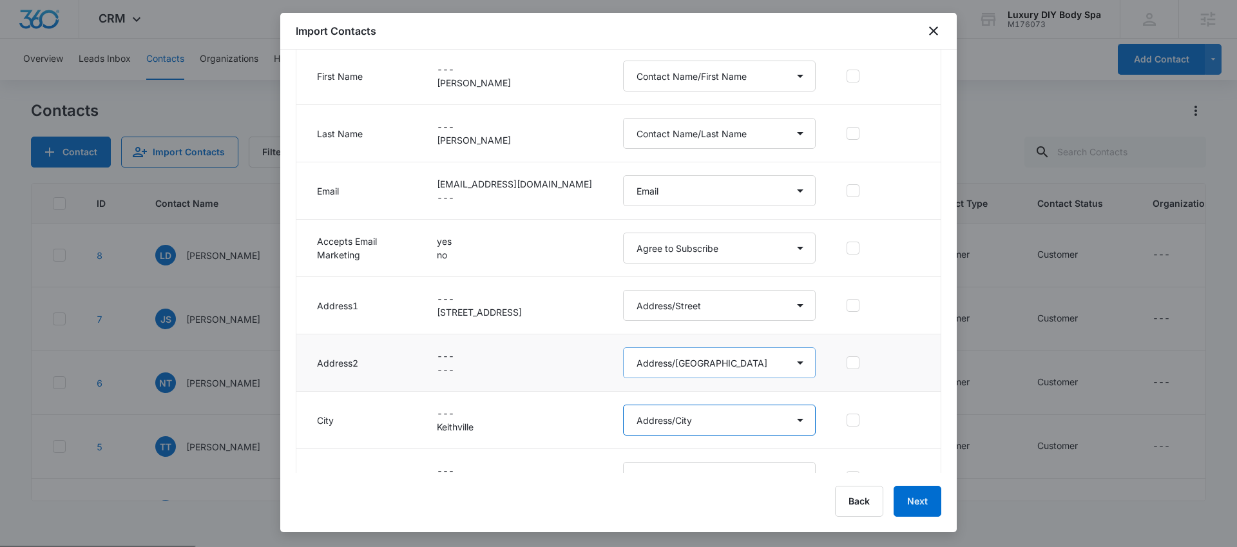
click at [623, 404] on select "Select a Column Address/City Address/Country Address/State Address/Street Addre…" at bounding box center [719, 419] width 193 height 31
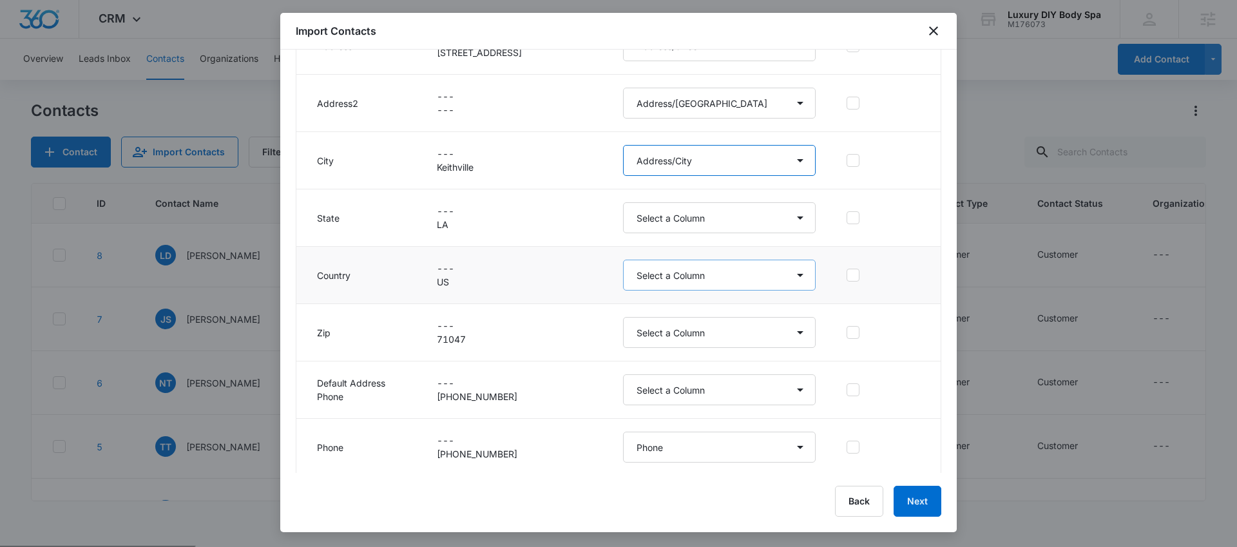
scroll to position [509, 0]
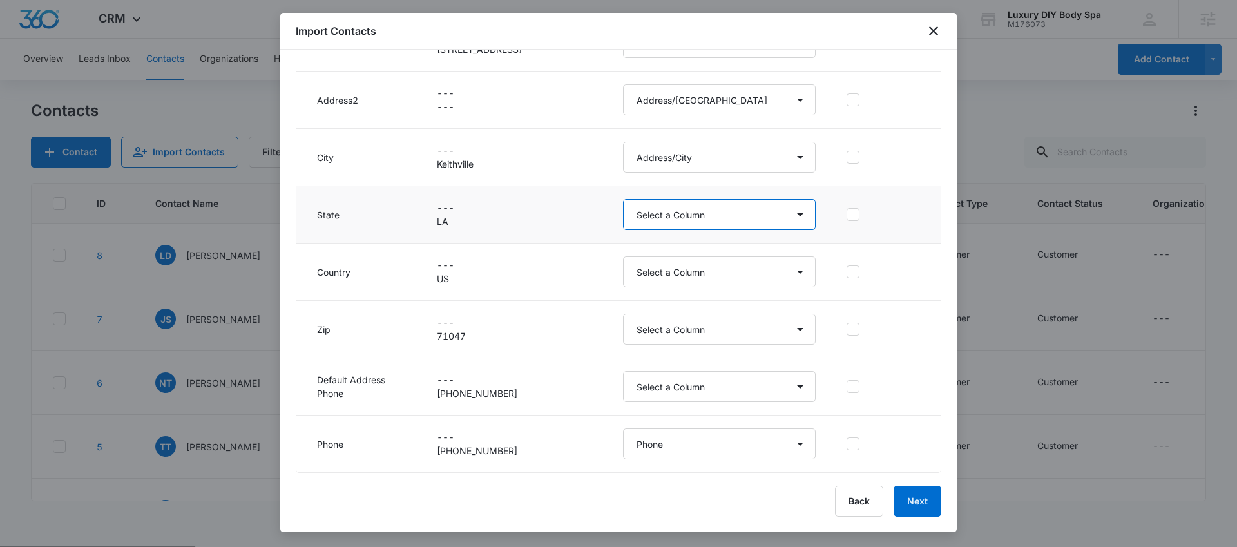
click at [665, 208] on select "Select a Column Address/City Address/Country Address/State Address/Street Addre…" at bounding box center [719, 214] width 193 height 31
select select "189"
click at [623, 199] on select "Select a Column Address/City Address/Country Address/State Address/Street Addre…" at bounding box center [719, 214] width 193 height 31
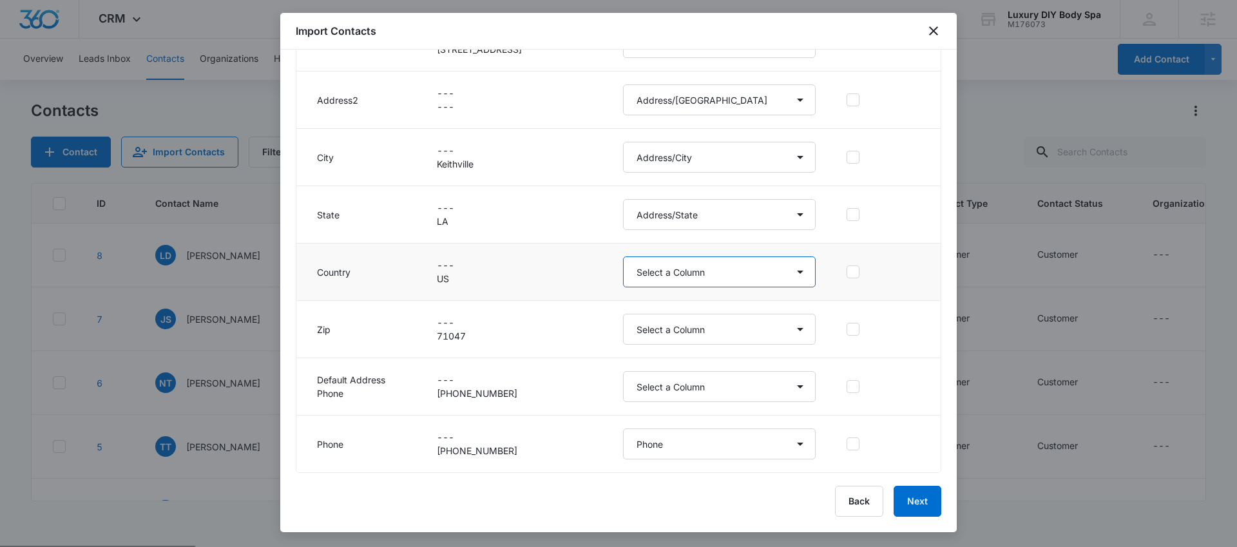
click at [670, 270] on select "Select a Column Address/City Address/Country Address/State Address/Street Addre…" at bounding box center [719, 271] width 193 height 31
select select "193"
click at [623, 256] on select "Select a Column Address/City Address/Country Address/State Address/Street Addre…" at bounding box center [719, 271] width 193 height 31
click at [669, 323] on select "Select a Column Address/City Address/Country Address/State Address/Street Addre…" at bounding box center [719, 329] width 193 height 31
select select "190"
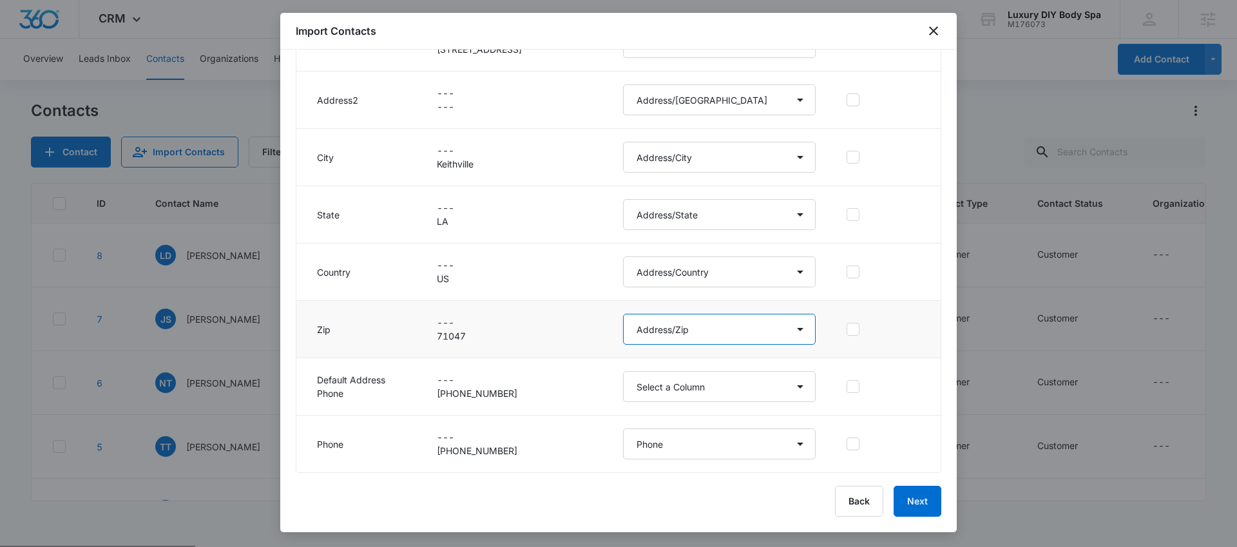
click at [623, 314] on select "Select a Column Address/City Address/Country Address/State Address/Street Addre…" at bounding box center [719, 329] width 193 height 31
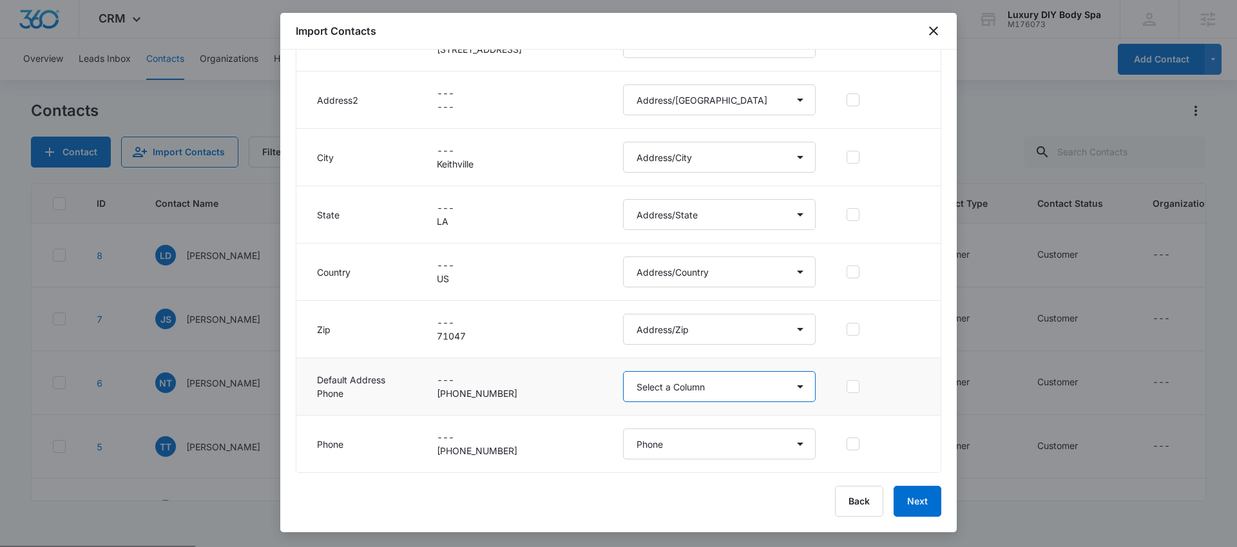
click at [680, 390] on select "Select a Column Address/City Address/Country Address/State Address/Street Addre…" at bounding box center [719, 386] width 193 height 31
select select "184"
click at [623, 371] on select "Select a Column Address/City Address/Country Address/State Address/Street Addre…" at bounding box center [719, 386] width 193 height 31
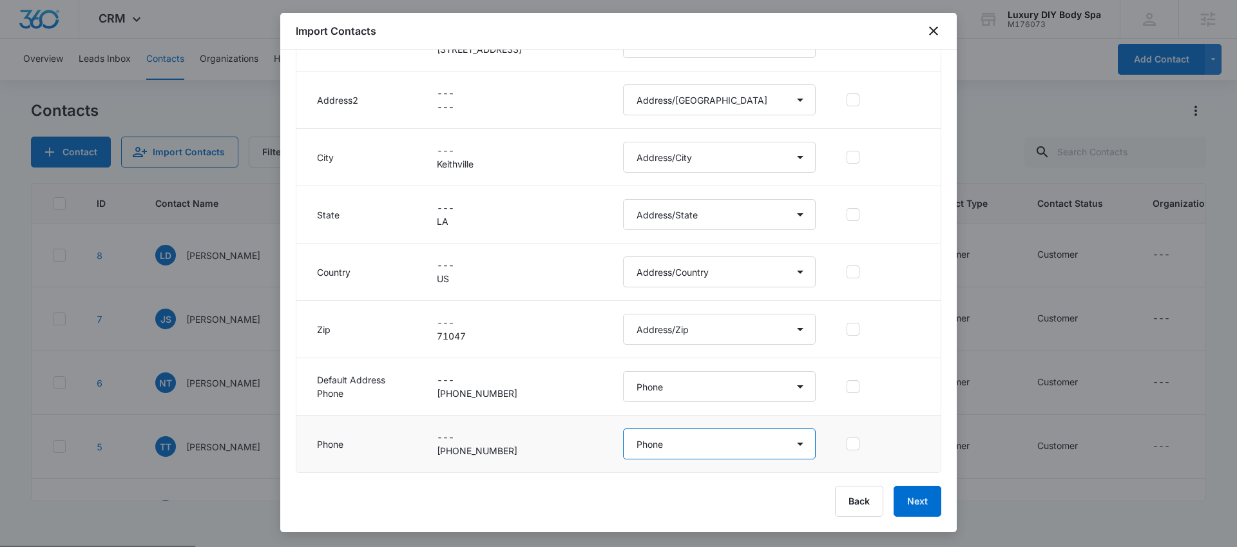
click at [669, 449] on select "Select a Column Address/City Address/Country Address/State Address/Street Addre…" at bounding box center [719, 443] width 193 height 31
click at [623, 428] on select "Select a Column Address/City Address/Country Address/State Address/Street Addre…" at bounding box center [719, 443] width 193 height 31
click at [665, 432] on select "Select a Column Address/City Address/Country Address/State Address/Street Addre…" at bounding box center [719, 443] width 193 height 31
select select "286"
click at [623, 428] on select "Select a Column Address/City Address/Country Address/State Address/Street Addre…" at bounding box center [719, 443] width 193 height 31
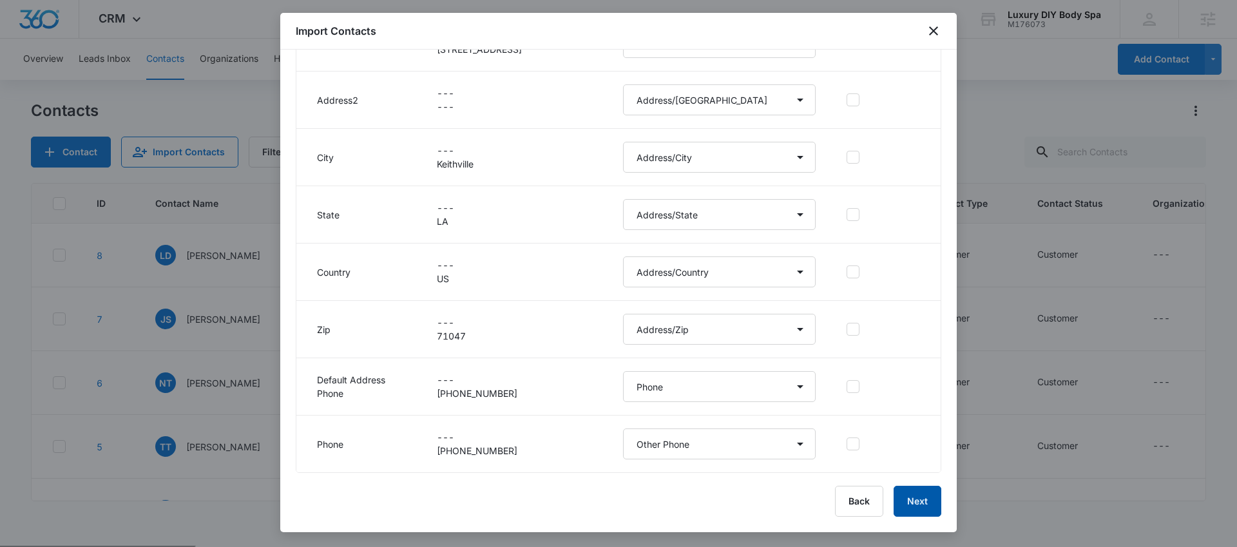
click at [904, 502] on button "Next" at bounding box center [917, 501] width 48 height 31
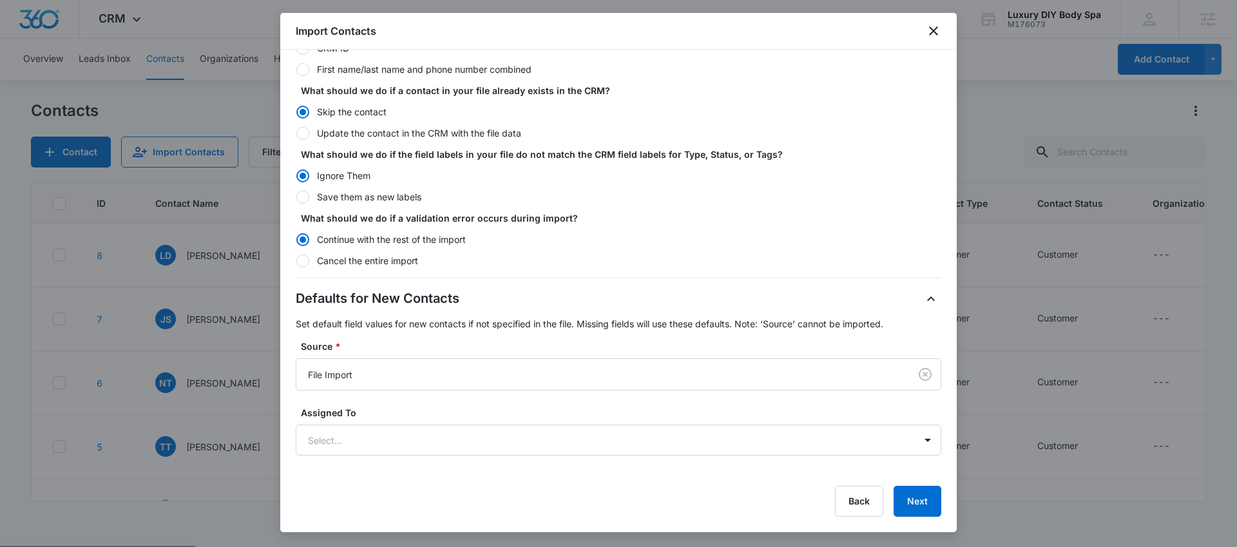
scroll to position [146, 0]
click at [422, 196] on label "Save them as new labels" at bounding box center [618, 195] width 645 height 14
click at [296, 195] on input "Save them as new labels" at bounding box center [296, 195] width 1 height 1
radio input "false"
radio input "true"
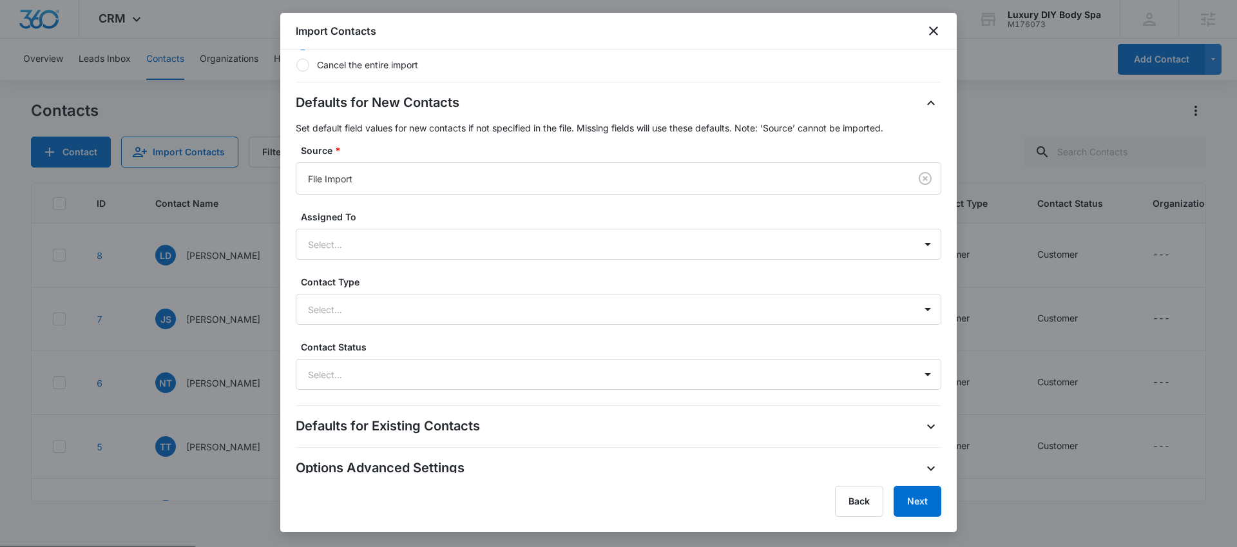
scroll to position [345, 0]
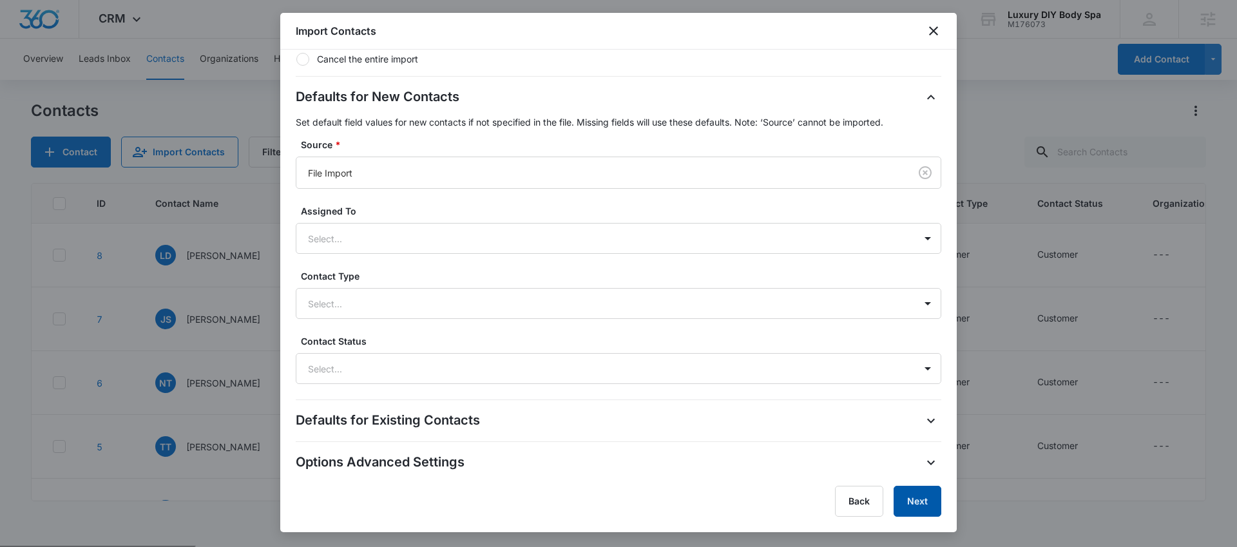
click at [911, 505] on button "Next" at bounding box center [917, 501] width 48 height 31
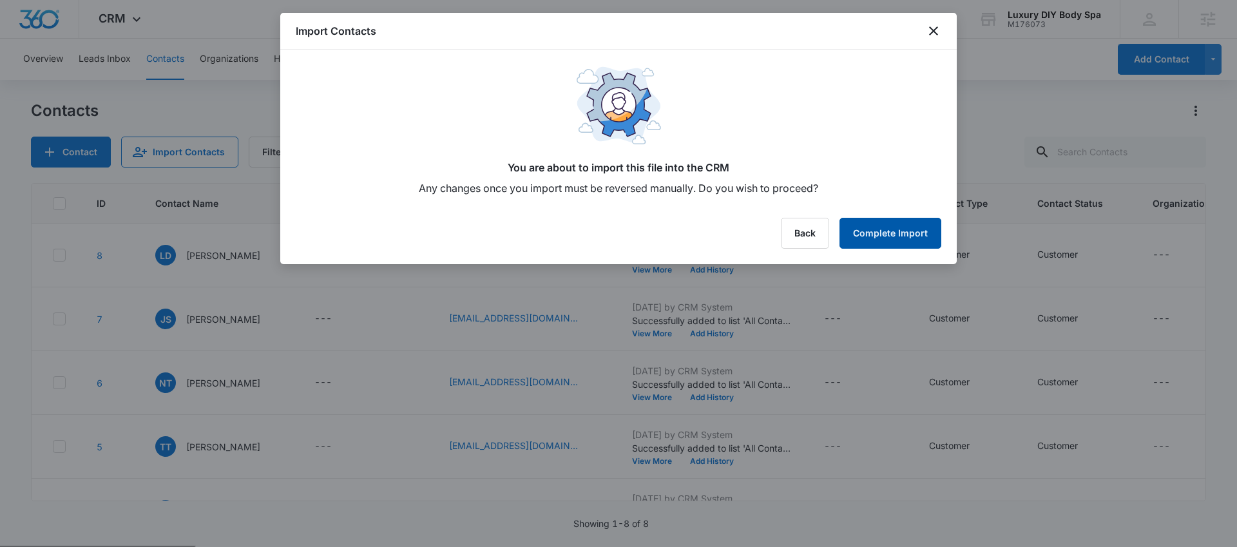
click at [870, 245] on button "Complete Import" at bounding box center [890, 233] width 102 height 31
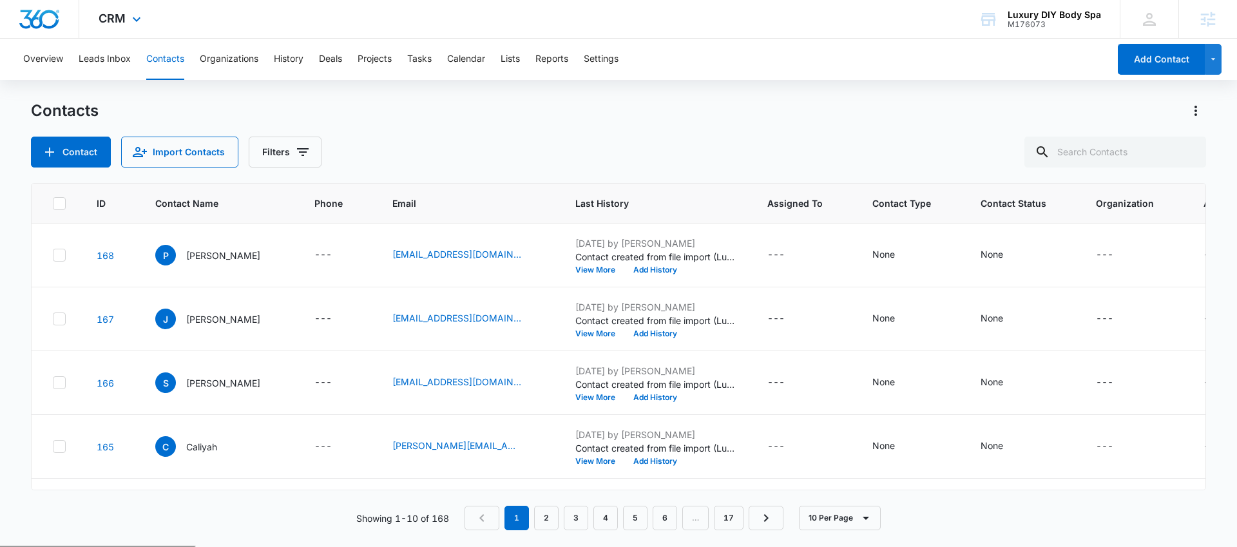
click at [113, 27] on div "CRM Apps Reputation Websites Forms CRM Email Social Shop Payments POS Content A…" at bounding box center [121, 19] width 84 height 38
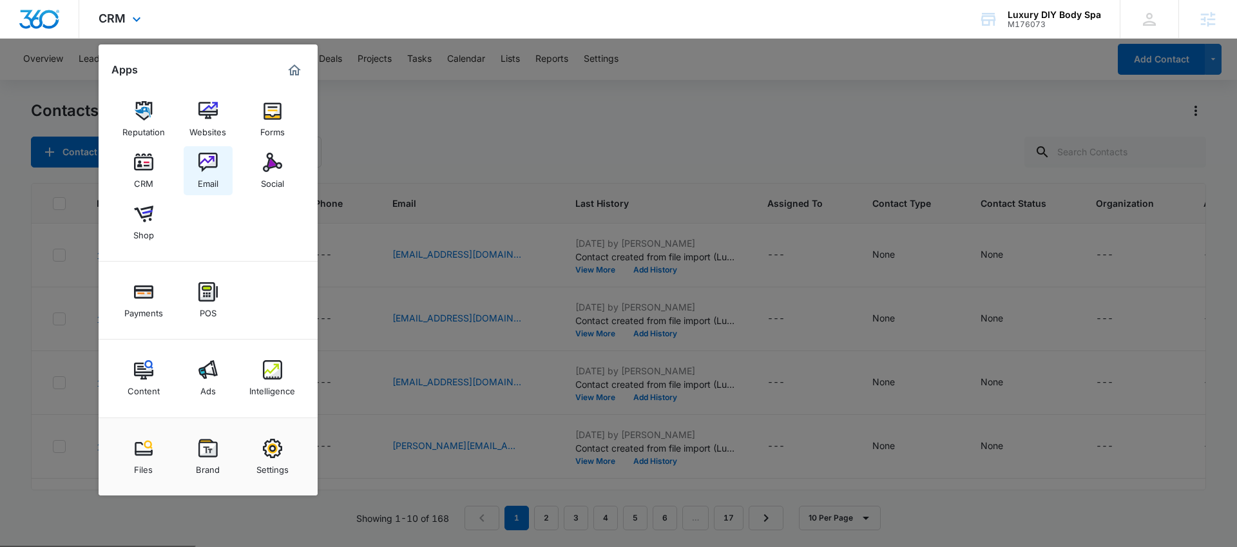
click at [203, 164] on img at bounding box center [207, 162] width 19 height 19
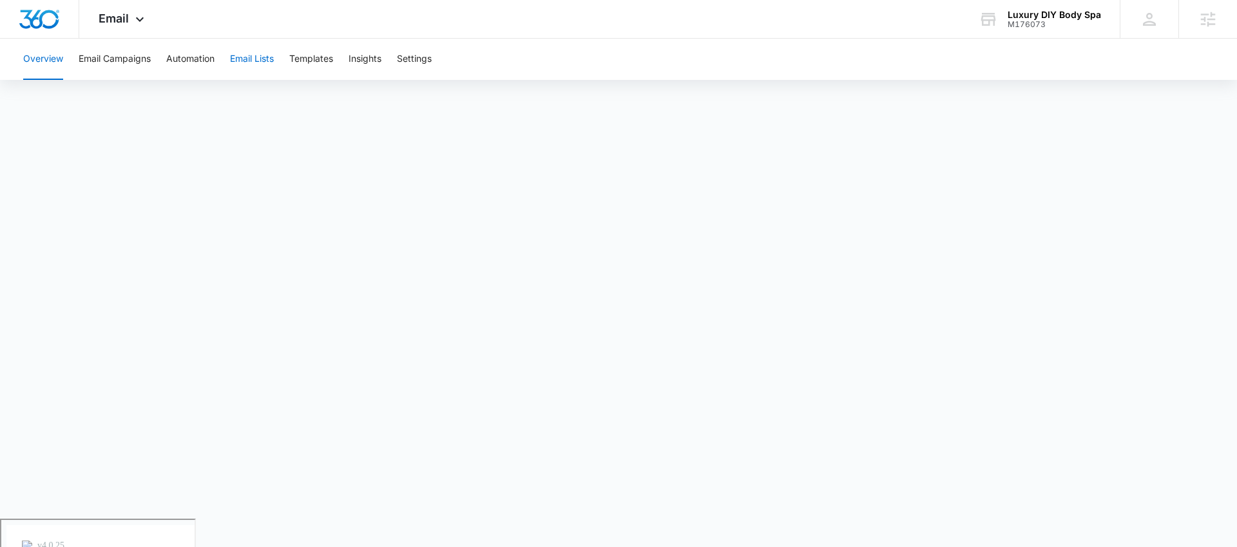
click at [252, 63] on button "Email Lists" at bounding box center [252, 59] width 44 height 41
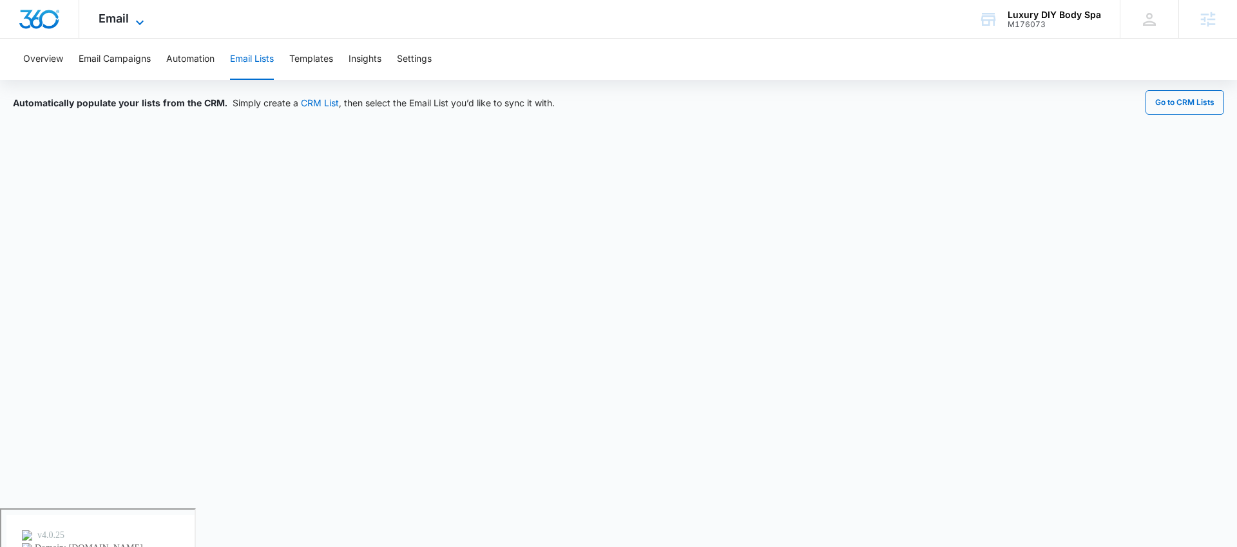
click at [108, 24] on span "Email" at bounding box center [114, 19] width 30 height 14
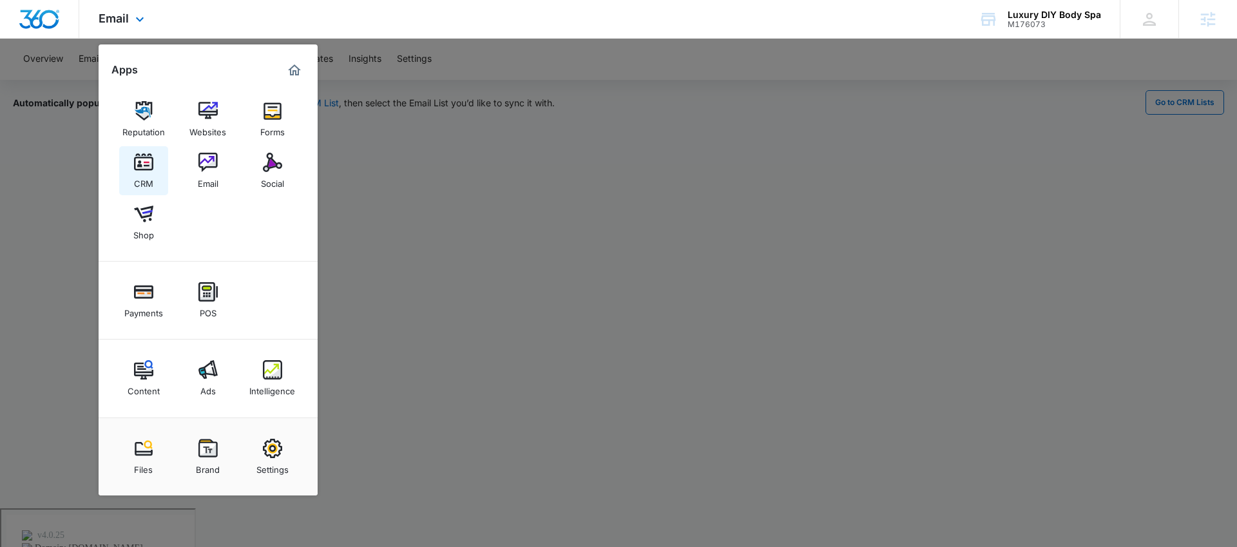
click at [154, 153] on link "CRM" at bounding box center [143, 170] width 49 height 49
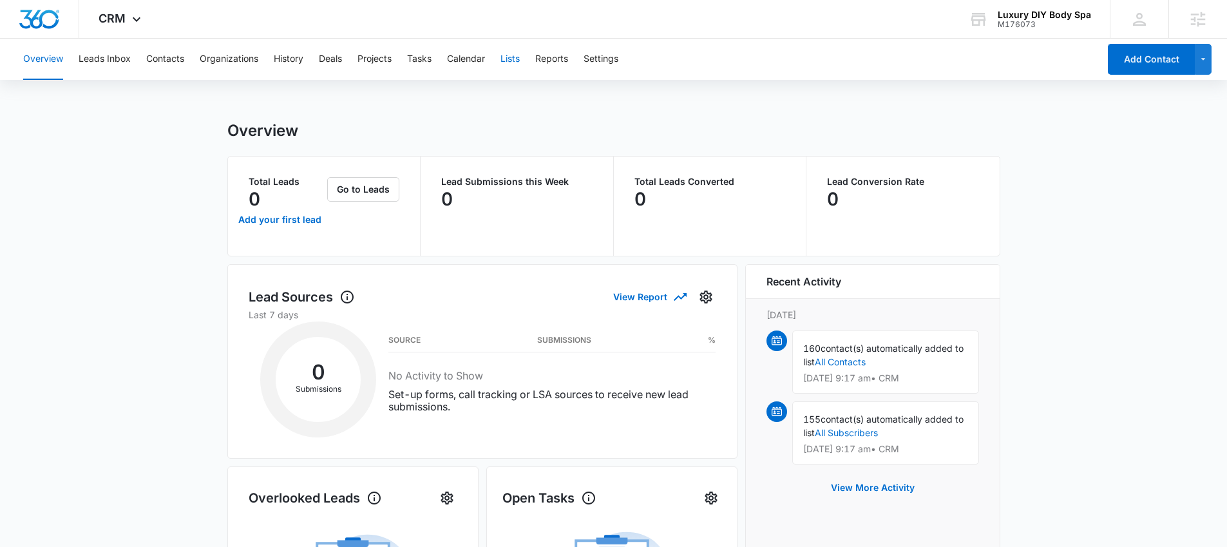
click at [511, 62] on button "Lists" at bounding box center [509, 59] width 19 height 41
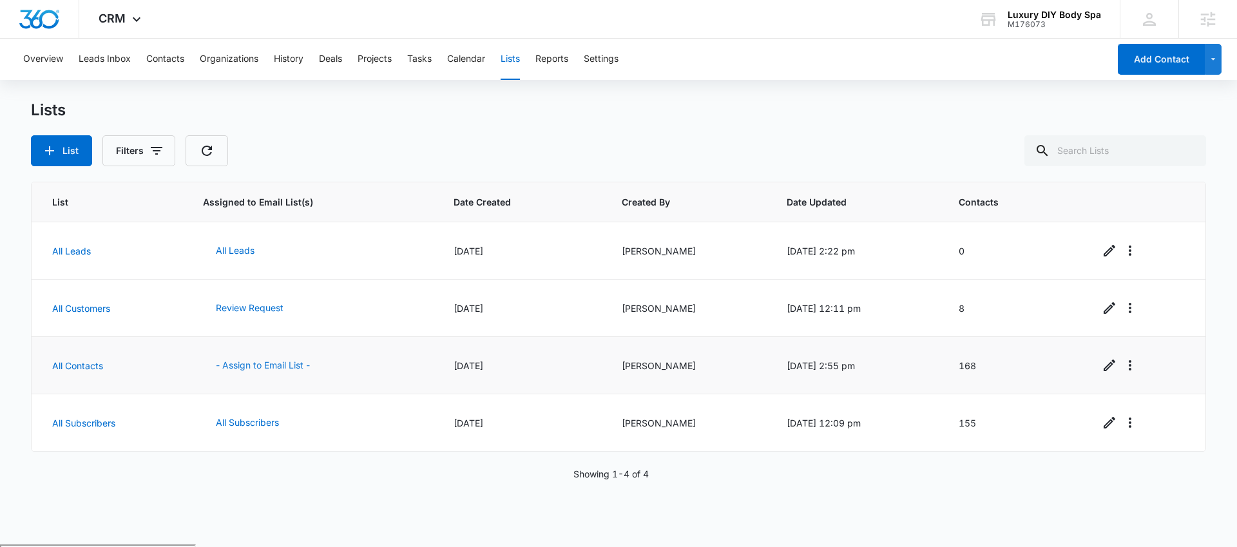
click at [274, 365] on button "- Assign to Email List -" at bounding box center [263, 365] width 120 height 31
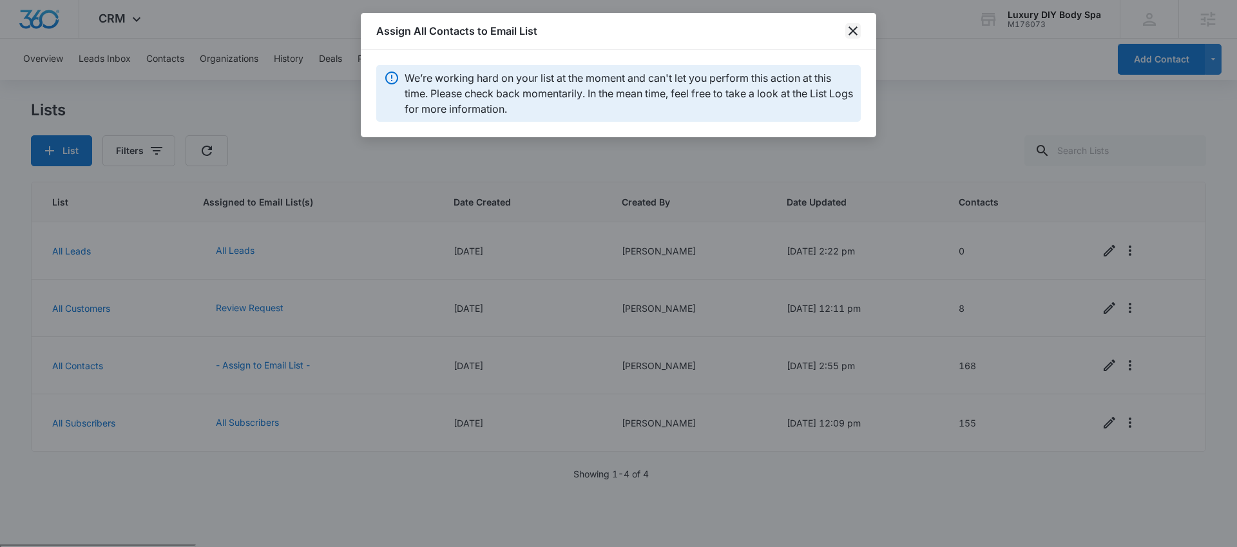
click at [857, 34] on icon "close" at bounding box center [852, 30] width 9 height 9
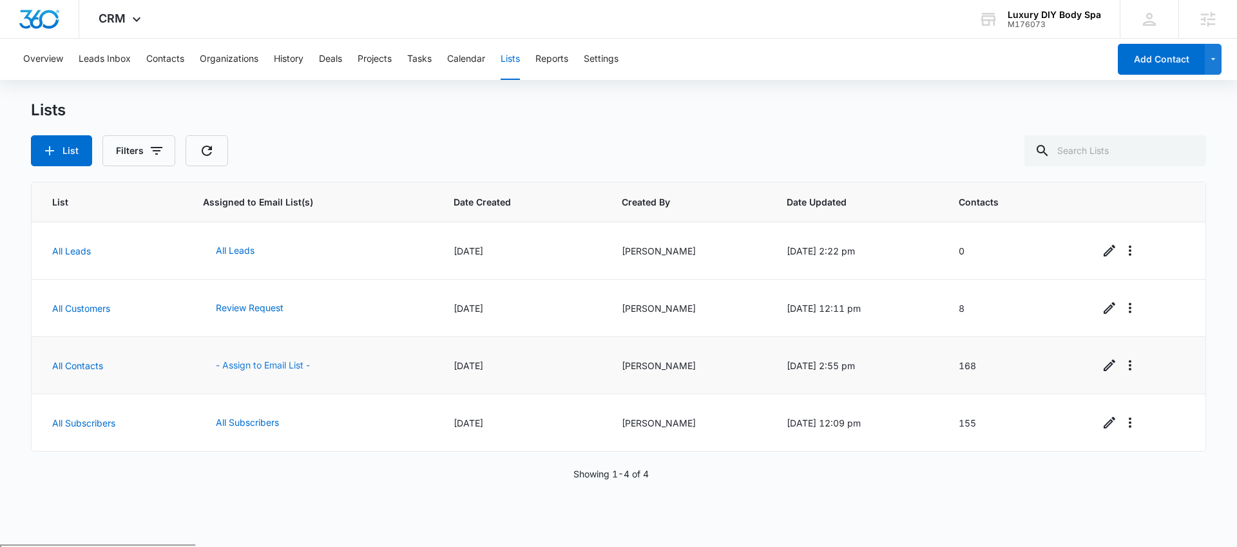
click at [281, 360] on button "- Assign to Email List -" at bounding box center [263, 365] width 120 height 31
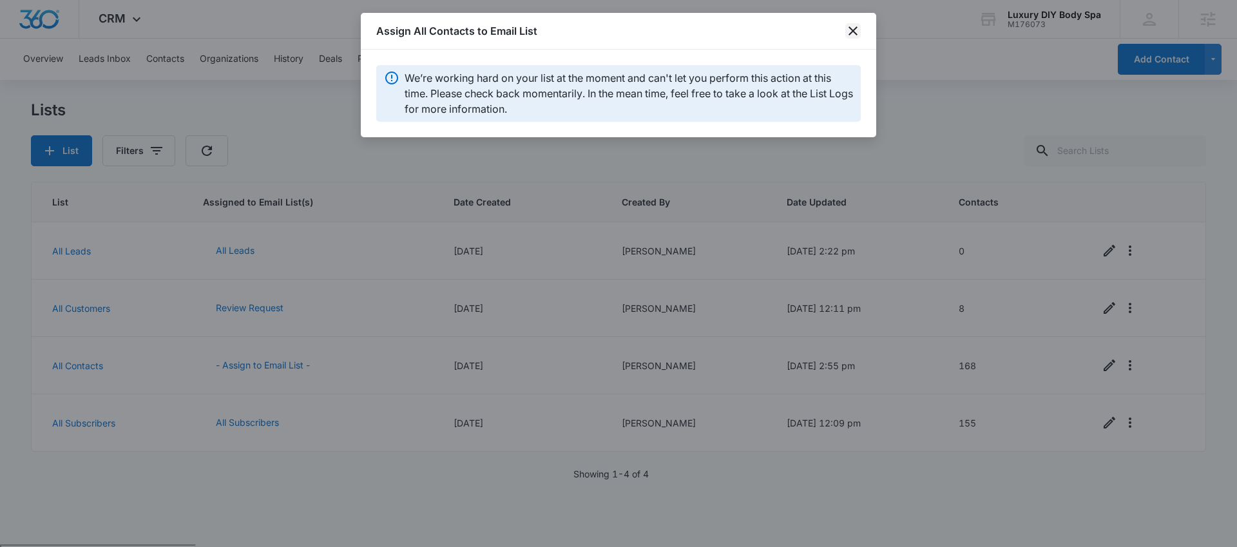
click at [848, 28] on icon "close" at bounding box center [852, 30] width 15 height 15
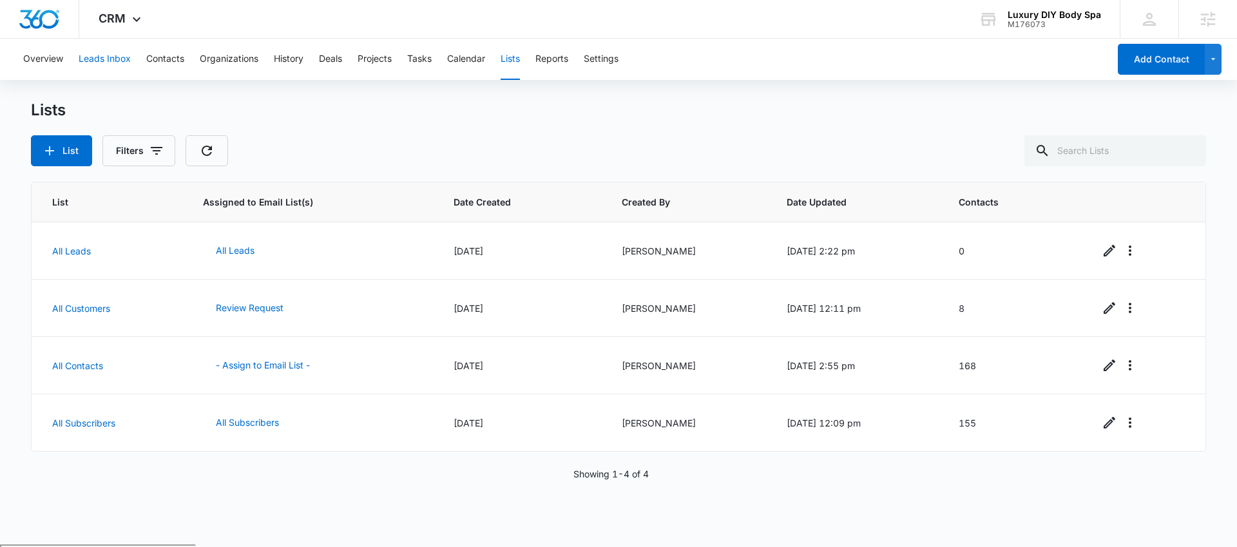
click at [128, 66] on button "Leads Inbox" at bounding box center [105, 59] width 52 height 41
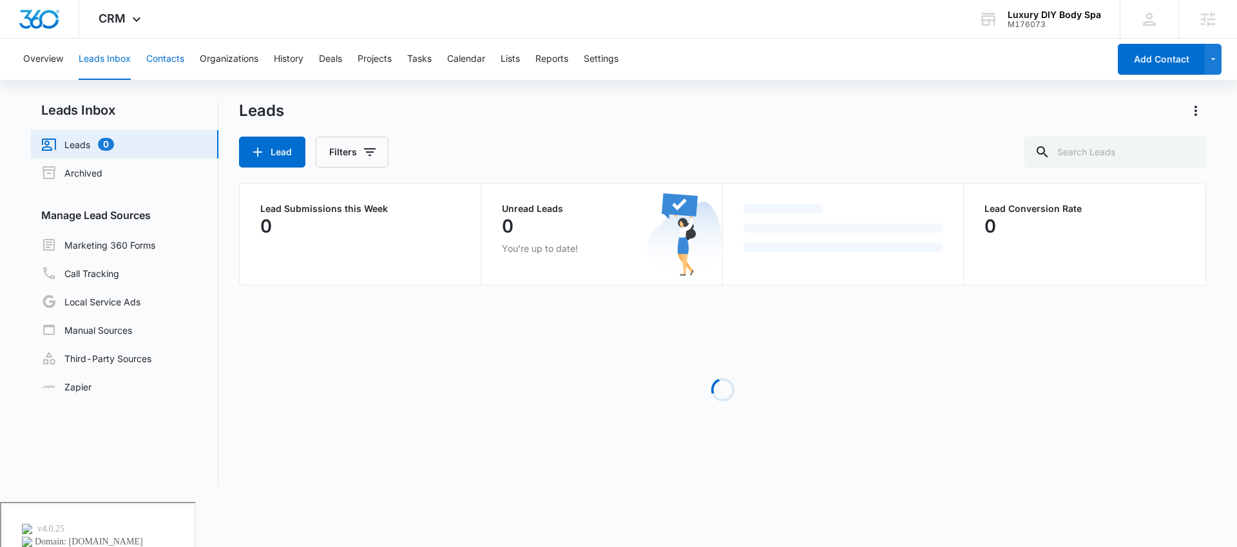
click at [175, 59] on button "Contacts" at bounding box center [165, 59] width 38 height 41
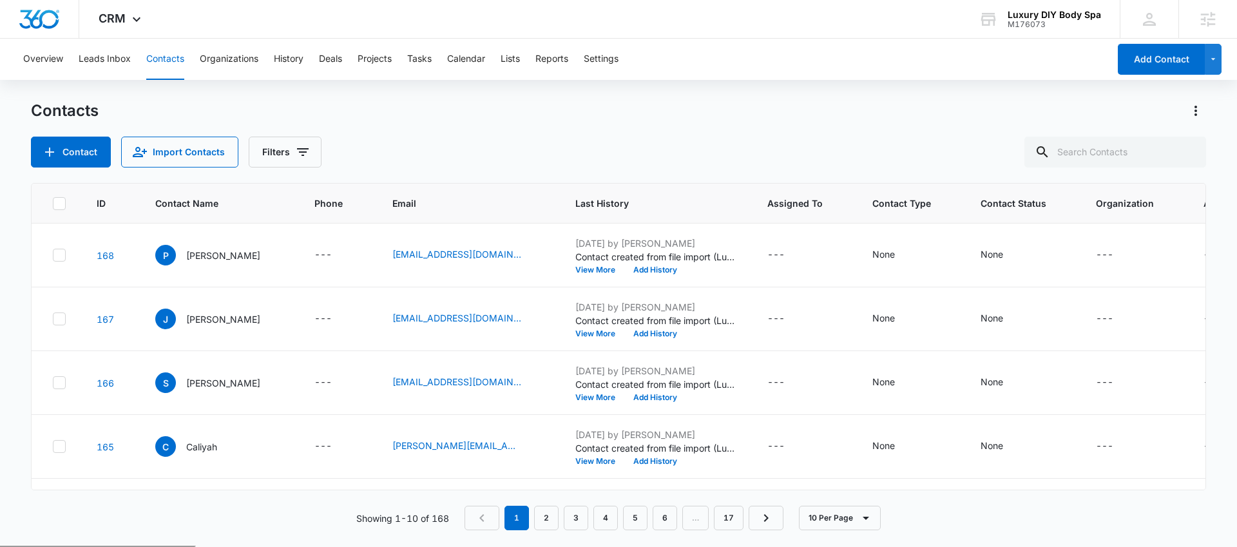
scroll to position [0, 58]
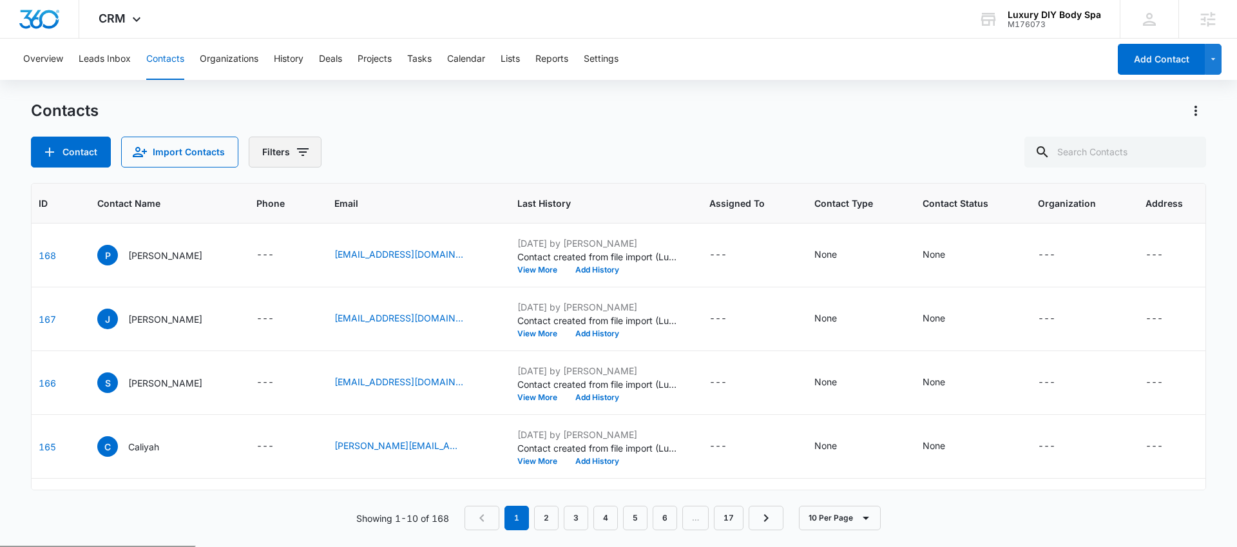
click at [297, 148] on icon "Filters" at bounding box center [303, 152] width 12 height 8
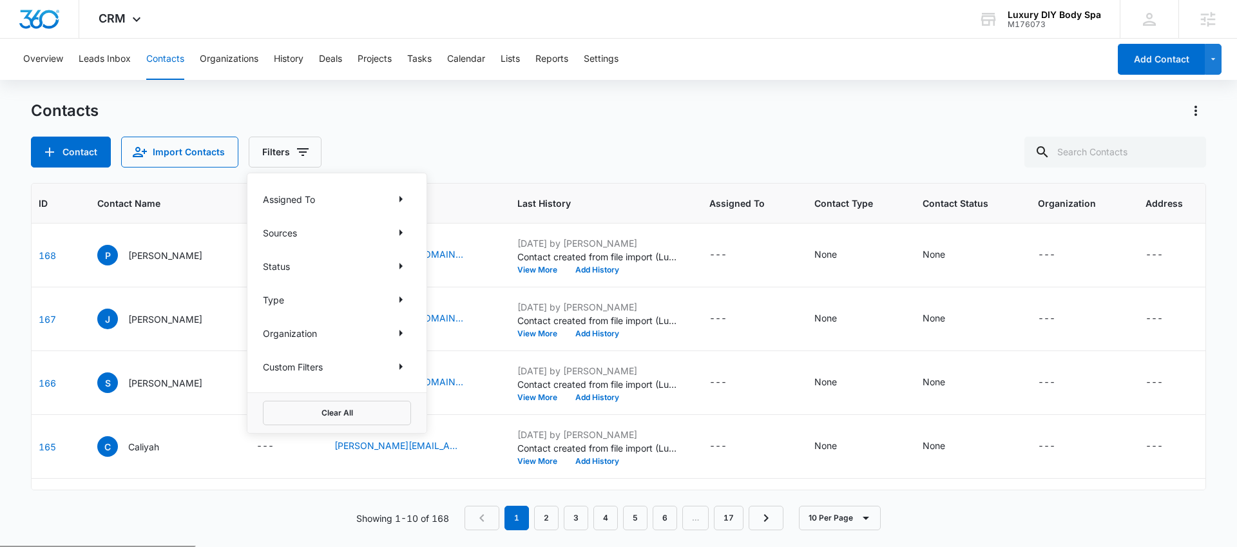
click at [330, 185] on div "Assigned To Sources Status Type Organization Custom Filters" at bounding box center [336, 282] width 179 height 219
drag, startPoint x: 757, startPoint y: 146, endPoint x: 1119, endPoint y: 153, distance: 362.7
click at [764, 146] on div "Contact Import Contacts Filters Assigned To Sources Status Type Organization Cu…" at bounding box center [618, 152] width 1175 height 31
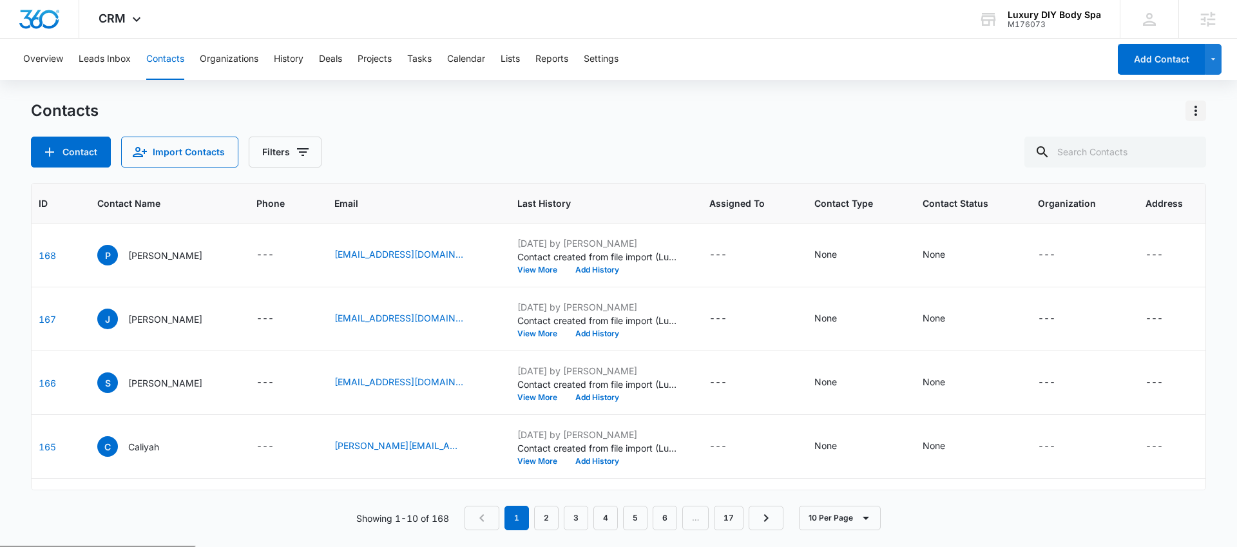
click at [1199, 116] on icon "Actions" at bounding box center [1195, 110] width 15 height 15
click at [1163, 147] on div "Choose Columns" at bounding box center [1131, 146] width 85 height 9
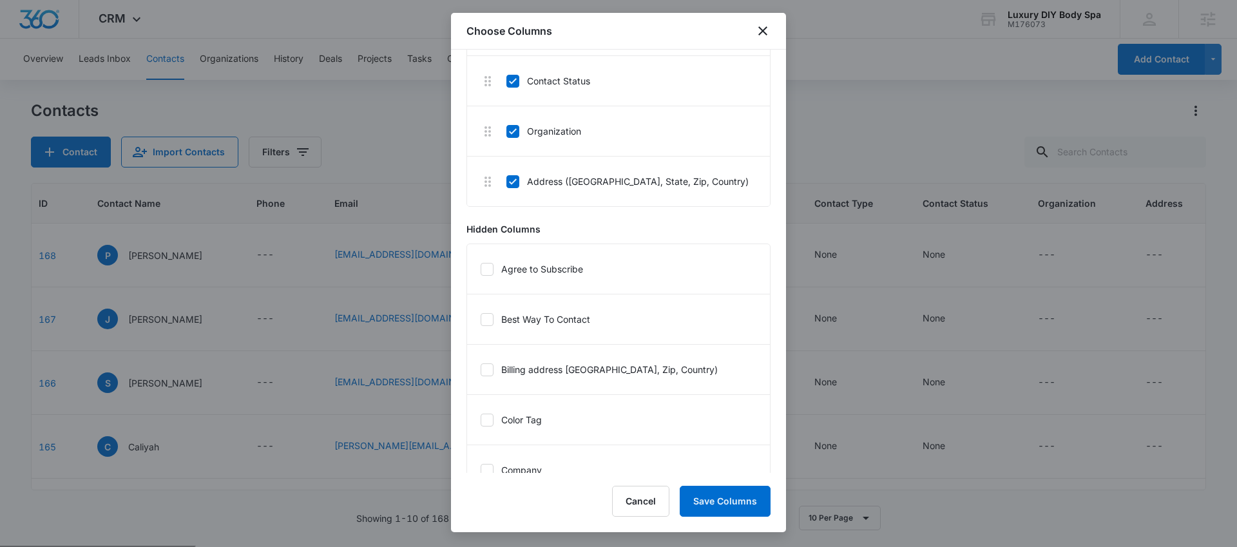
scroll to position [386, 0]
click at [510, 274] on label "Agree to Subscribe" at bounding box center [531, 270] width 103 height 14
click at [480, 270] on input "Agree to Subscribe" at bounding box center [480, 269] width 1 height 1
click at [715, 492] on button "Save Columns" at bounding box center [725, 501] width 91 height 31
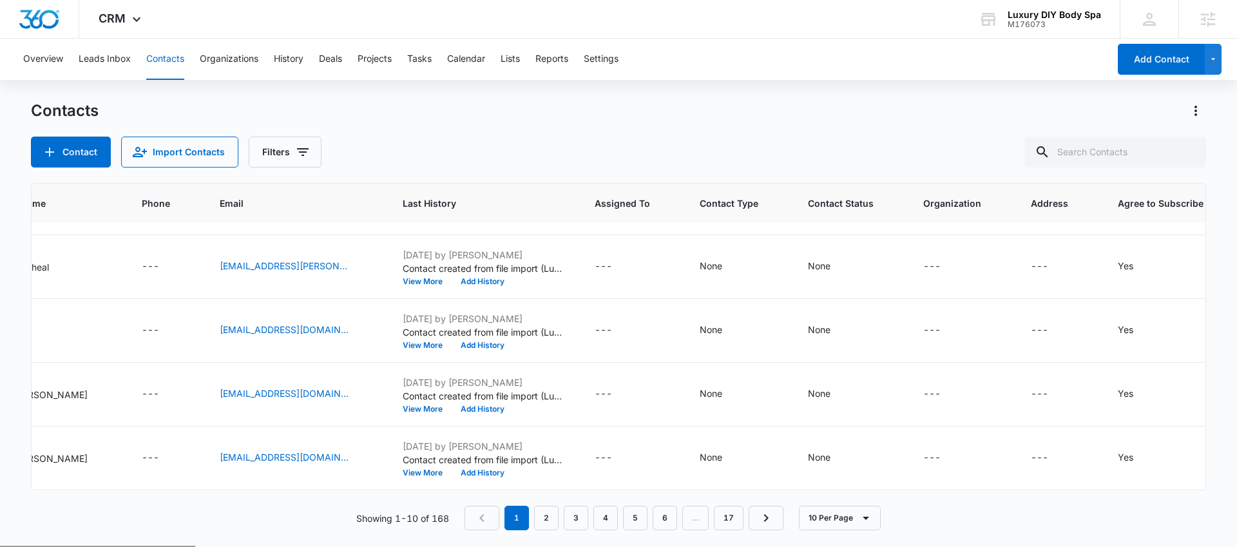
scroll to position [381, 173]
click at [835, 527] on button "10 Per Page" at bounding box center [840, 518] width 82 height 24
click at [838, 485] on button "50 Per Page" at bounding box center [849, 479] width 99 height 19
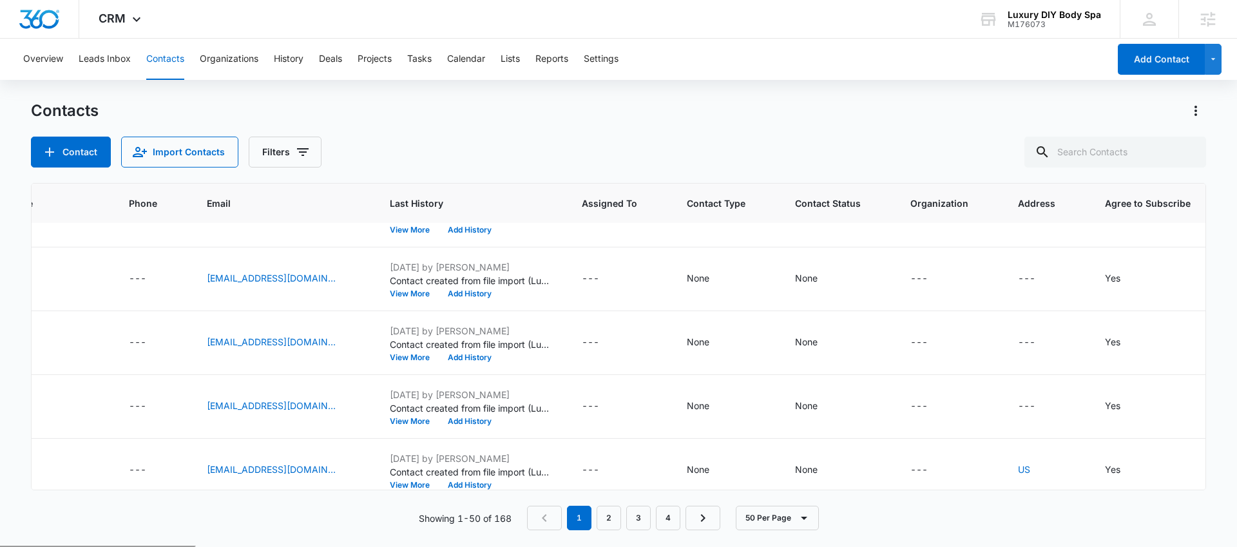
scroll to position [2931, 185]
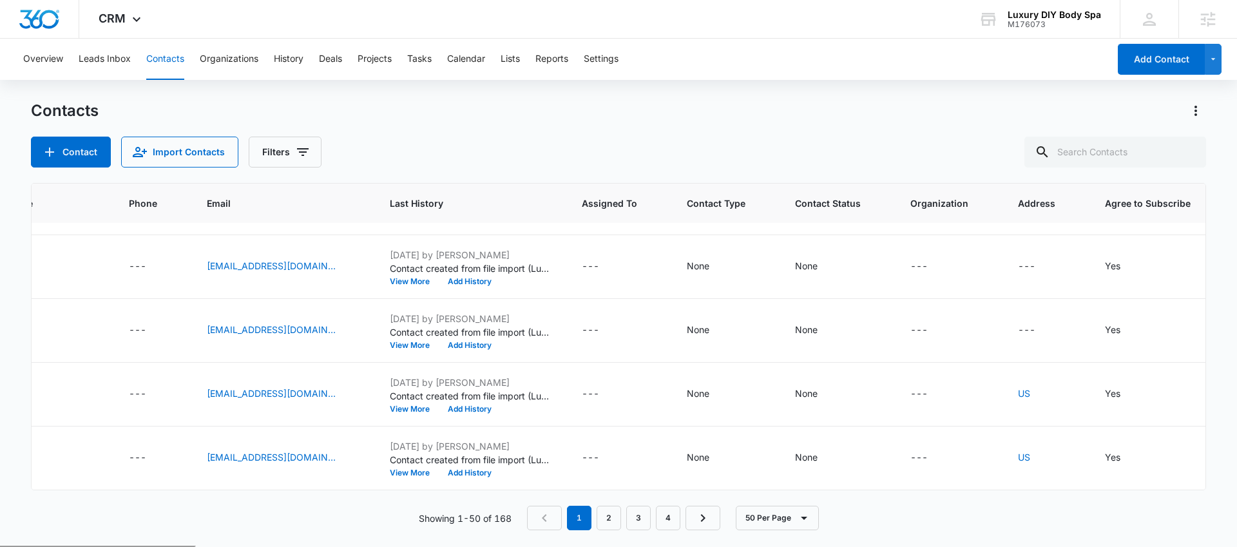
click at [705, 536] on div "Contacts Contact Import Contacts Filters ID Contact Name Phone Email Last Histo…" at bounding box center [618, 322] width 1175 height 445
click at [705, 533] on div "Contacts Contact Import Contacts Filters ID Contact Name Phone Email Last Histo…" at bounding box center [618, 322] width 1175 height 445
click at [705, 528] on link "Next Page" at bounding box center [702, 518] width 35 height 24
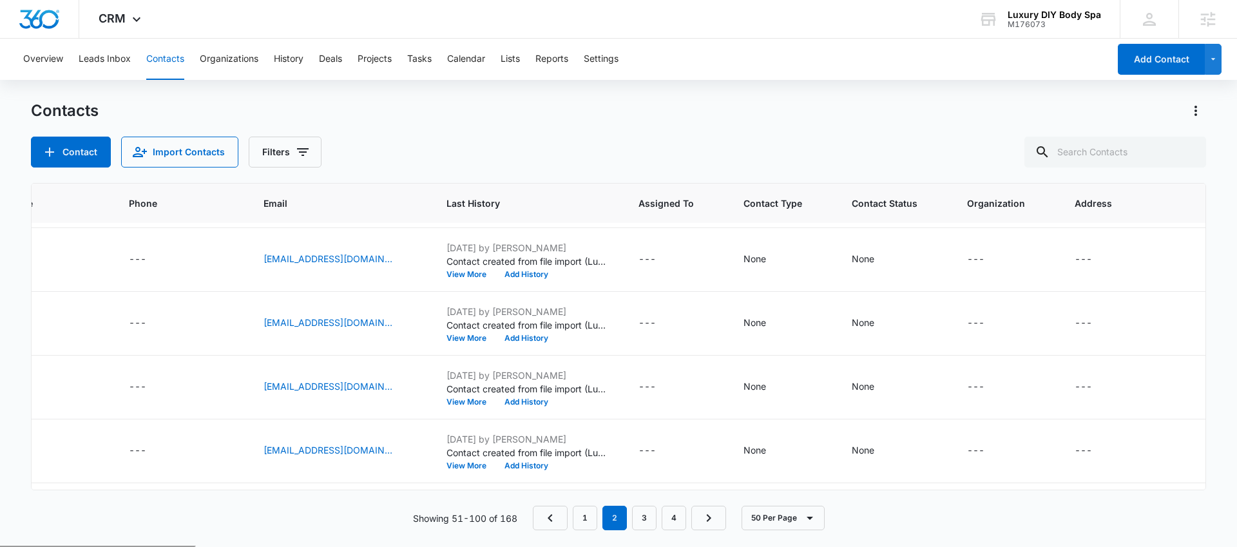
scroll to position [2992, 185]
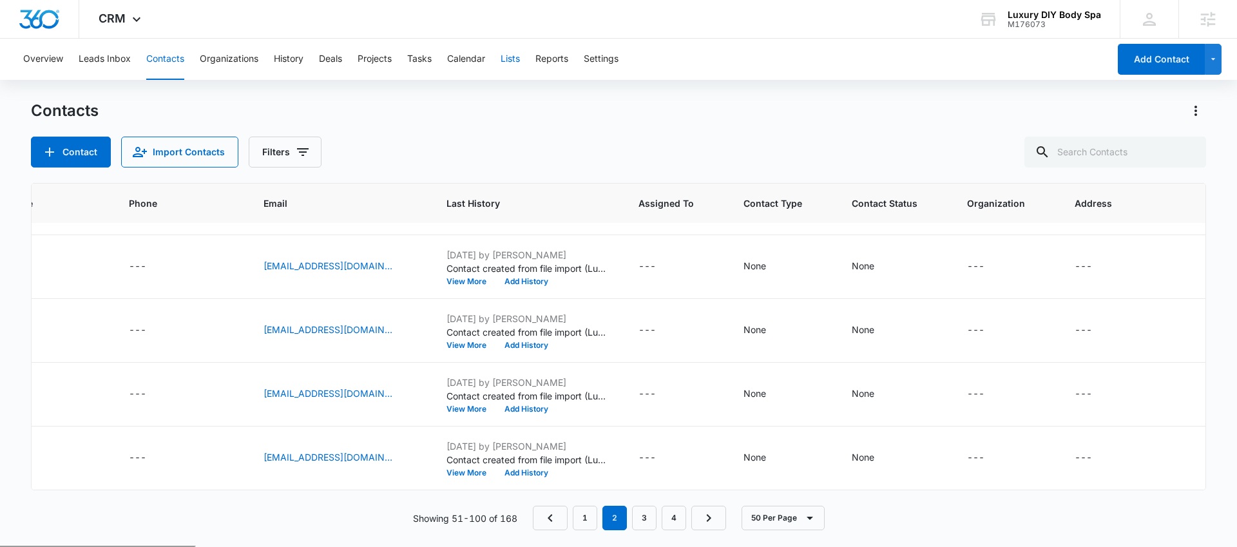
click at [513, 65] on button "Lists" at bounding box center [509, 59] width 19 height 41
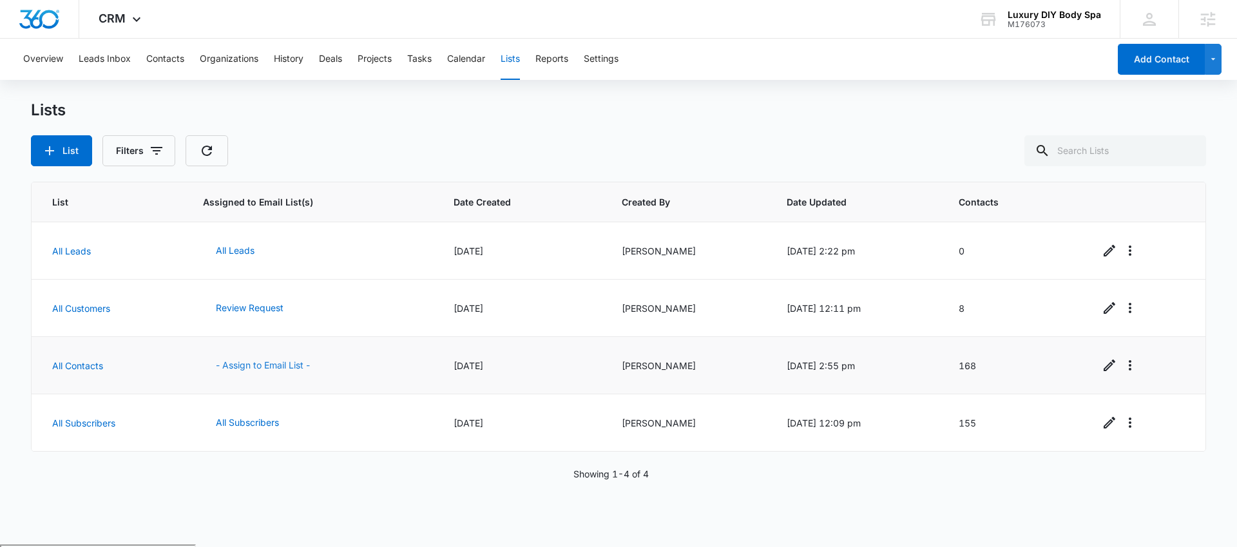
click at [273, 363] on button "- Assign to Email List -" at bounding box center [263, 365] width 120 height 31
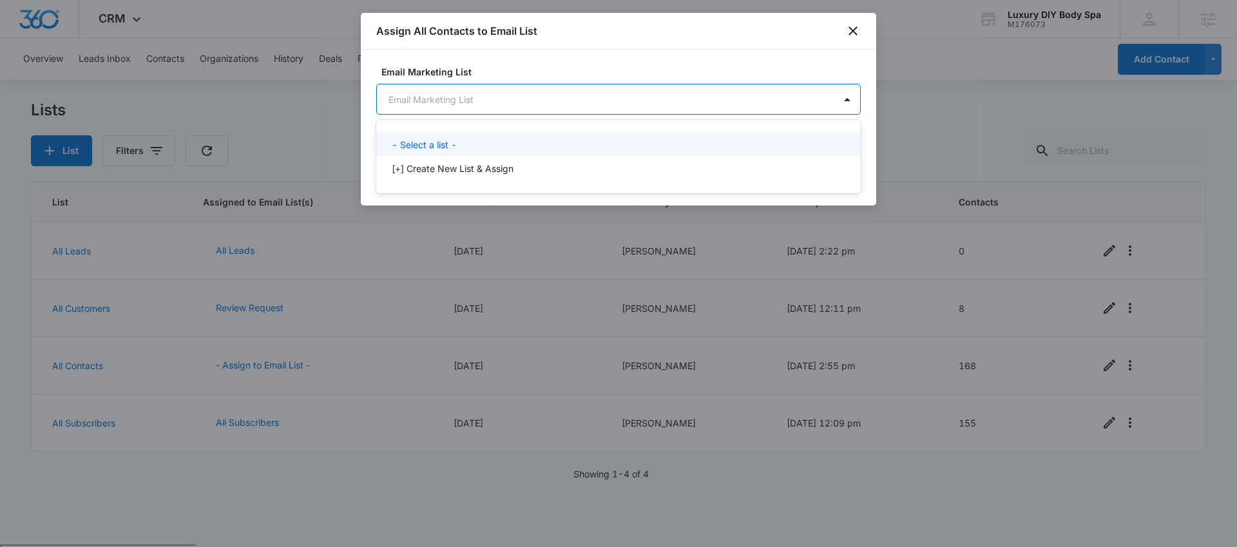
click at [520, 103] on body "CRM Apps Reputation Websites Forms CRM Email Social Shop Payments POS Content A…" at bounding box center [618, 273] width 1237 height 547
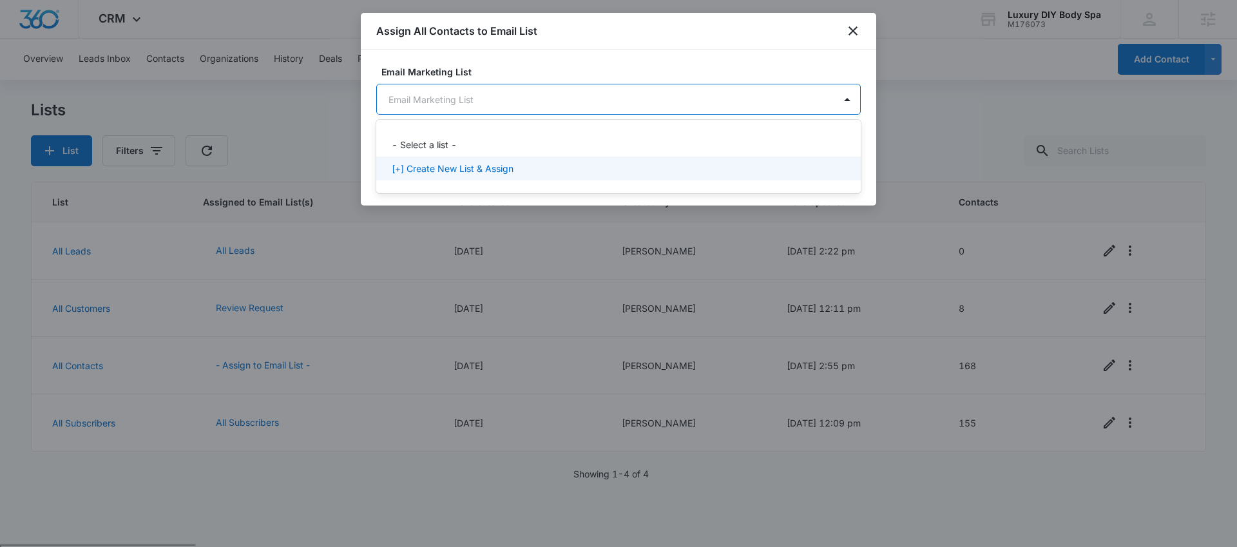
click at [509, 162] on p "[+] Create New List & Assign" at bounding box center [453, 169] width 122 height 14
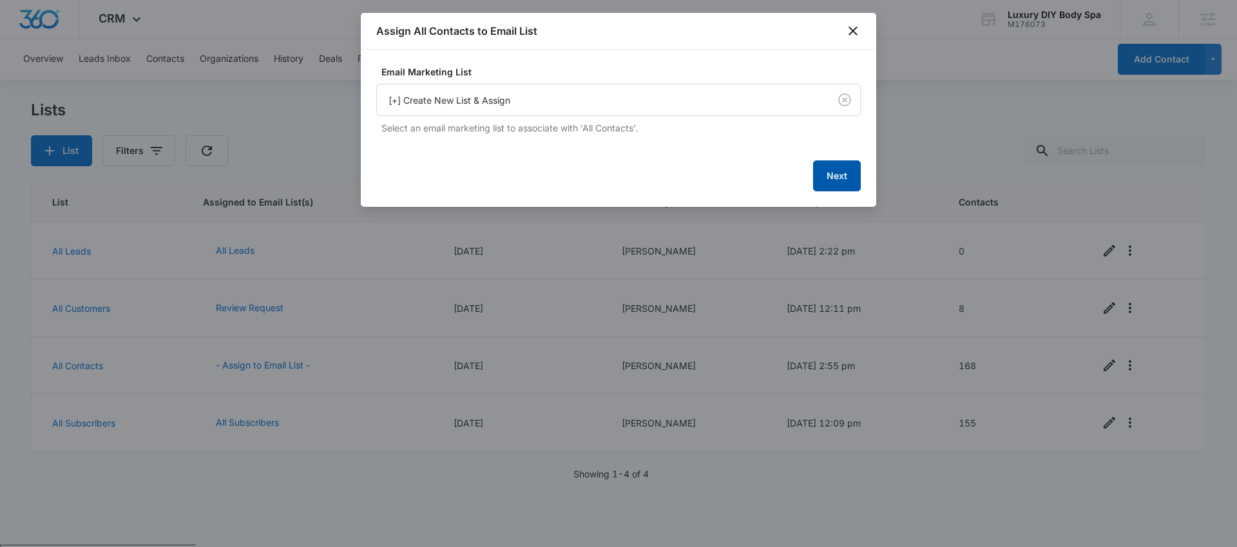
click at [843, 180] on button "Next" at bounding box center [837, 175] width 48 height 31
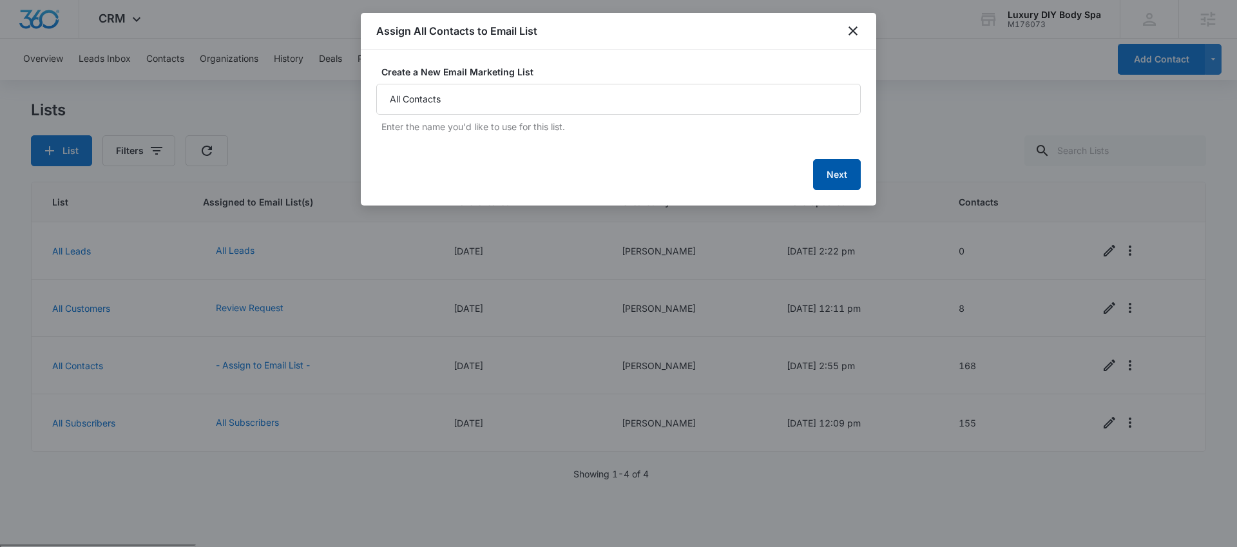
click at [814, 174] on button "Next" at bounding box center [837, 174] width 48 height 31
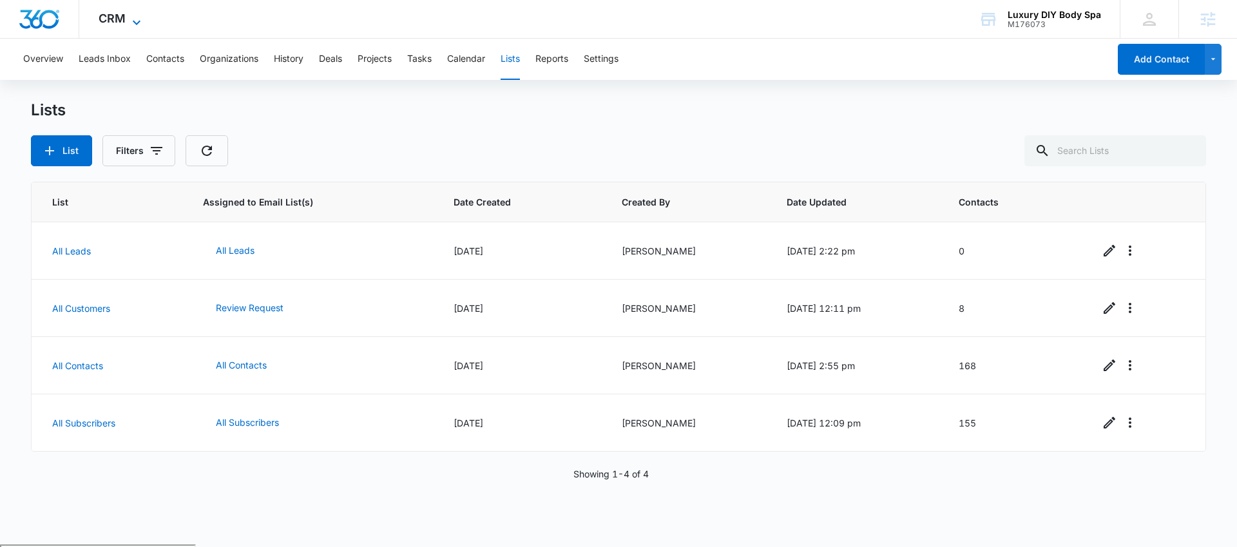
click at [121, 20] on span "CRM" at bounding box center [112, 19] width 27 height 14
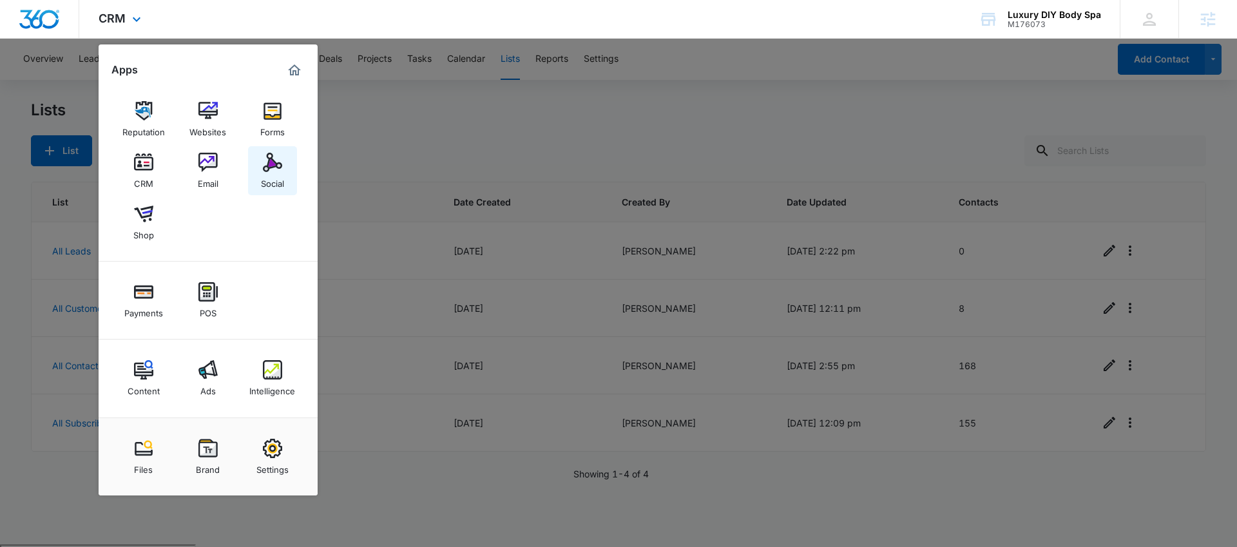
click at [285, 157] on link "Social" at bounding box center [272, 170] width 49 height 49
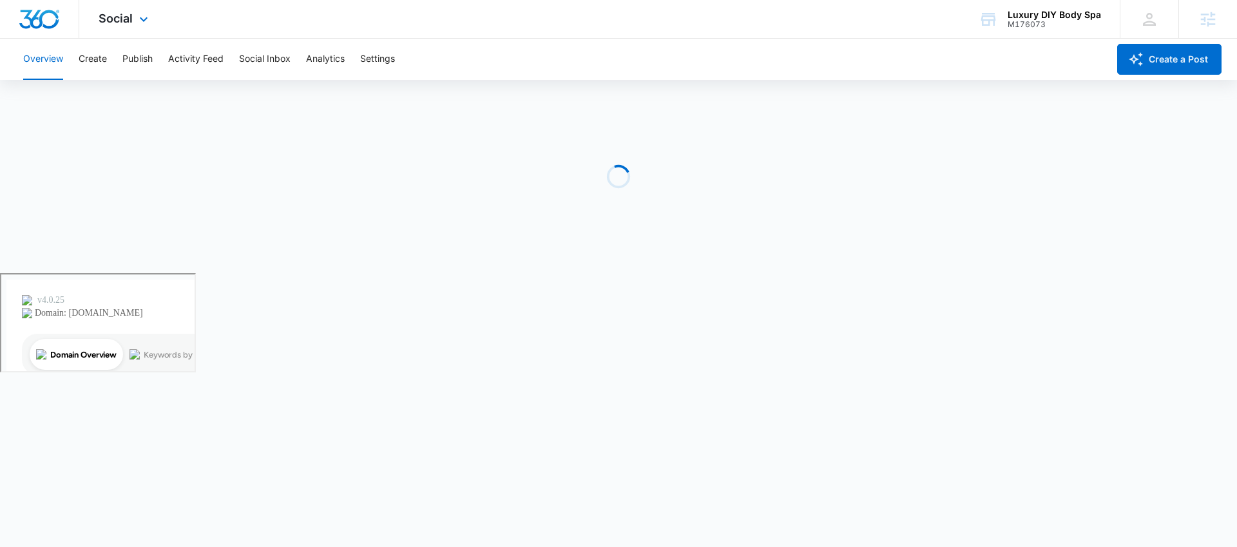
click at [129, 28] on div "Social Apps Reputation Websites Forms CRM Email Social Shop Payments POS Conten…" at bounding box center [124, 19] width 91 height 38
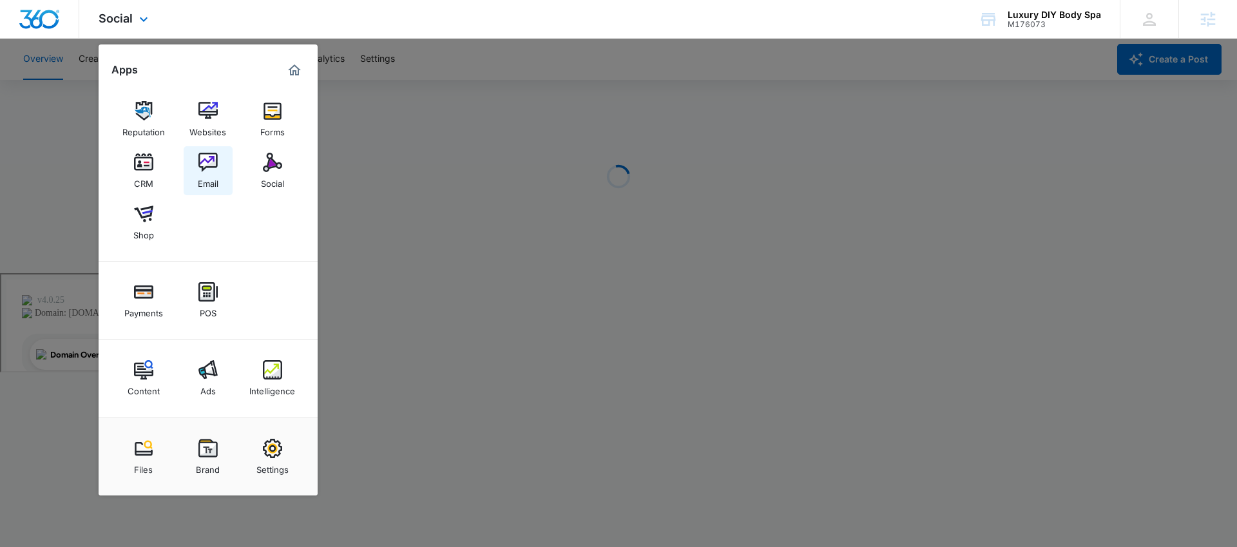
click at [205, 148] on link "Email" at bounding box center [208, 170] width 49 height 49
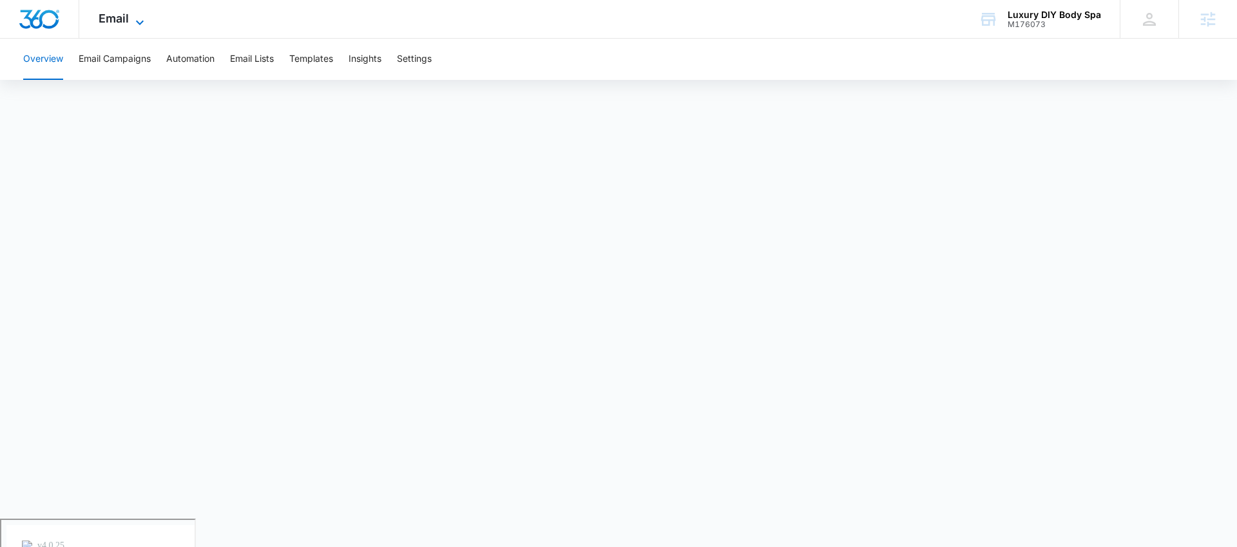
click at [117, 15] on span "Email" at bounding box center [114, 19] width 30 height 14
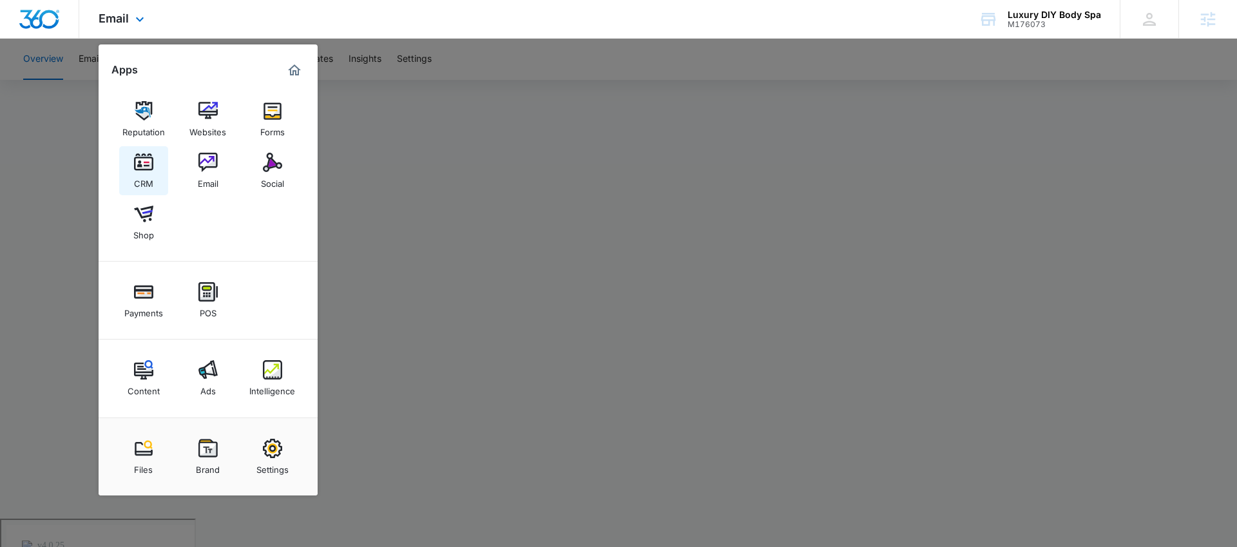
click at [155, 168] on link "CRM" at bounding box center [143, 170] width 49 height 49
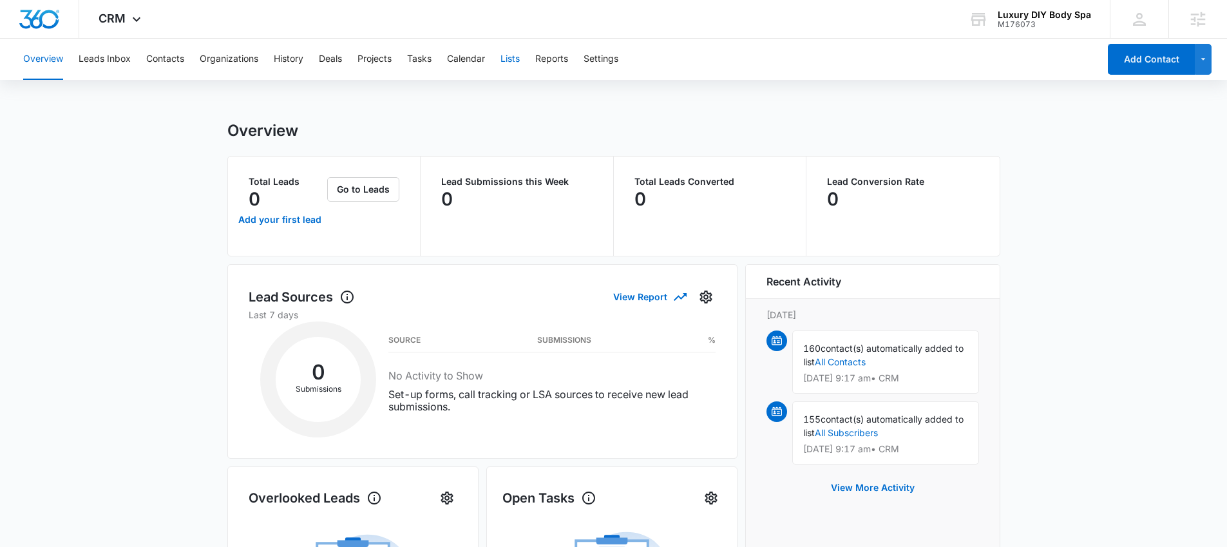
click at [518, 56] on button "Lists" at bounding box center [509, 59] width 19 height 41
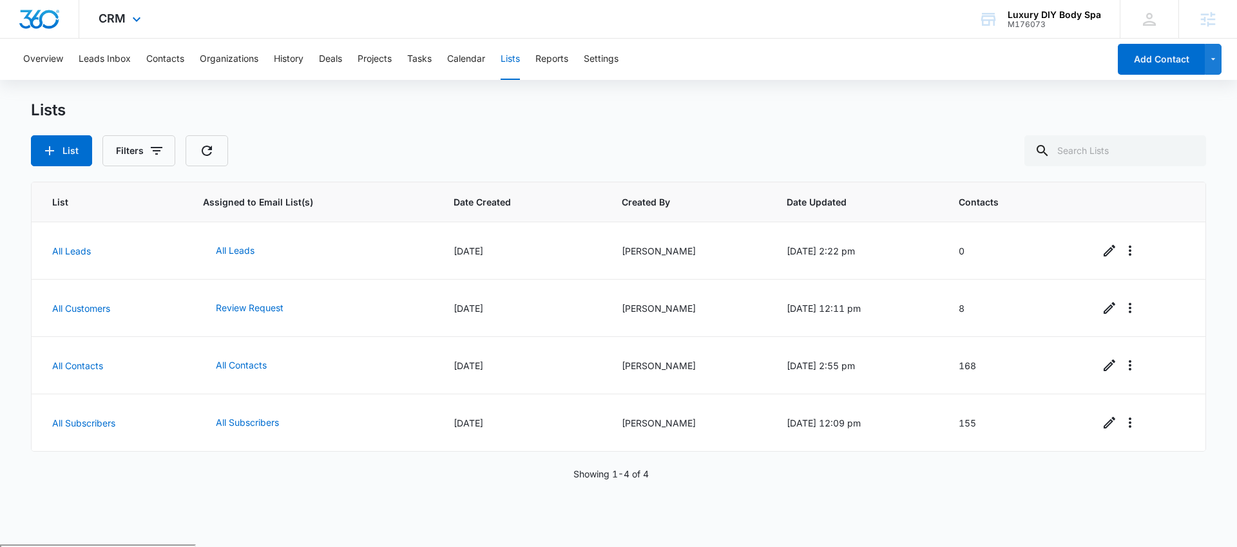
click at [125, 22] on div "CRM Apps Reputation Websites Forms CRM Email Social Shop Payments POS Content A…" at bounding box center [121, 19] width 84 height 38
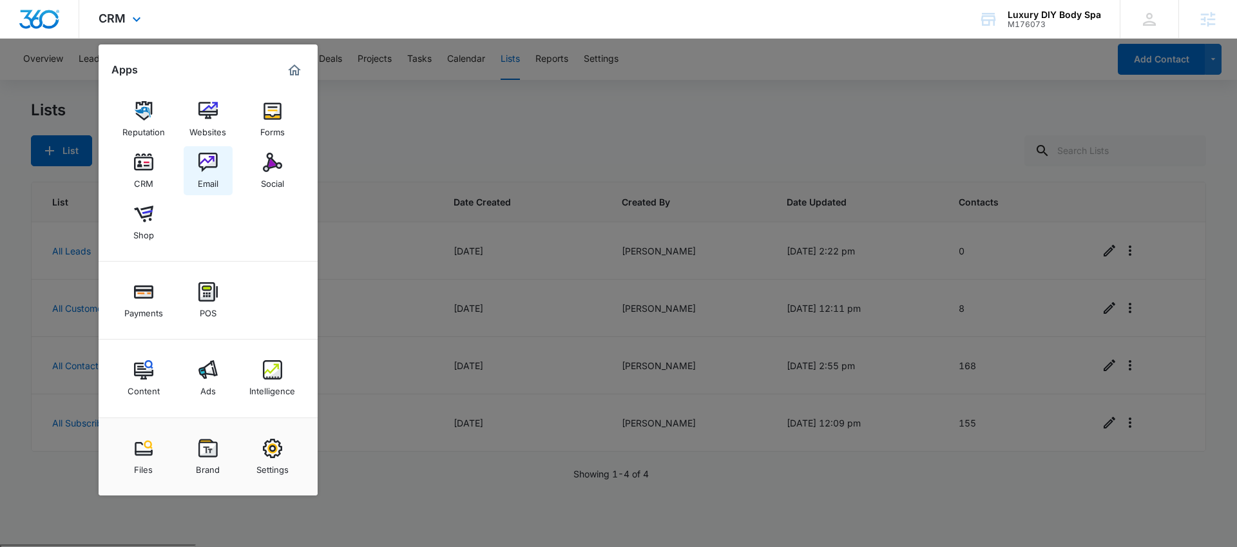
click at [204, 159] on img at bounding box center [207, 162] width 19 height 19
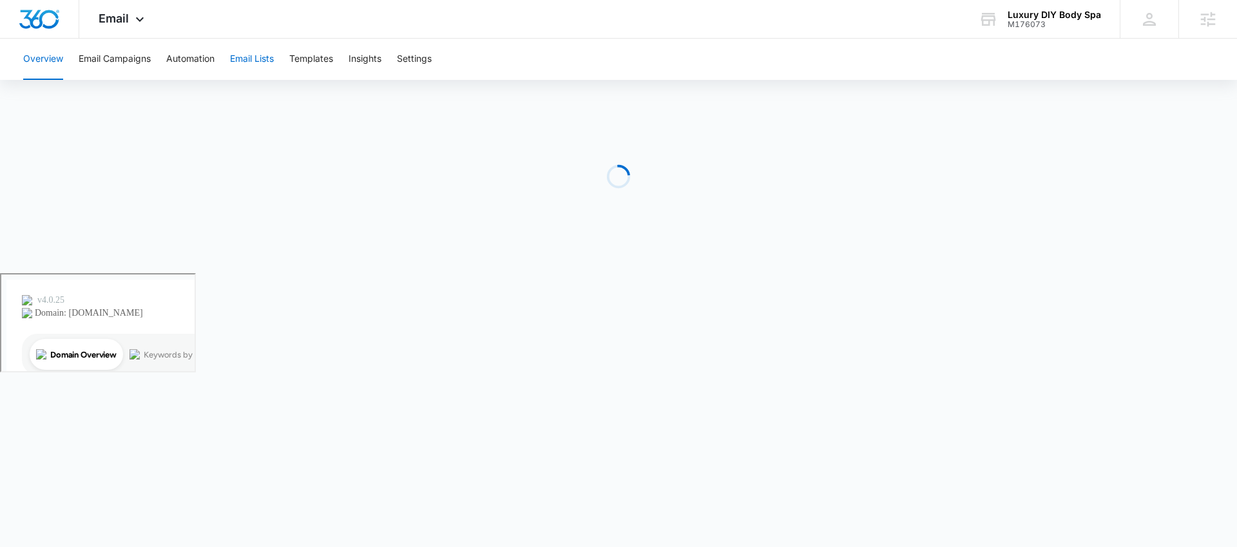
click at [267, 68] on button "Email Lists" at bounding box center [252, 59] width 44 height 41
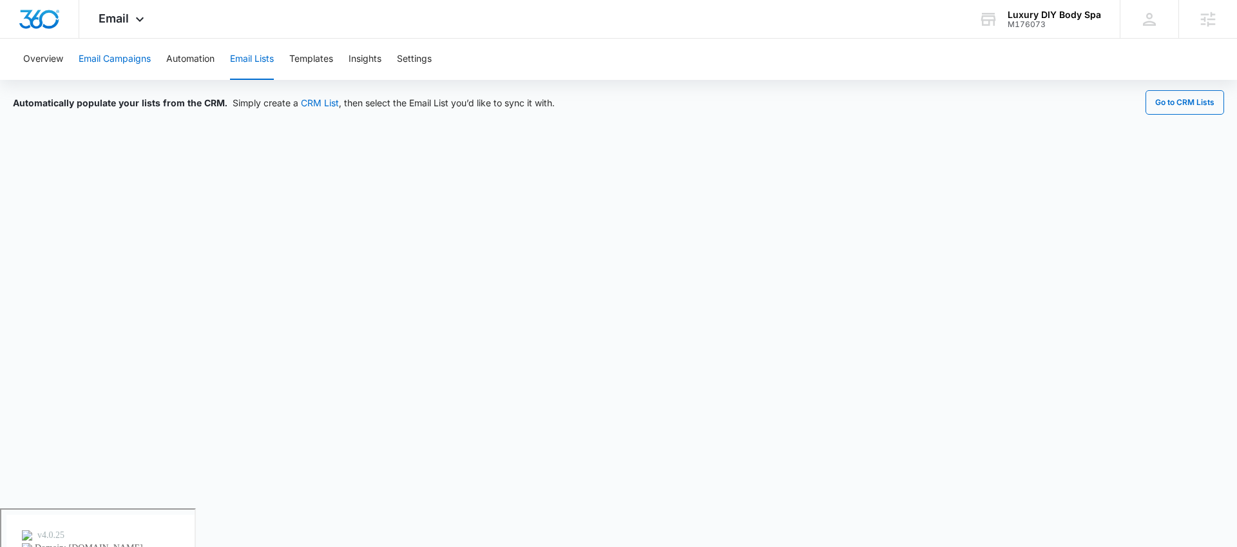
click at [131, 57] on button "Email Campaigns" at bounding box center [115, 59] width 72 height 41
